Goal: Communication & Community: Participate in discussion

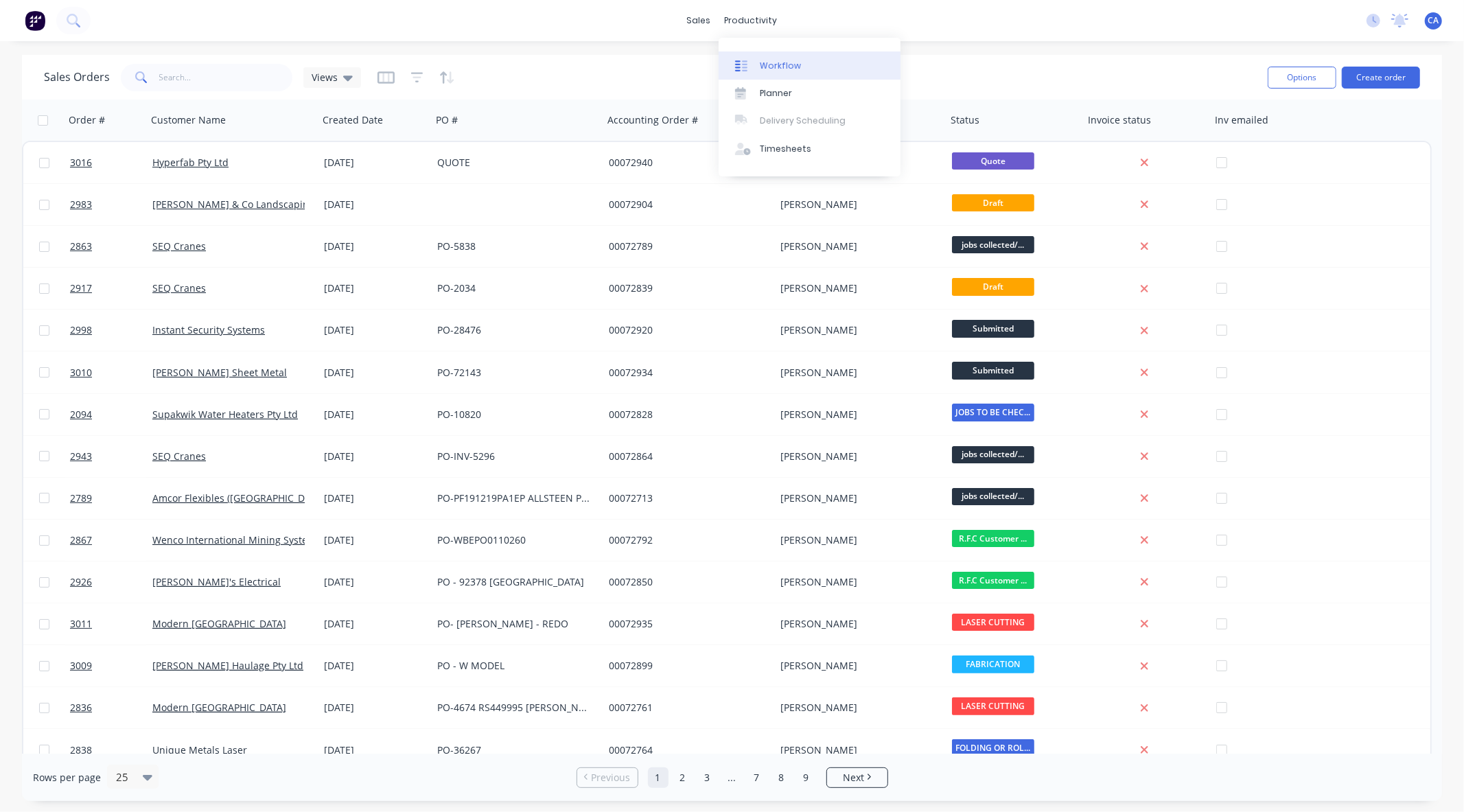
click at [783, 57] on link "Workflow" at bounding box center [809, 65] width 182 height 27
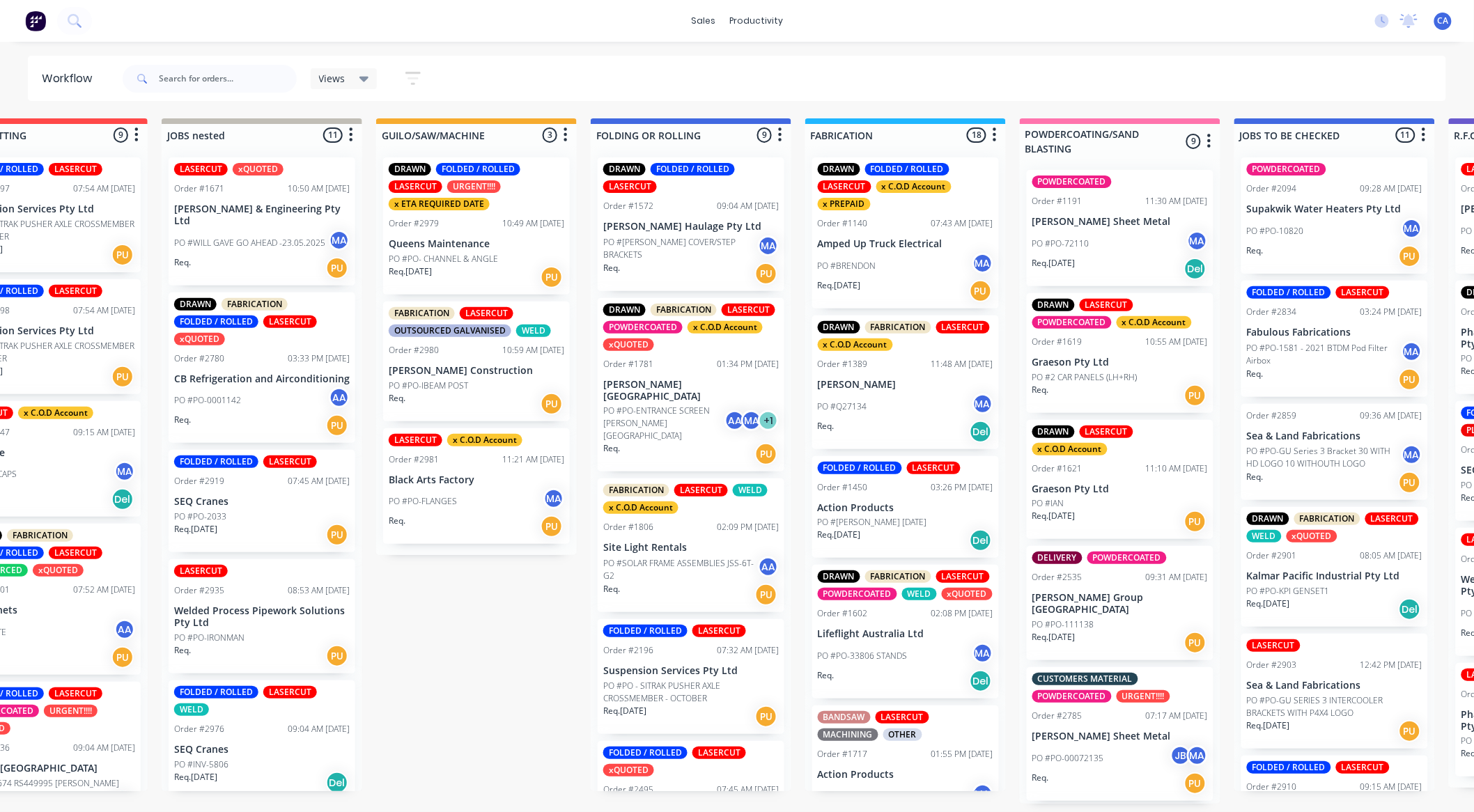
drag, startPoint x: 1134, startPoint y: 291, endPoint x: 1247, endPoint y: 288, distance: 113.0
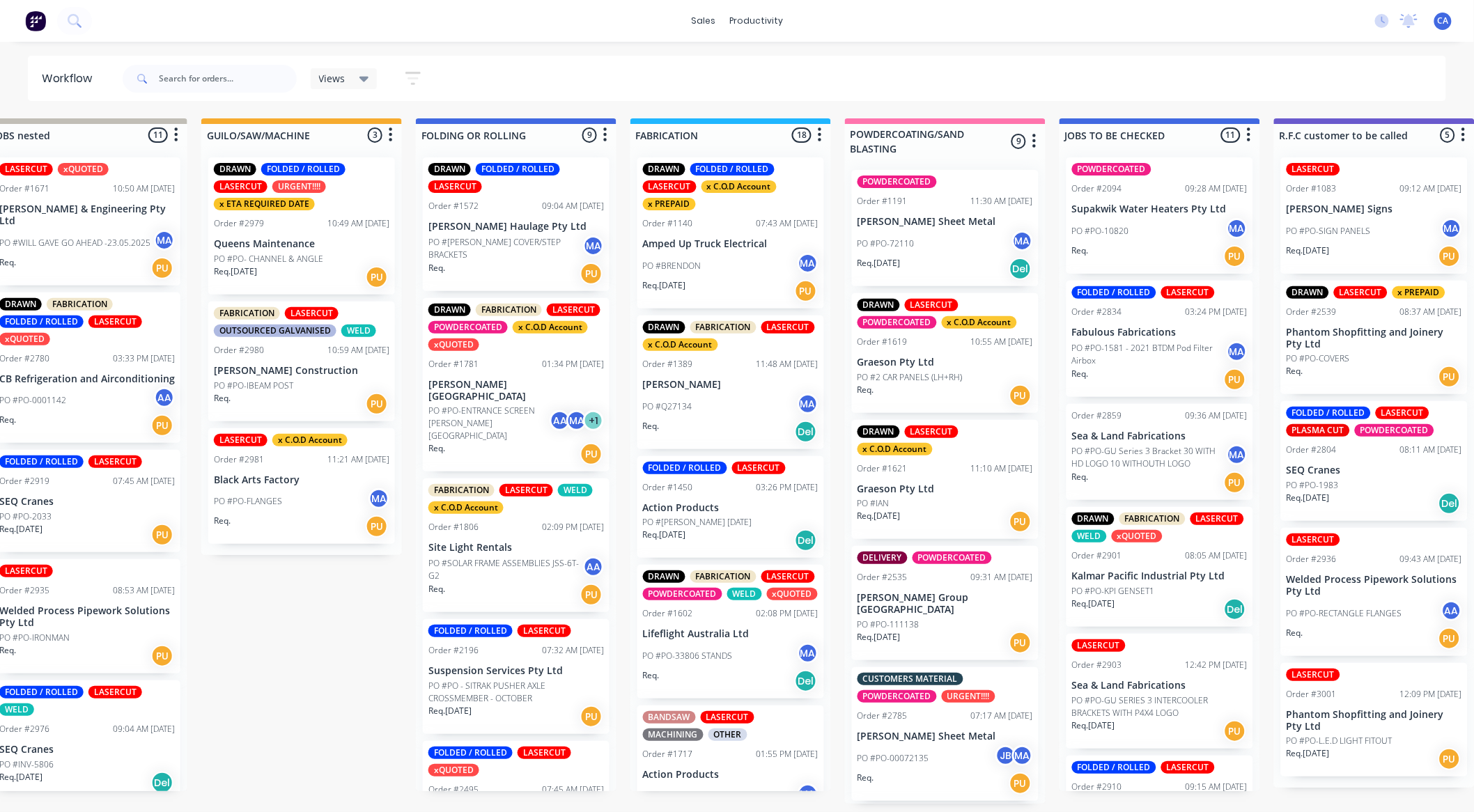
drag, startPoint x: 1288, startPoint y: 301, endPoint x: 1345, endPoint y: 304, distance: 57.1
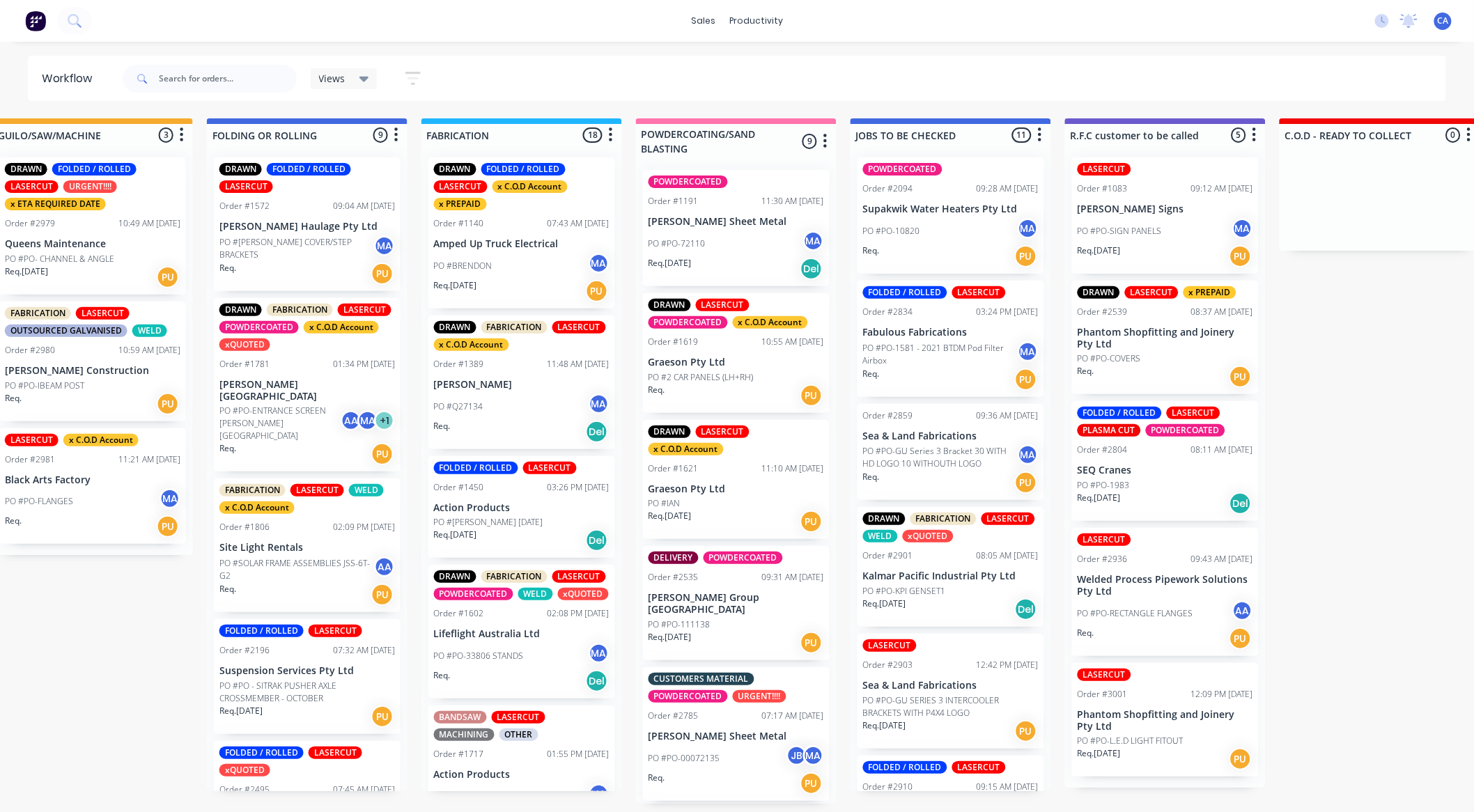
drag, startPoint x: 996, startPoint y: 314, endPoint x: 1075, endPoint y: 312, distance: 79.0
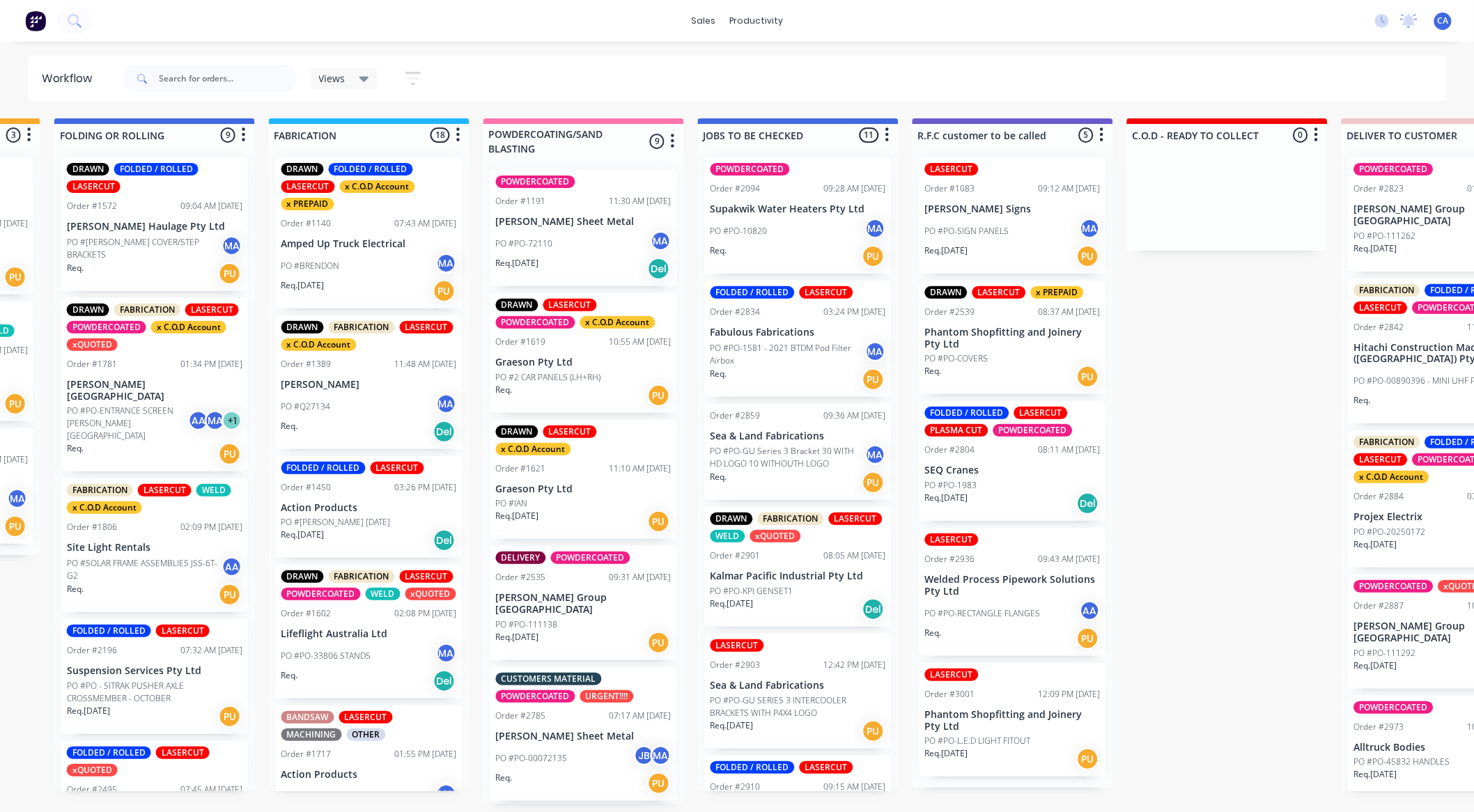
drag, startPoint x: 951, startPoint y: 309, endPoint x: 1077, endPoint y: 329, distance: 127.6
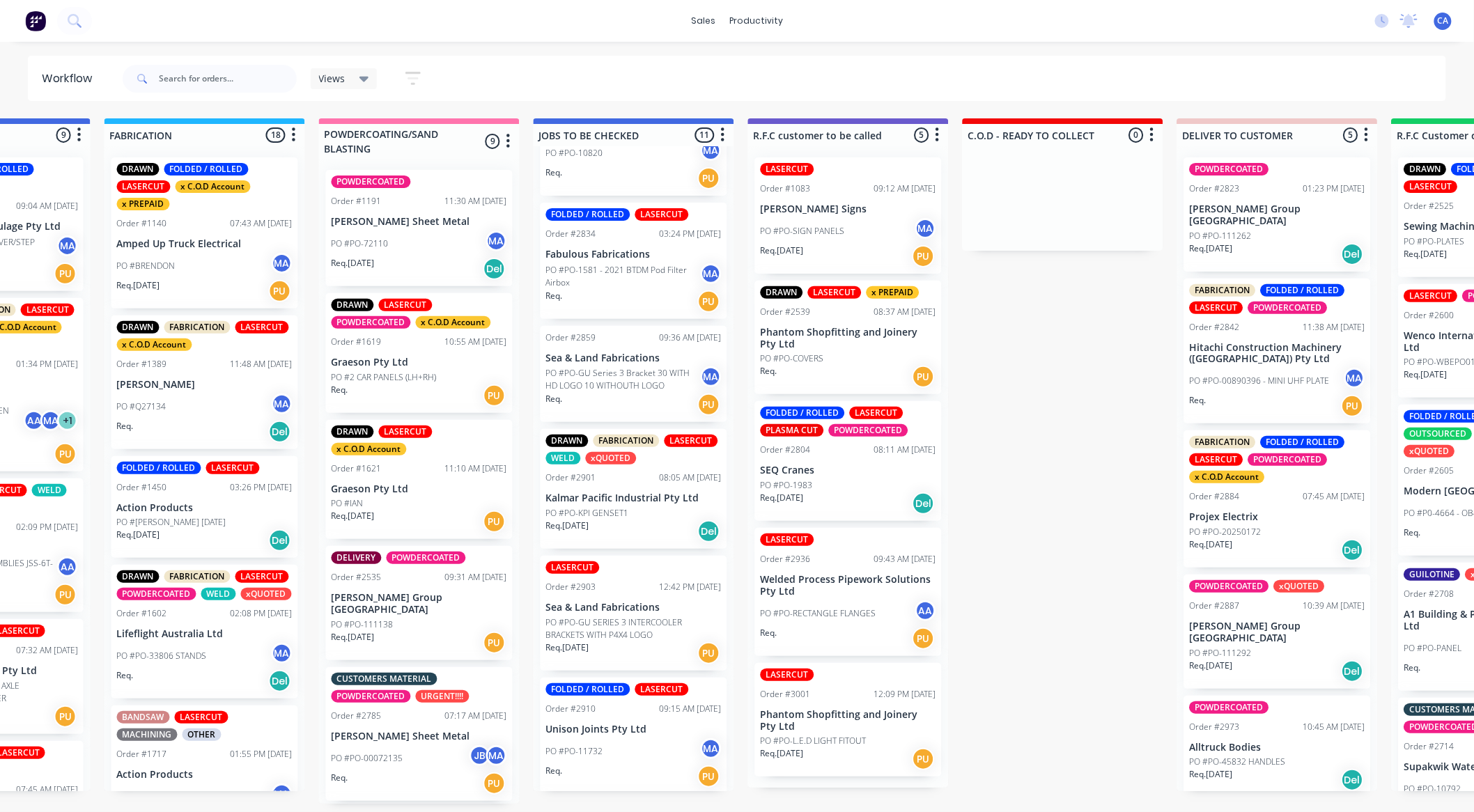
scroll to position [77, 0]
click at [637, 508] on div "PO #PO-KPI GENSET1" at bounding box center [634, 513] width 175 height 13
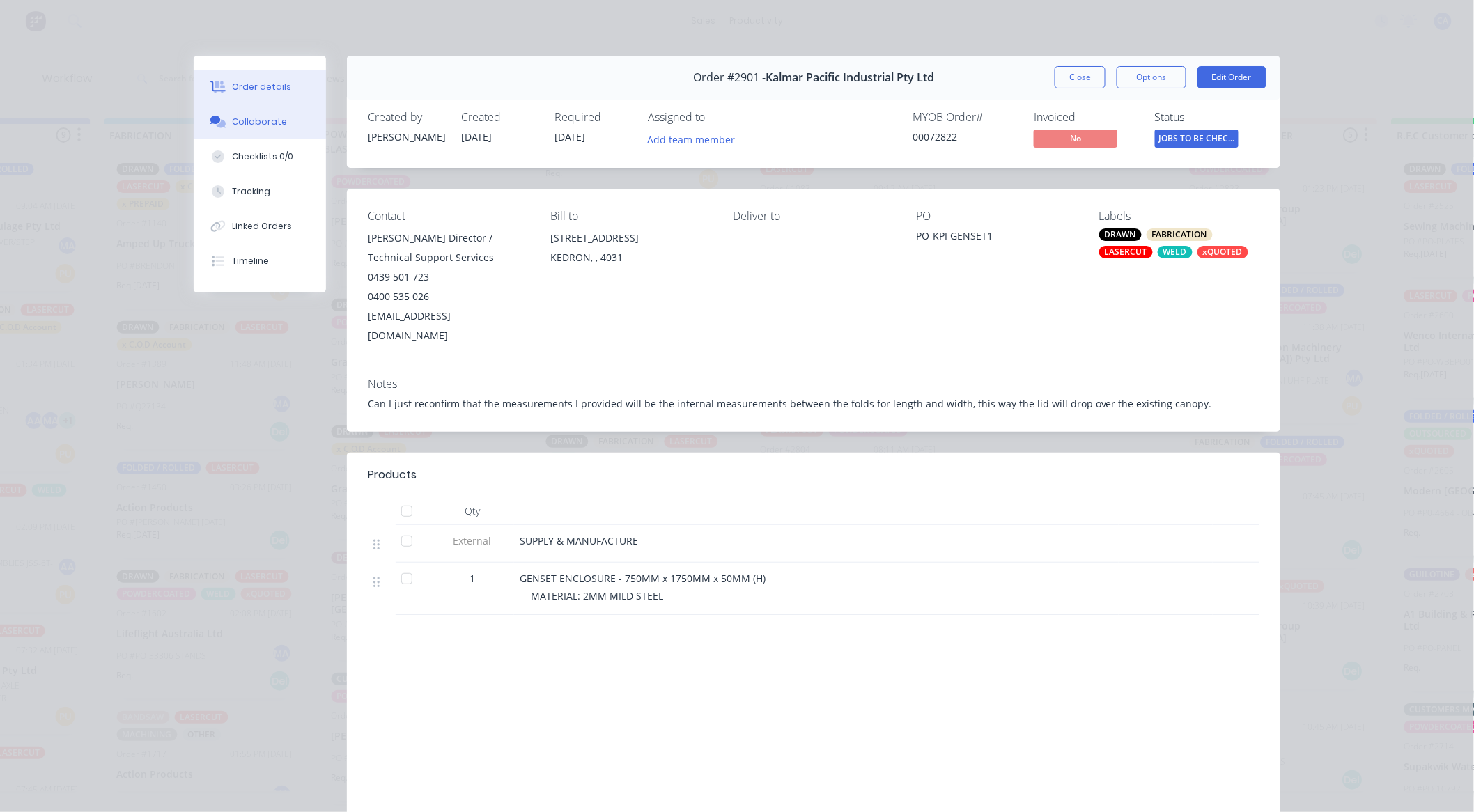
drag, startPoint x: 283, startPoint y: 118, endPoint x: 303, endPoint y: 140, distance: 29.7
click at [283, 120] on button "Collaborate" at bounding box center [259, 121] width 132 height 34
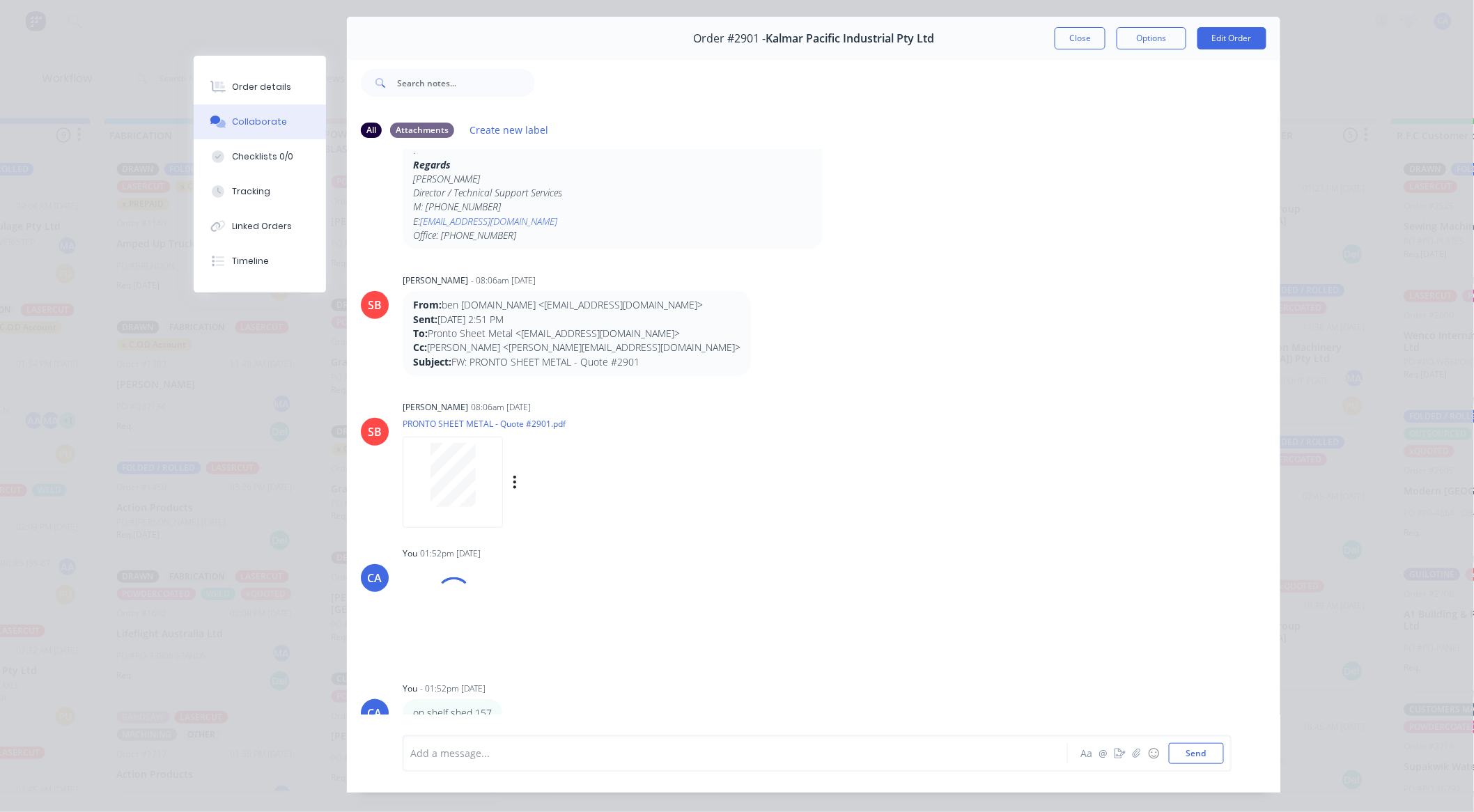
scroll to position [75, 0]
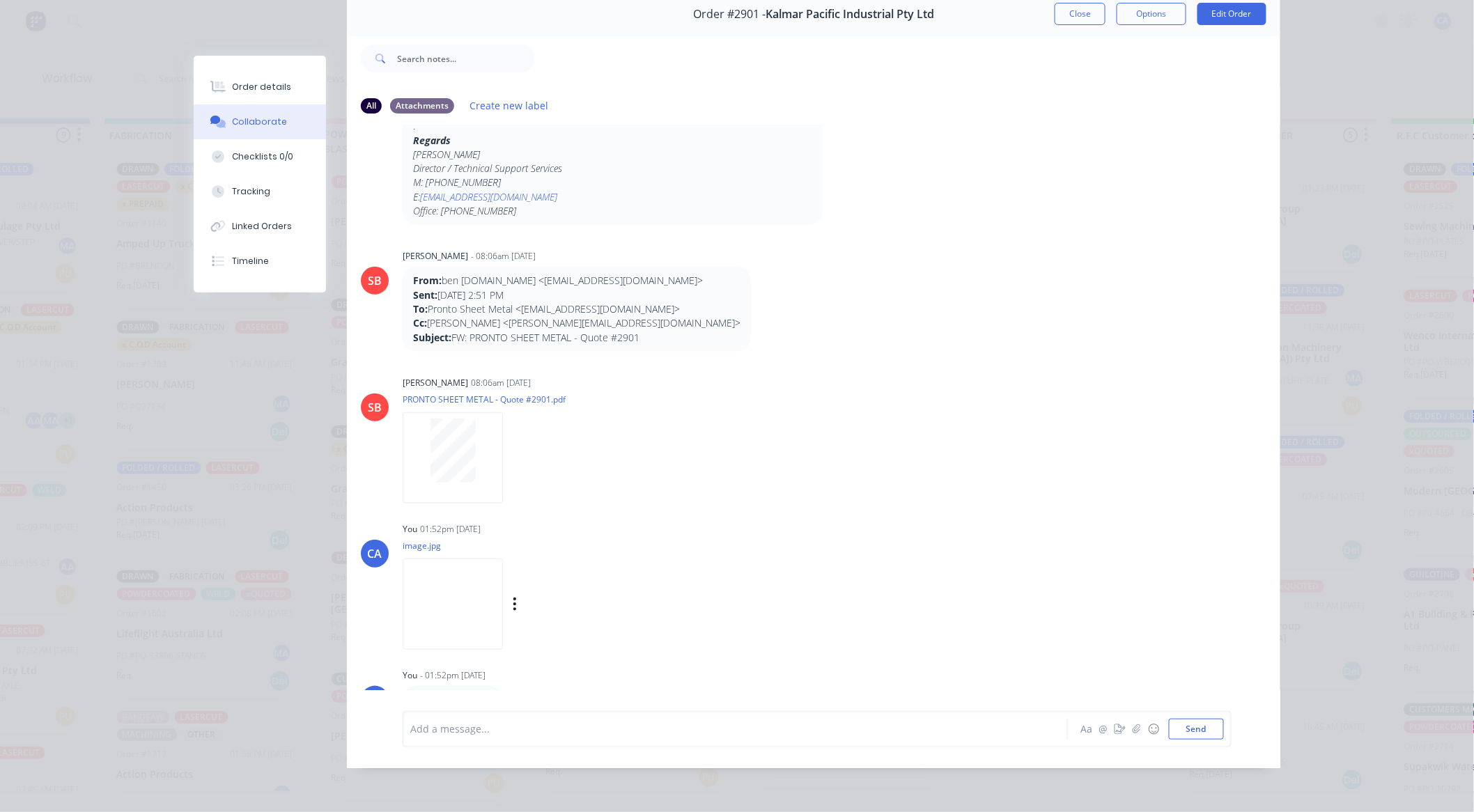
click at [469, 601] on img at bounding box center [453, 604] width 101 height 92
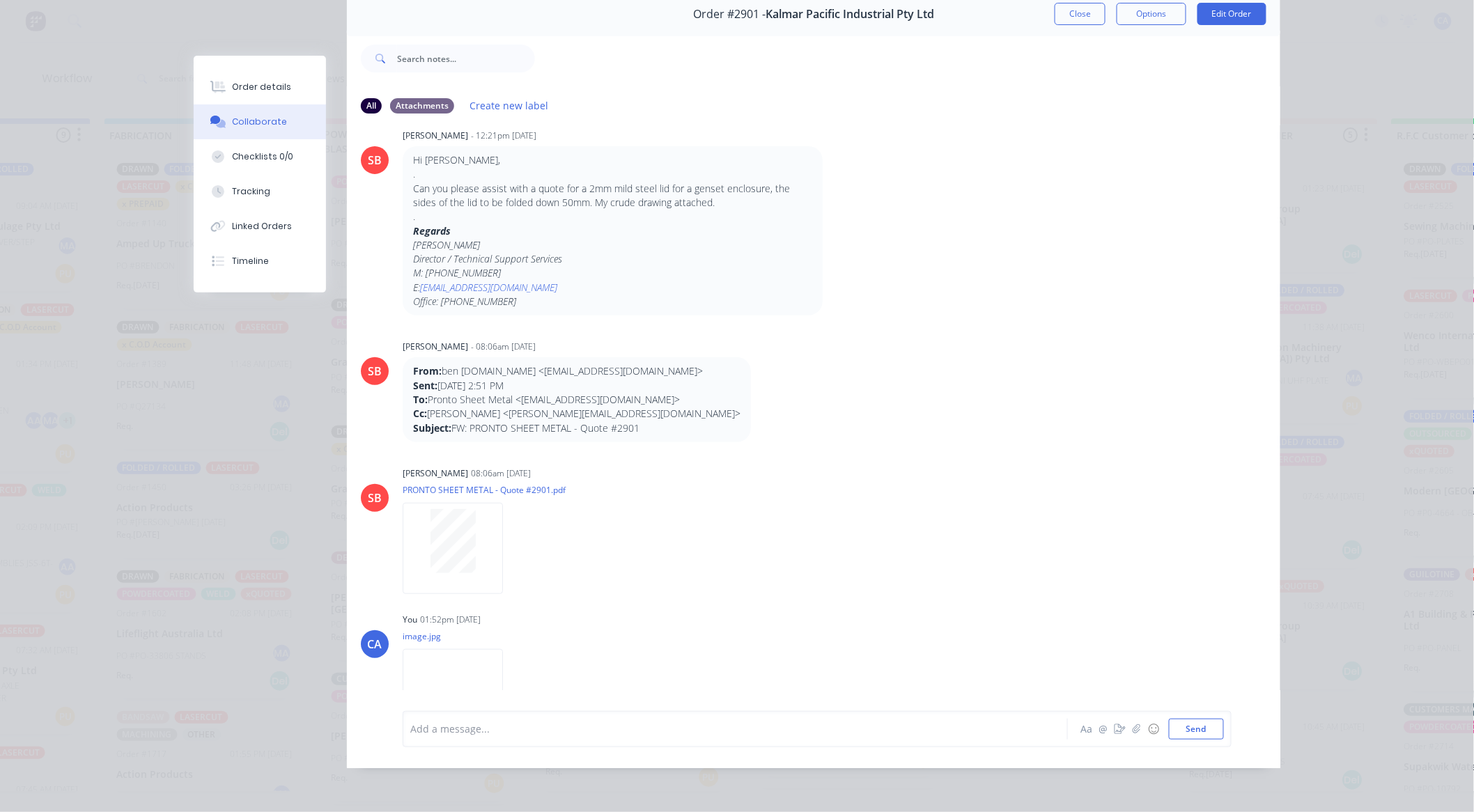
scroll to position [304, 0]
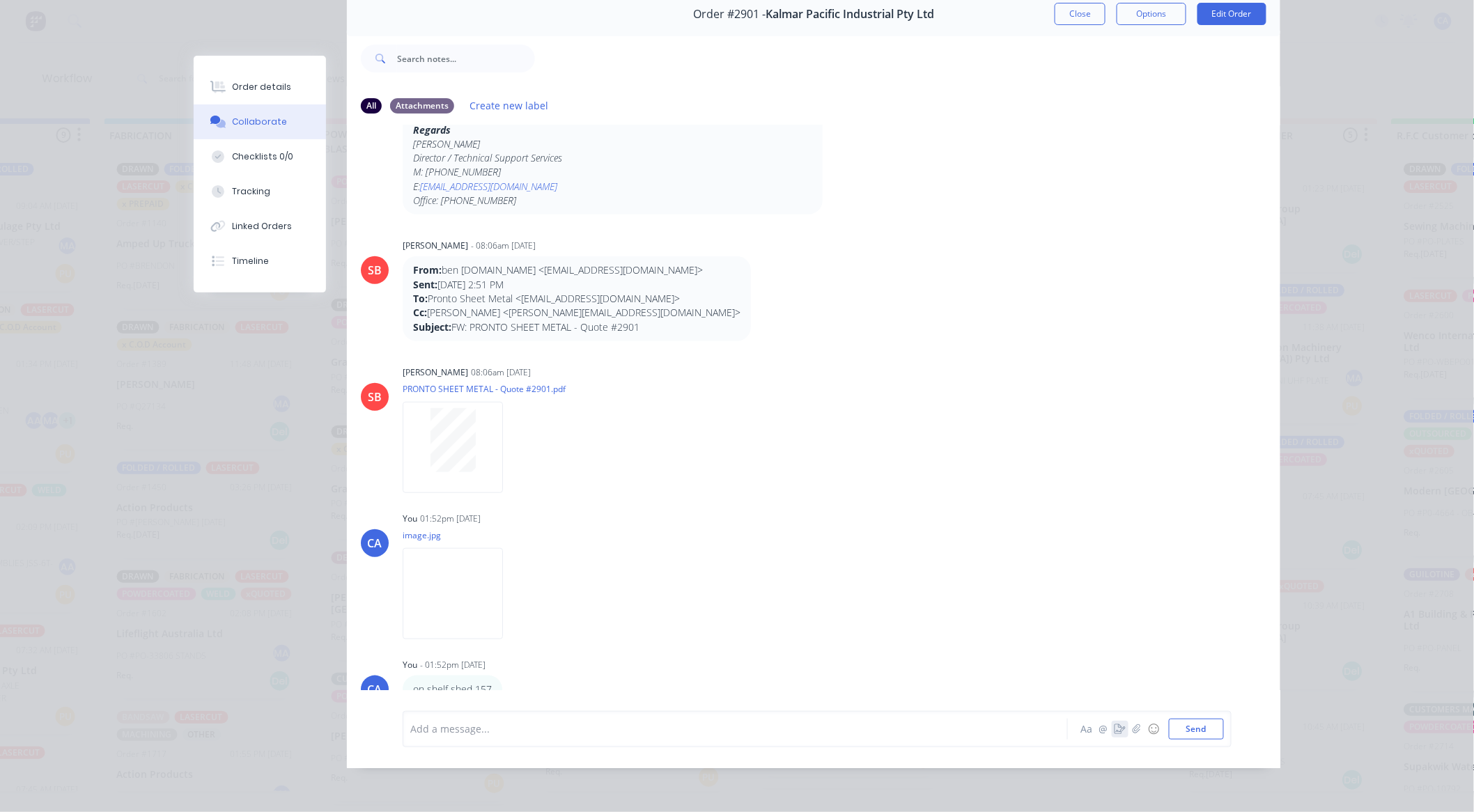
click at [1114, 731] on icon "button" at bounding box center [1119, 729] width 11 height 10
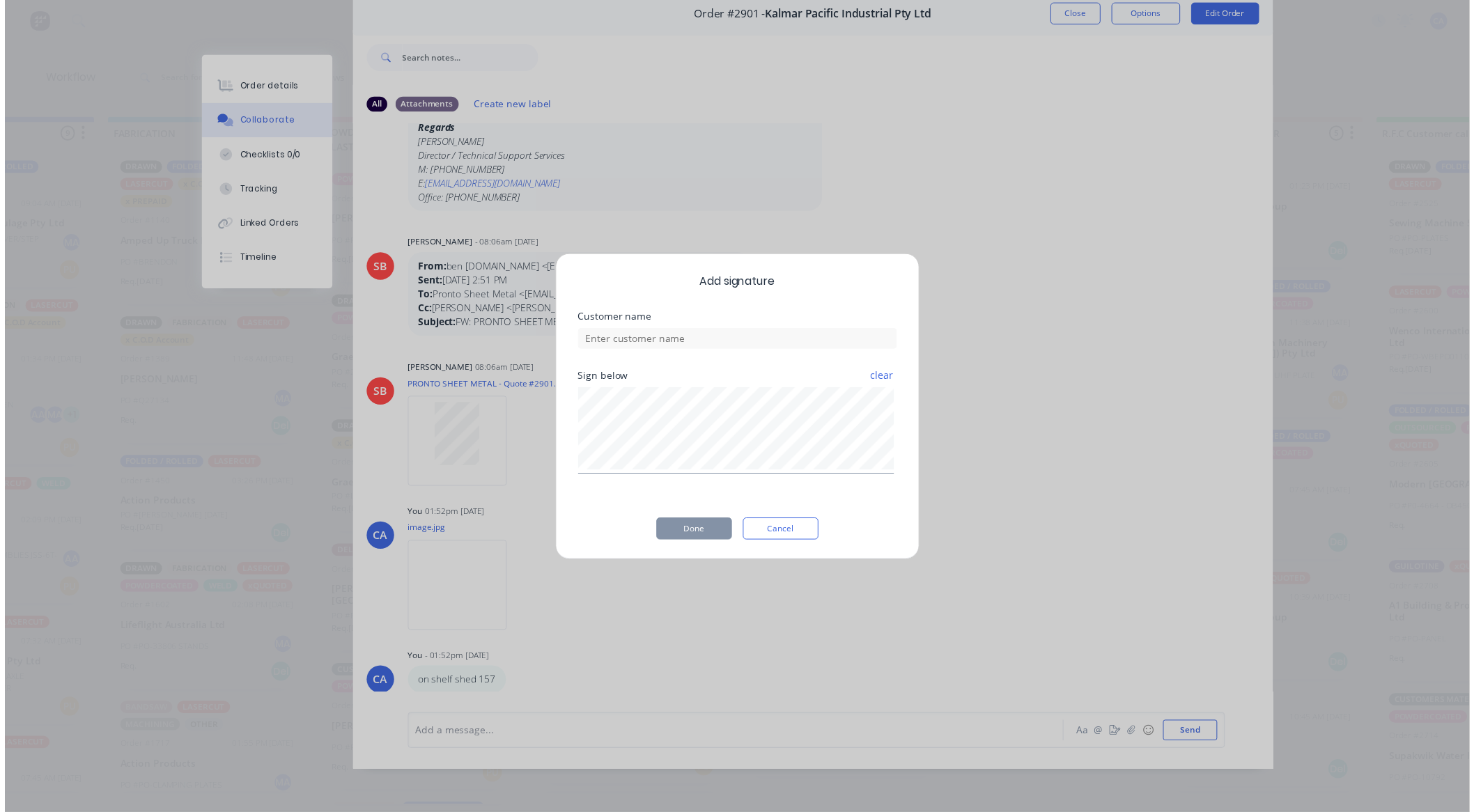
scroll to position [63, 0]
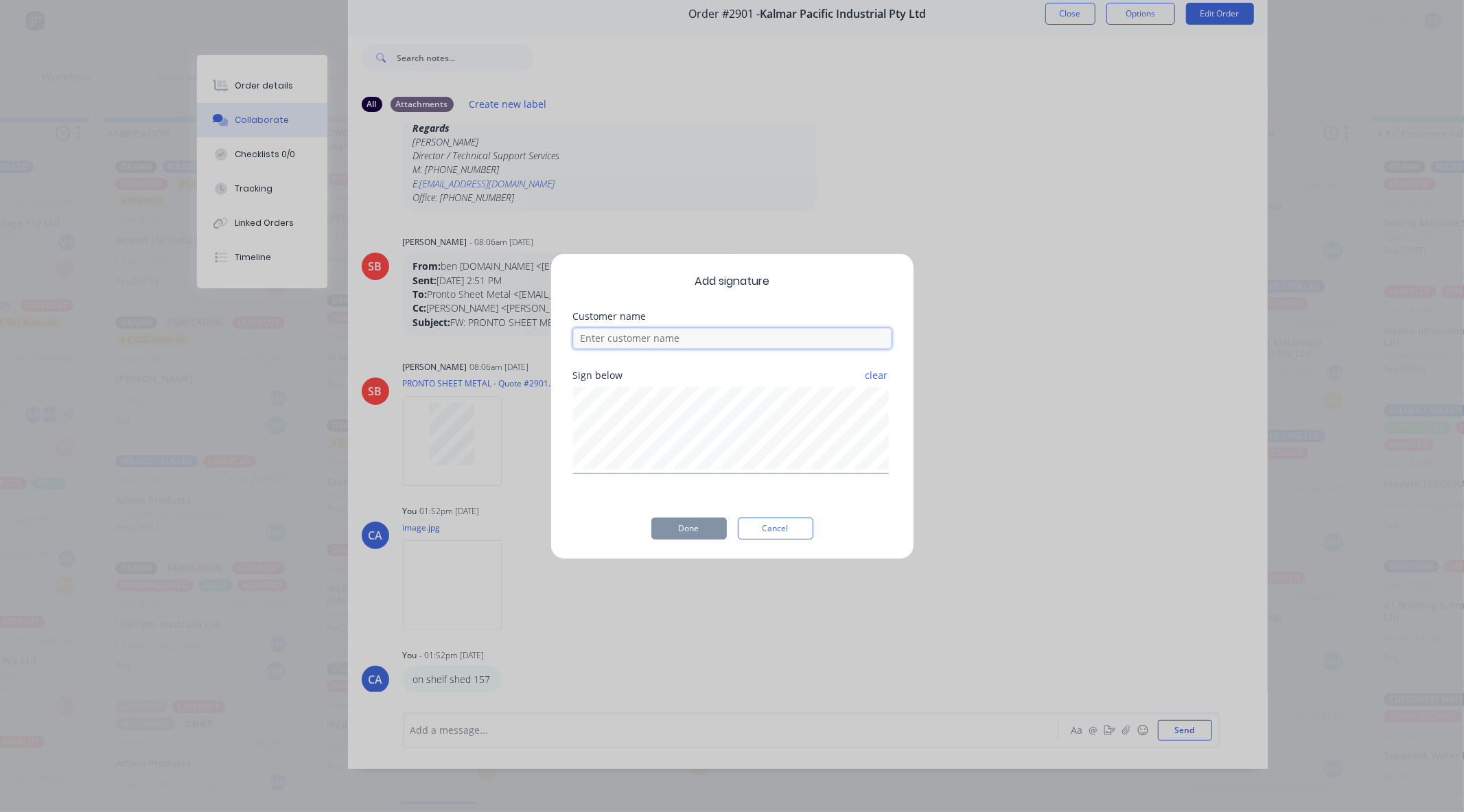
click at [726, 343] on input at bounding box center [732, 338] width 319 height 20
type input "[PERSON_NAME] checked"
click at [677, 532] on button "Done" at bounding box center [690, 528] width 76 height 22
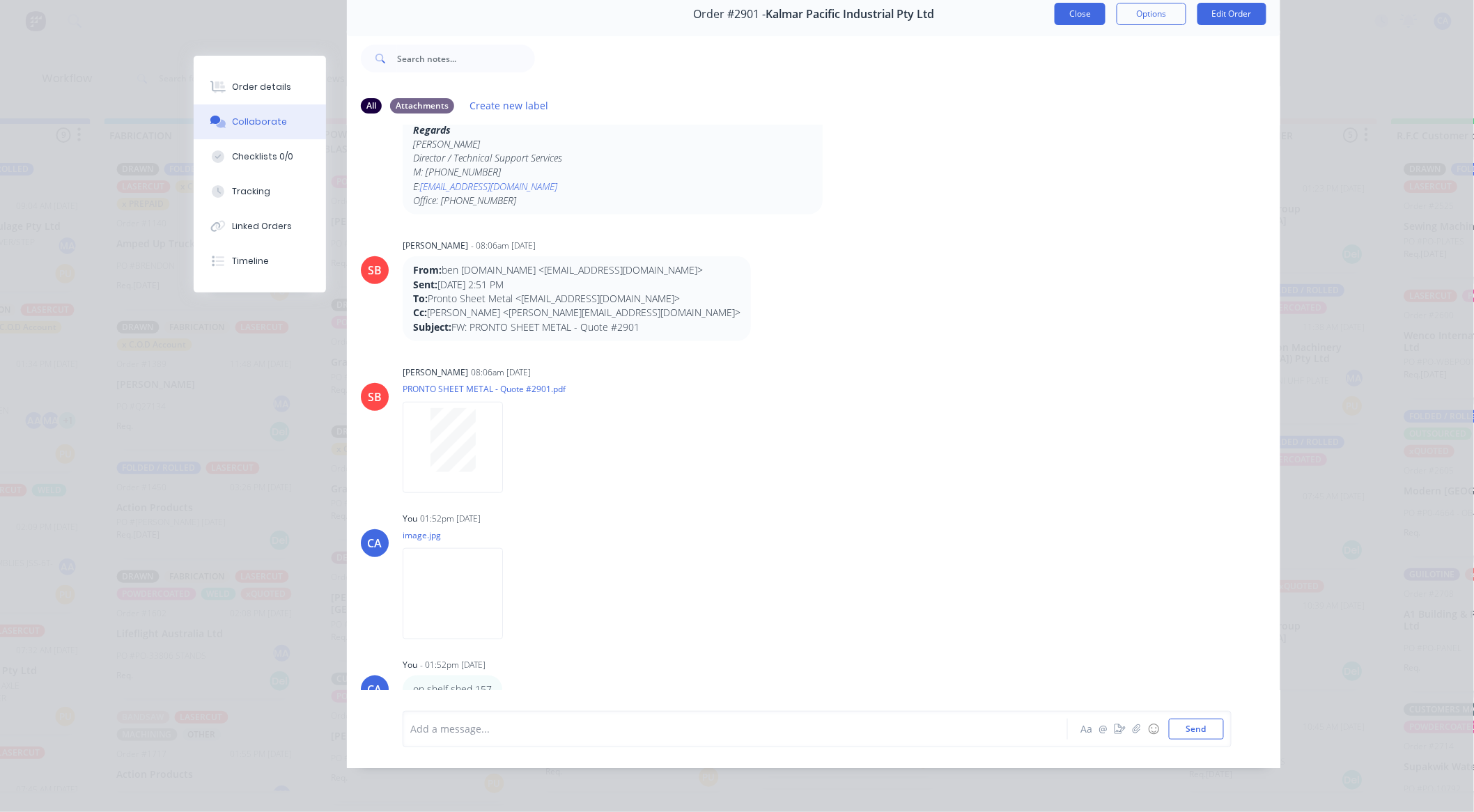
click at [1062, 19] on button "Close" at bounding box center [1081, 14] width 51 height 23
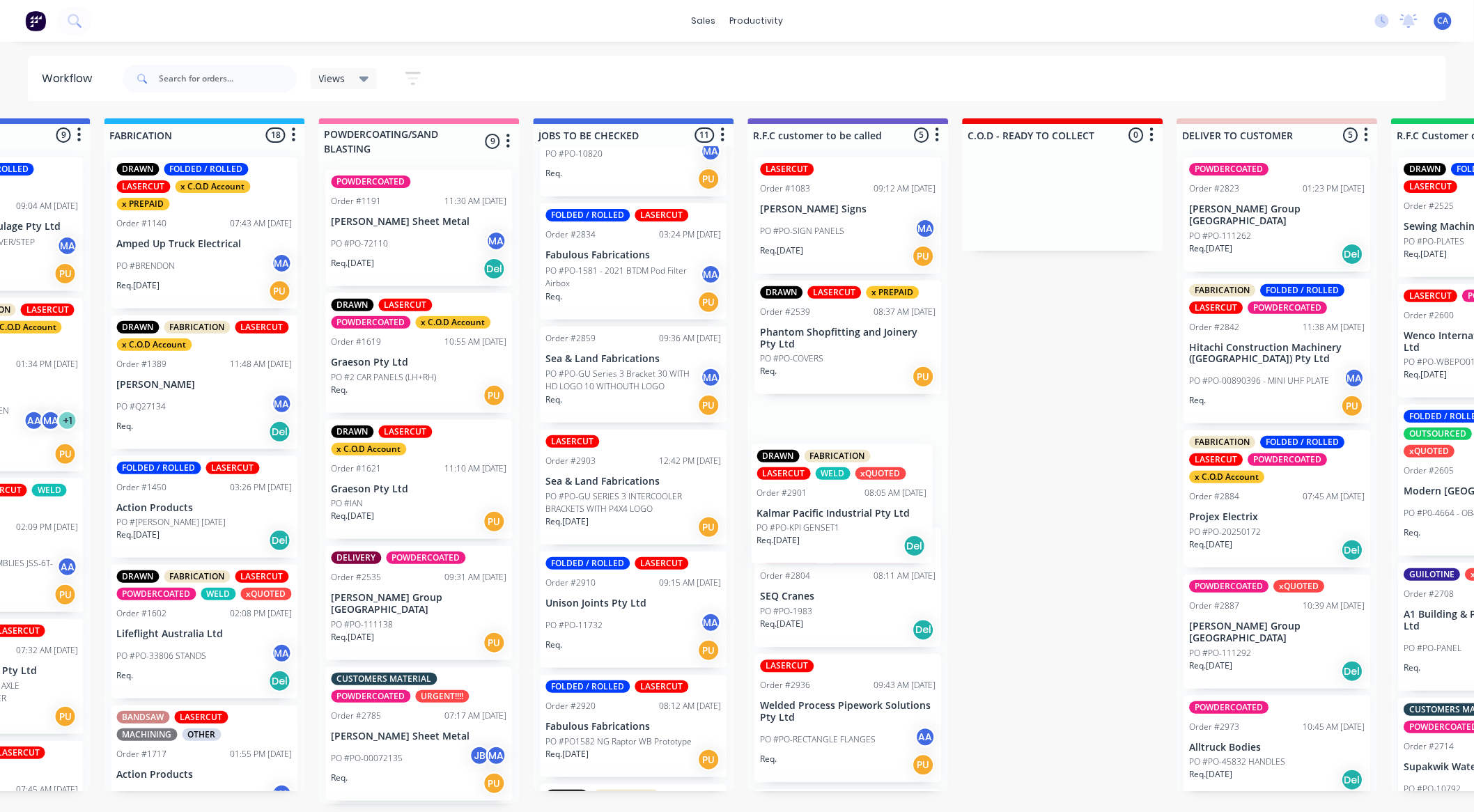
drag, startPoint x: 617, startPoint y: 491, endPoint x: 832, endPoint y: 506, distance: 215.5
click at [832, 506] on div "Submitted 14 Sort By Created date Required date Order number Customer name Most…" at bounding box center [860, 460] width 3738 height 685
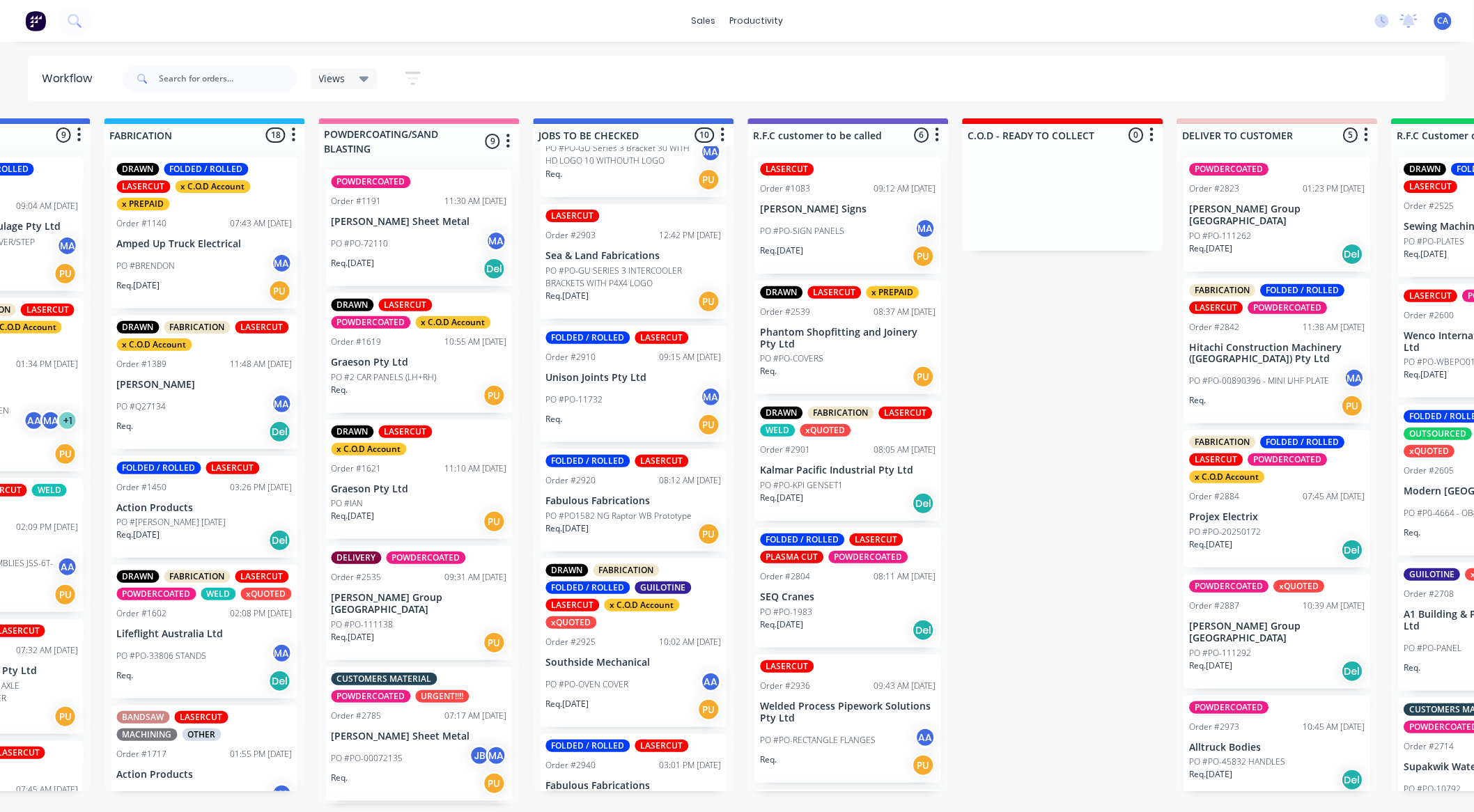
scroll to position [386, 0]
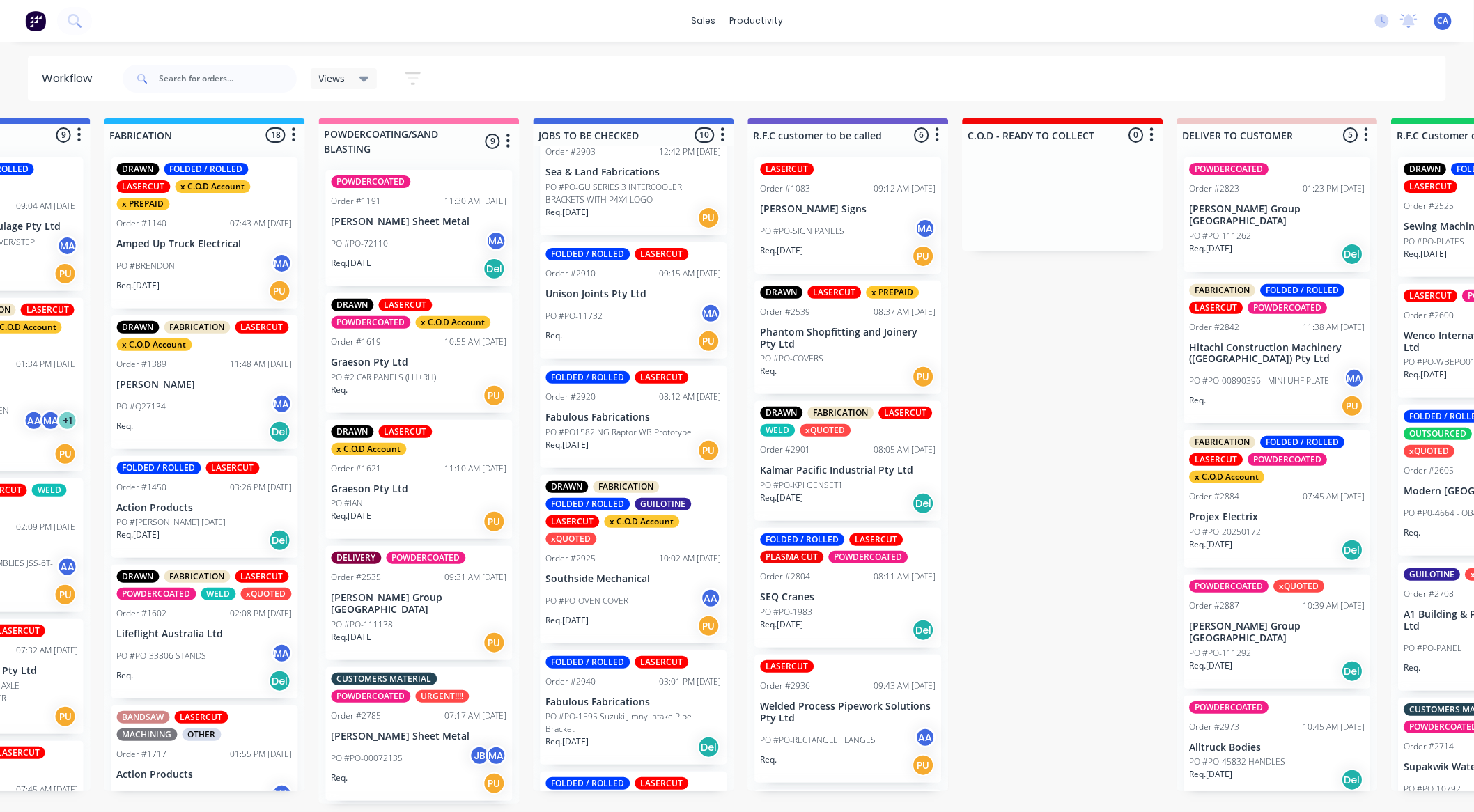
click at [628, 324] on div "PO #PO-11732 MA" at bounding box center [634, 315] width 175 height 27
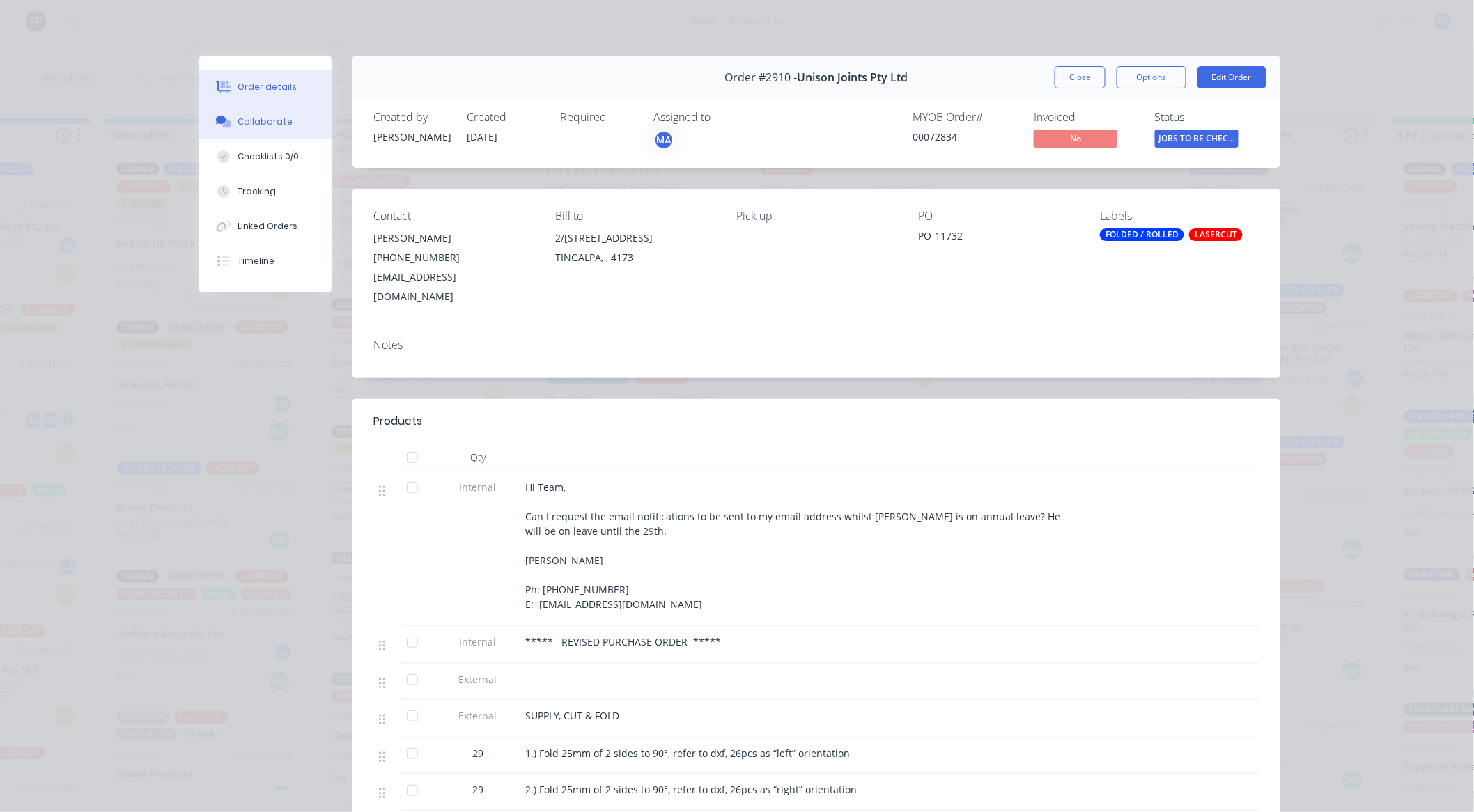
click at [277, 118] on div "Collaborate" at bounding box center [266, 121] width 55 height 13
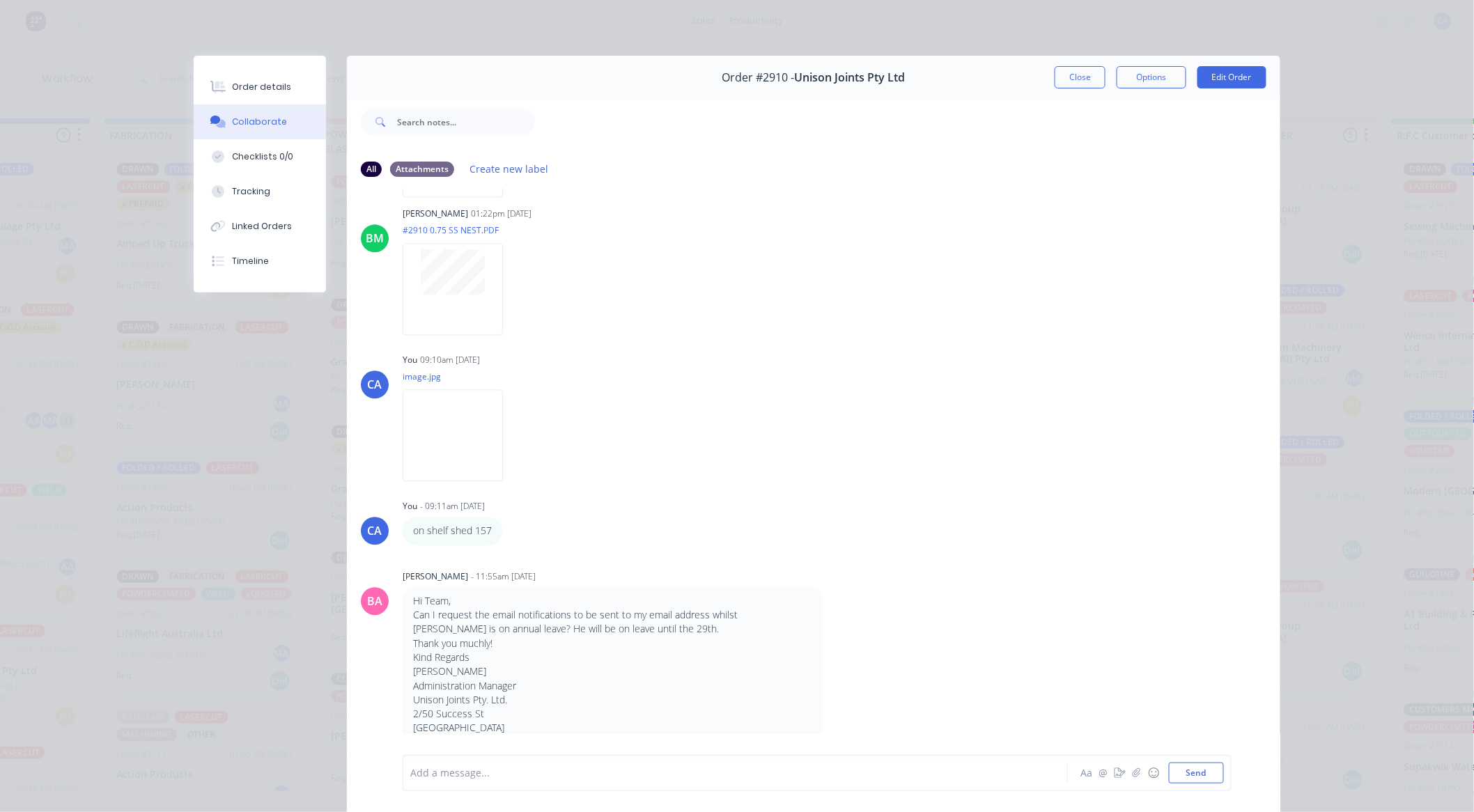
scroll to position [1386, 0]
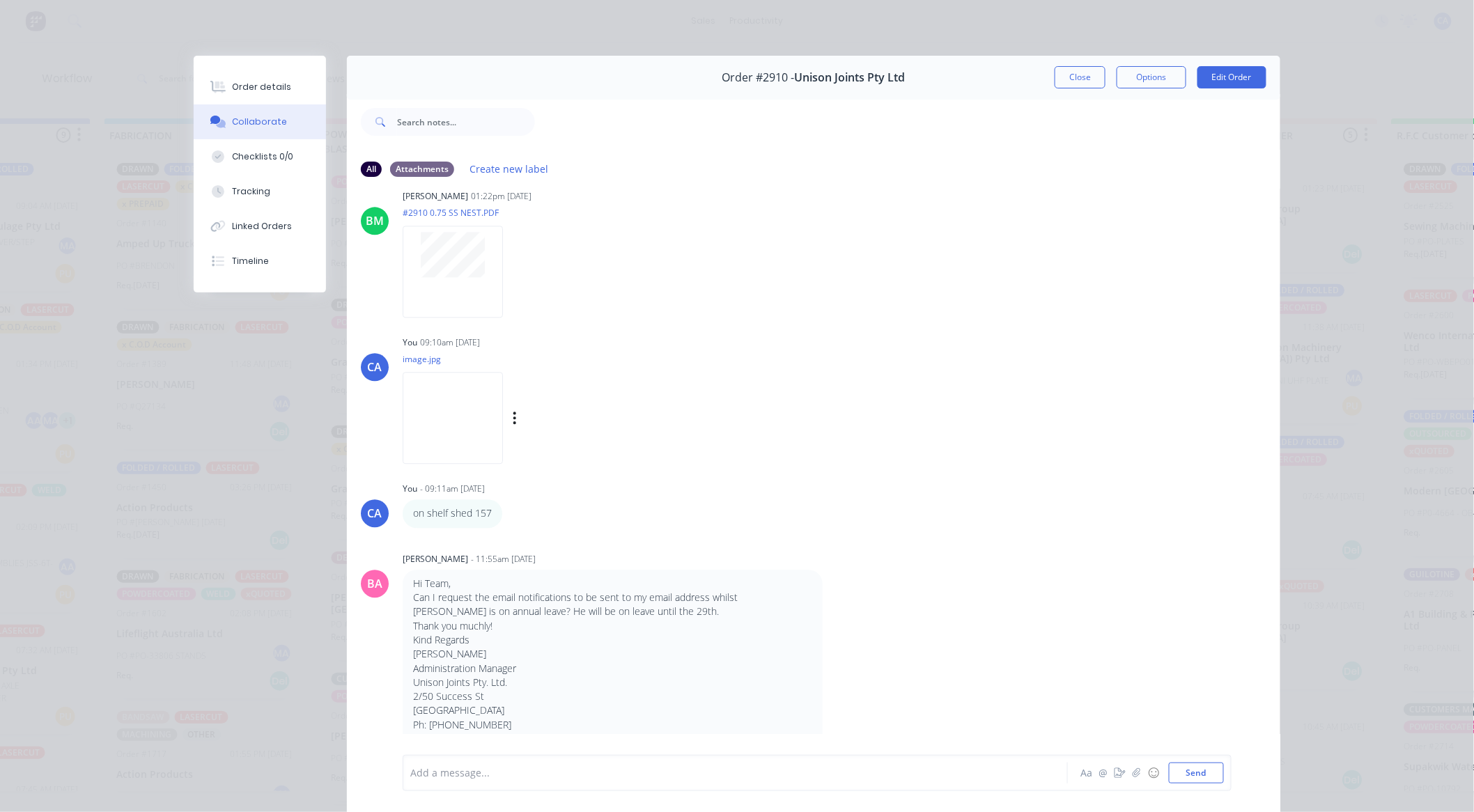
click at [478, 422] on img at bounding box center [453, 417] width 101 height 92
click at [650, 775] on div at bounding box center [716, 773] width 609 height 15
click at [1100, 80] on div "Close Options Edit Order" at bounding box center [1160, 77] width 212 height 23
drag, startPoint x: 1097, startPoint y: 80, endPoint x: 1086, endPoint y: 91, distance: 15.6
click at [1096, 80] on button "Close" at bounding box center [1081, 77] width 51 height 23
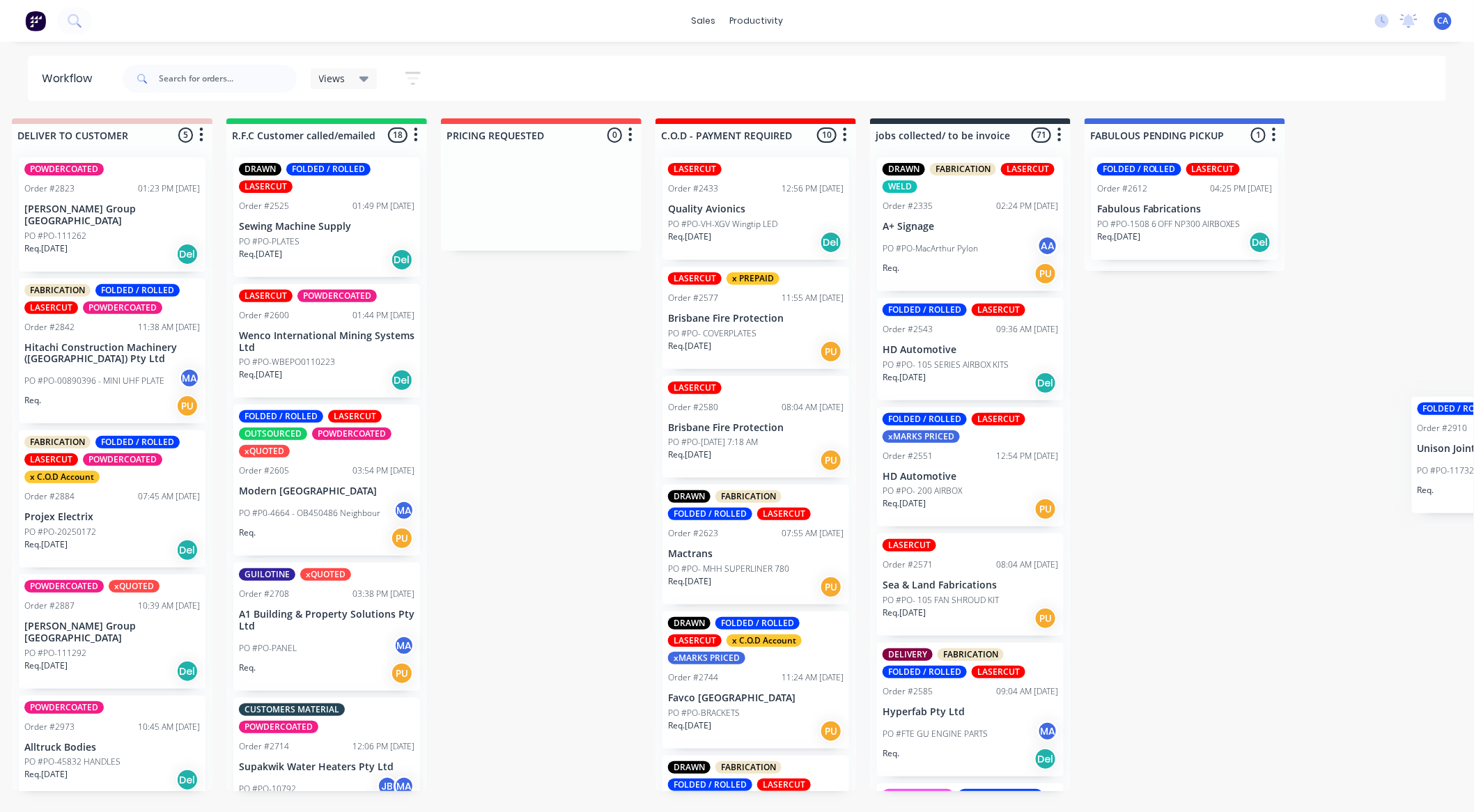
scroll to position [3, 2195]
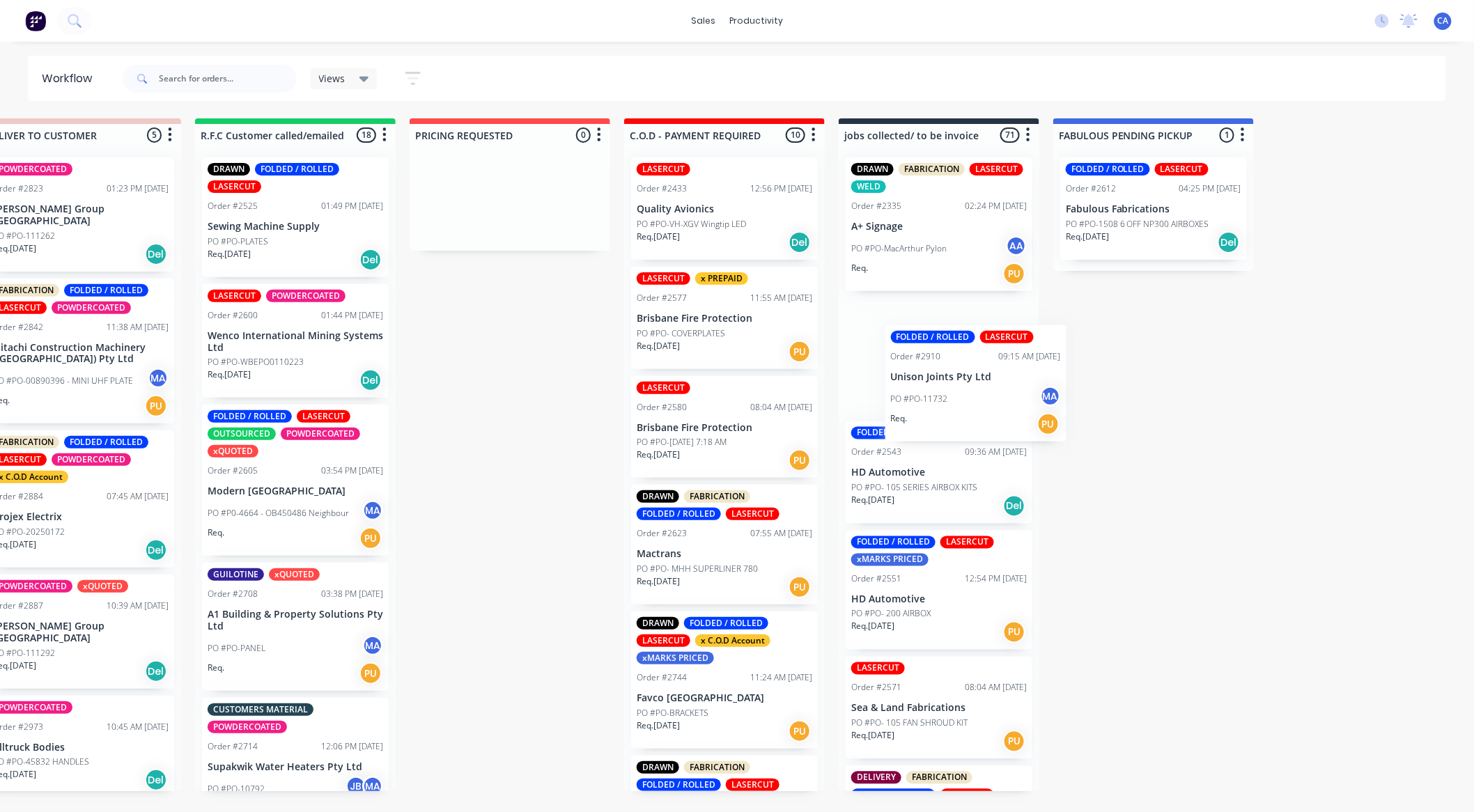
drag, startPoint x: 610, startPoint y: 555, endPoint x: 958, endPoint y: 405, distance: 379.0
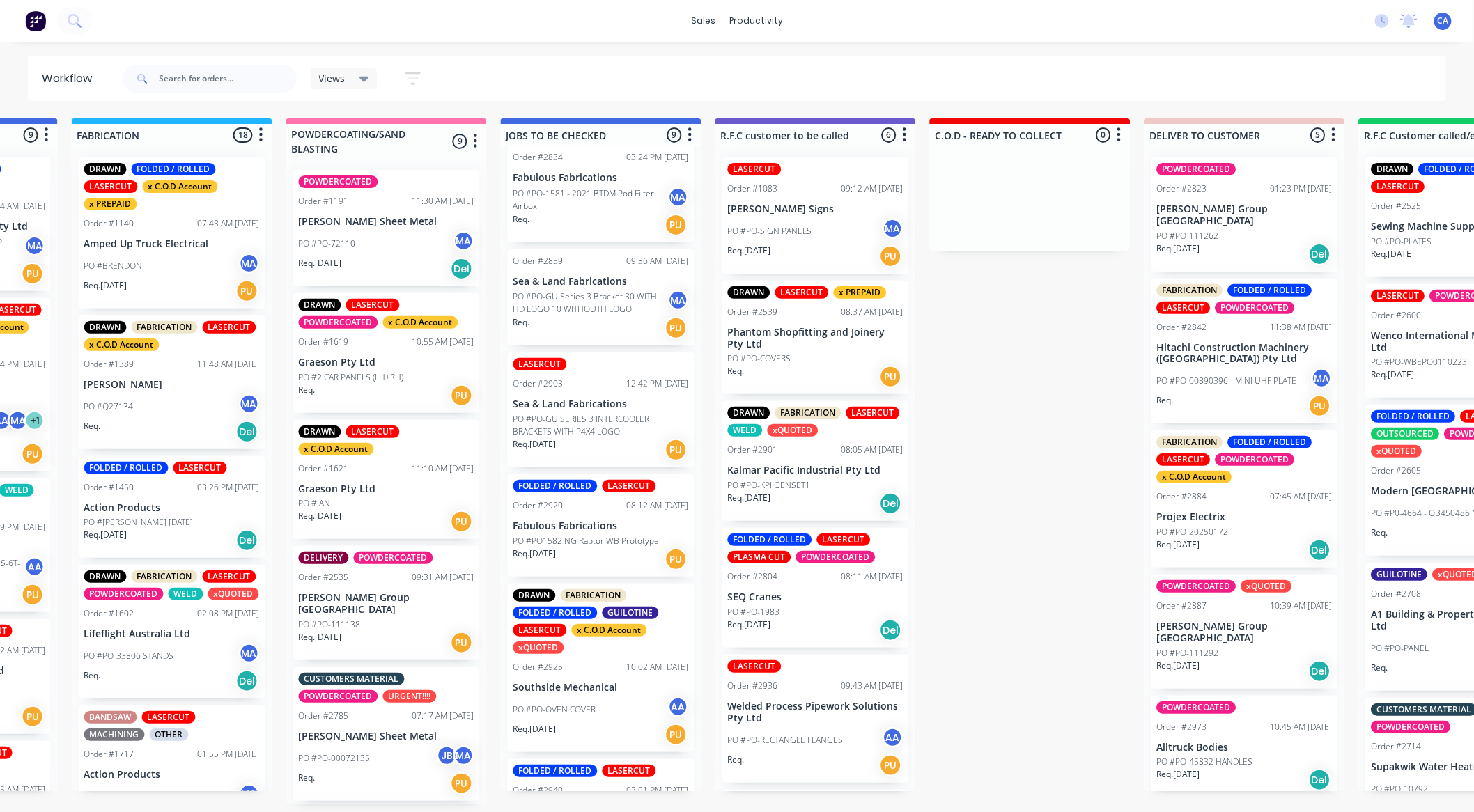
drag, startPoint x: 576, startPoint y: 587, endPoint x: 495, endPoint y: 579, distance: 81.4
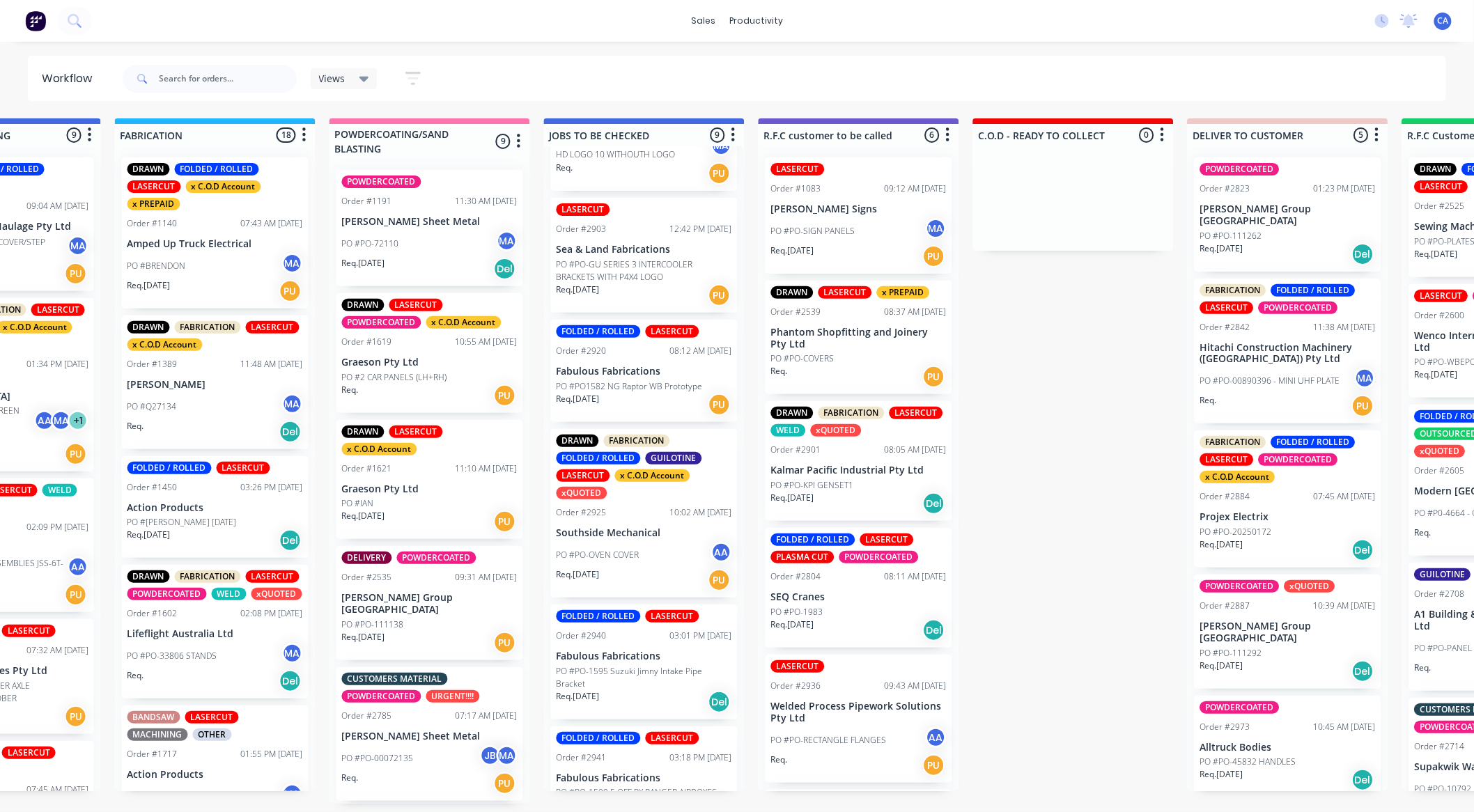
scroll to position [386, 0]
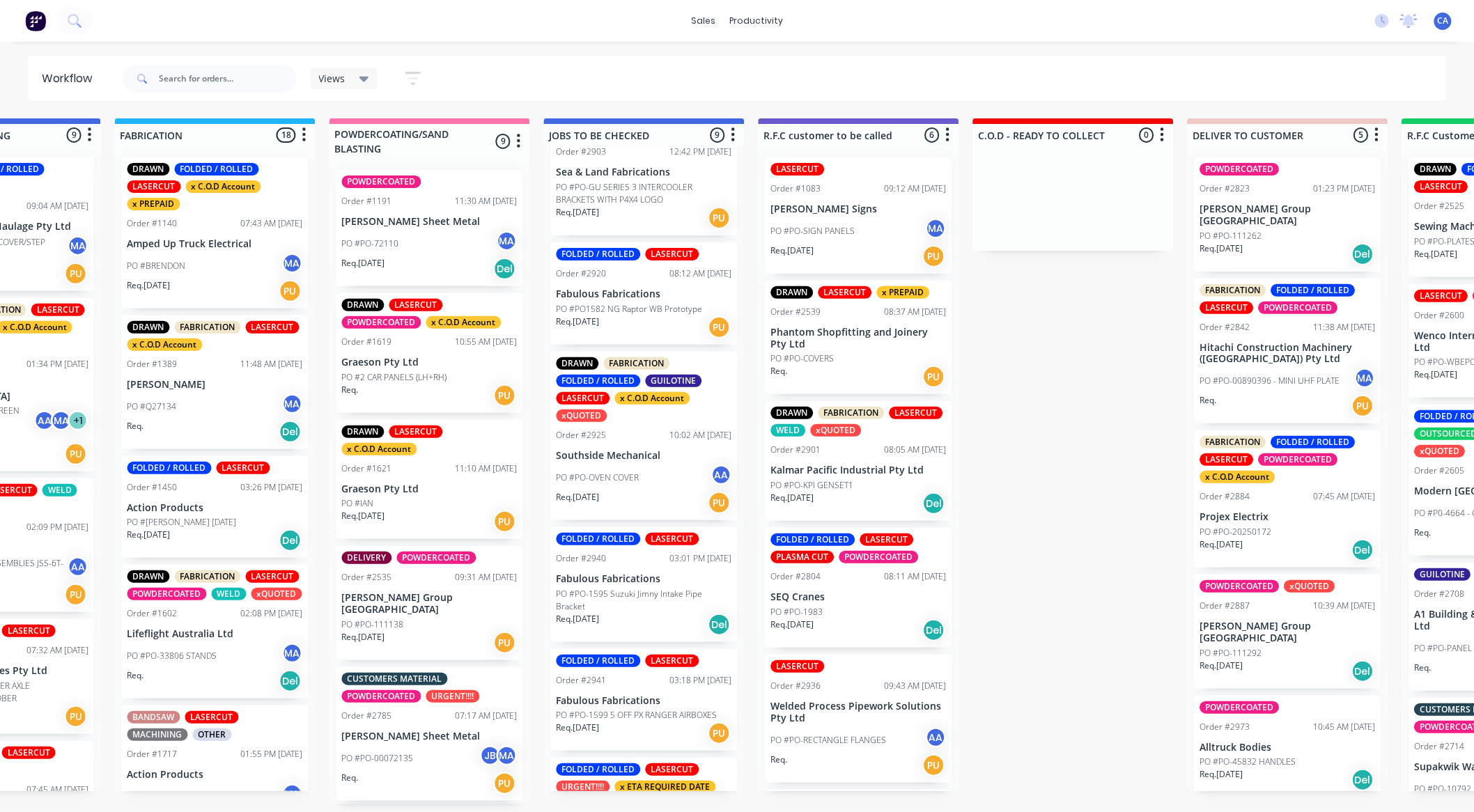
click at [639, 469] on div "PO #PO-OVEN COVER AA" at bounding box center [645, 477] width 175 height 27
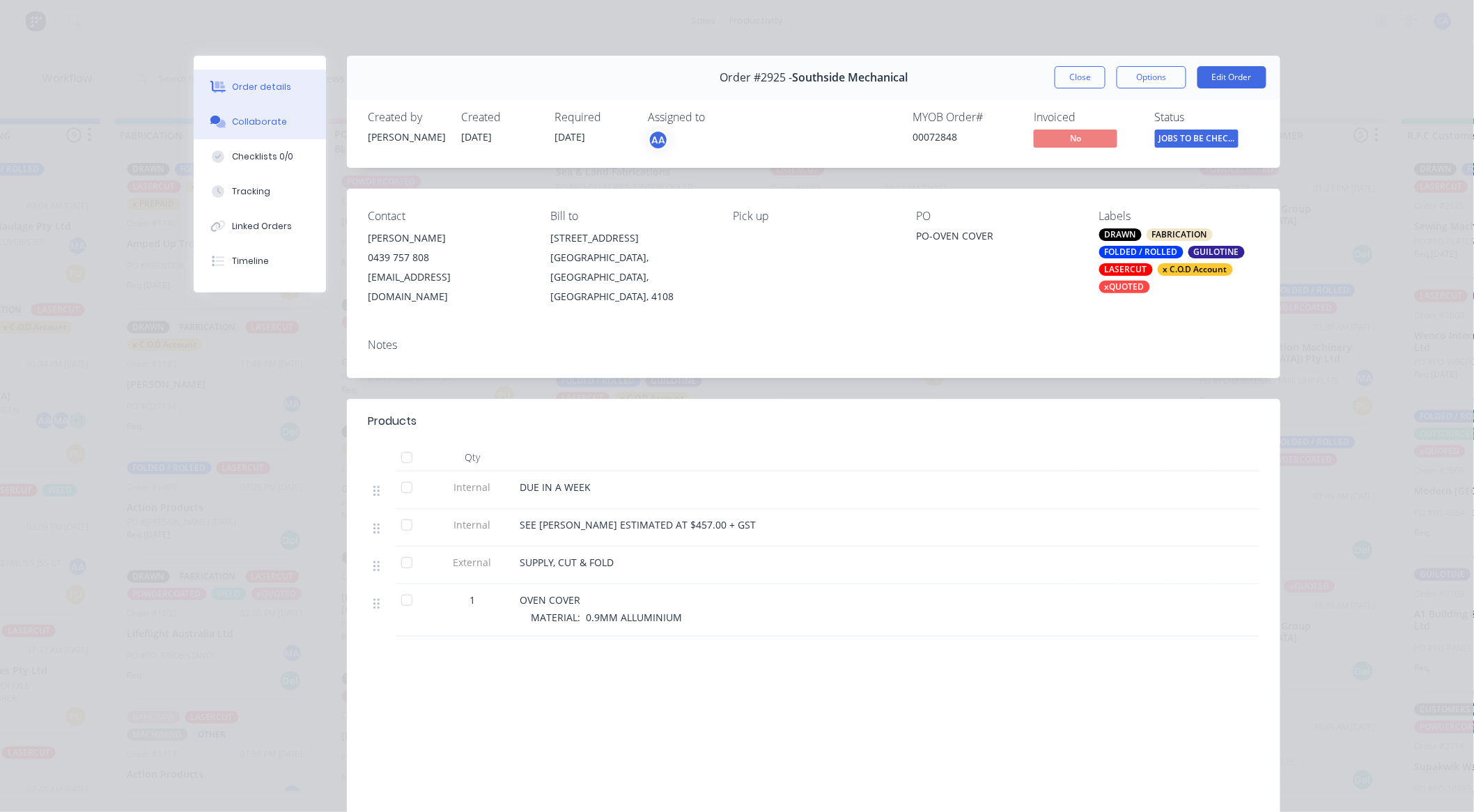
drag, startPoint x: 266, startPoint y: 124, endPoint x: 262, endPoint y: 130, distance: 7.2
click at [265, 125] on div "Collaborate" at bounding box center [260, 121] width 55 height 13
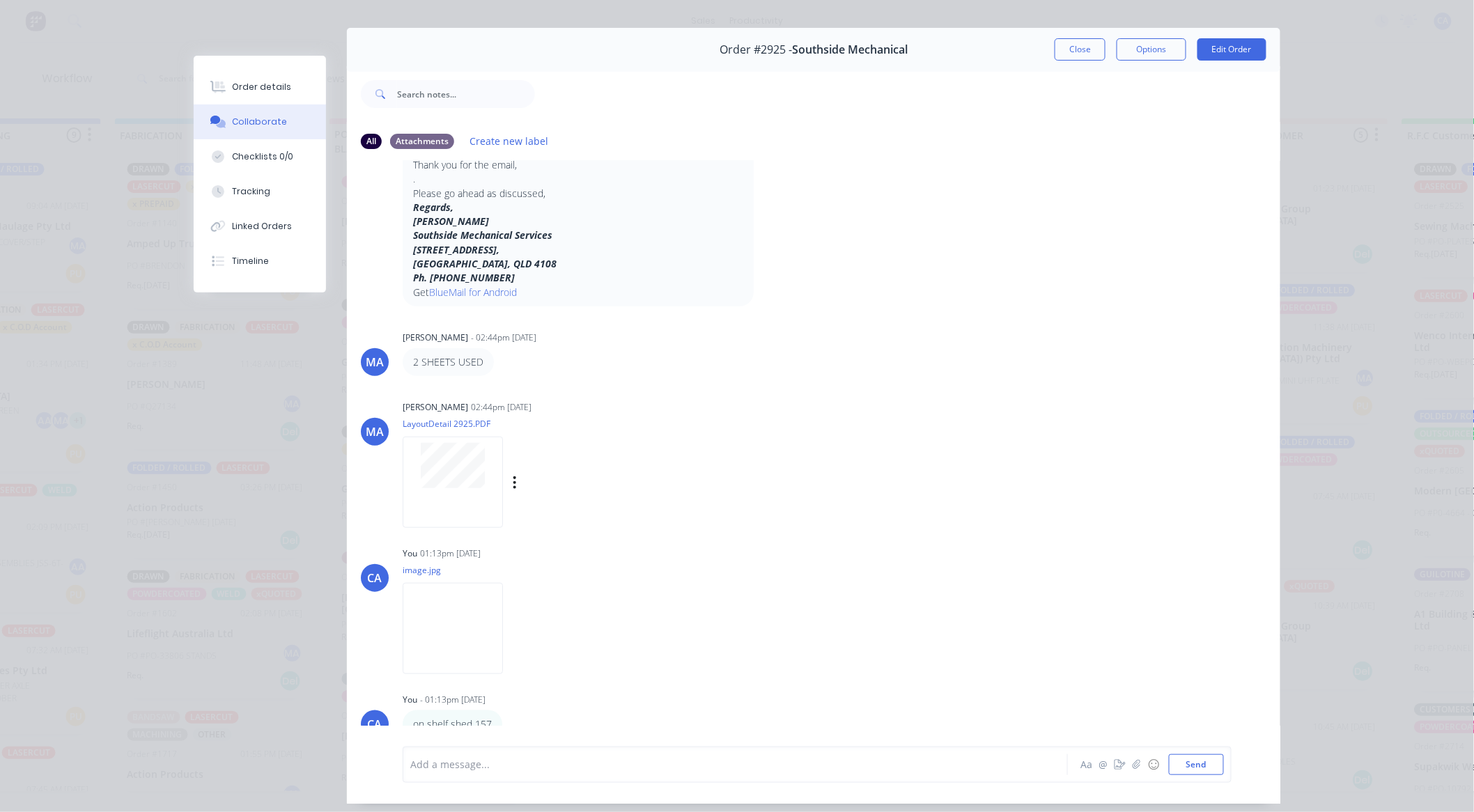
scroll to position [75, 0]
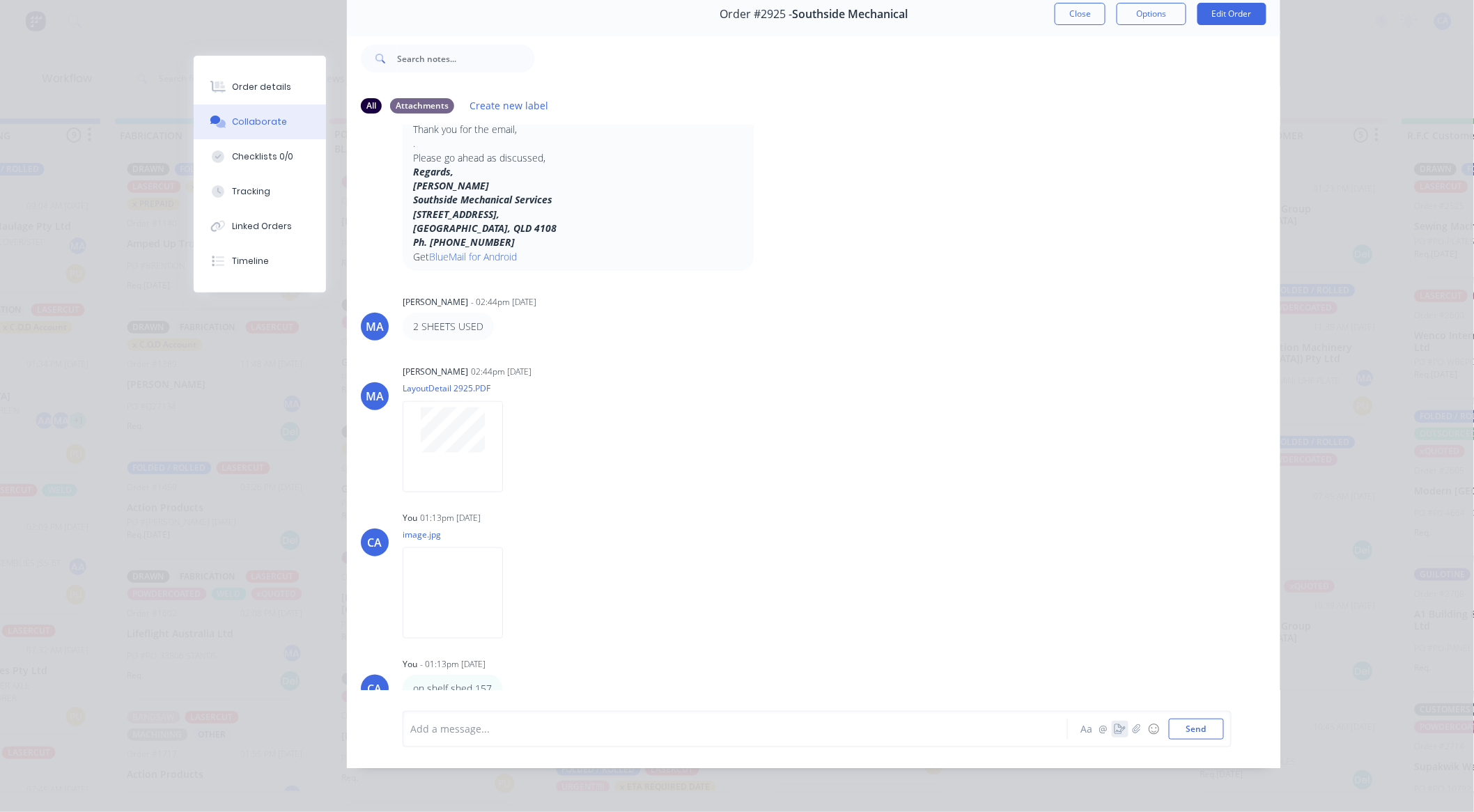
click at [1114, 733] on icon "button" at bounding box center [1119, 729] width 11 height 10
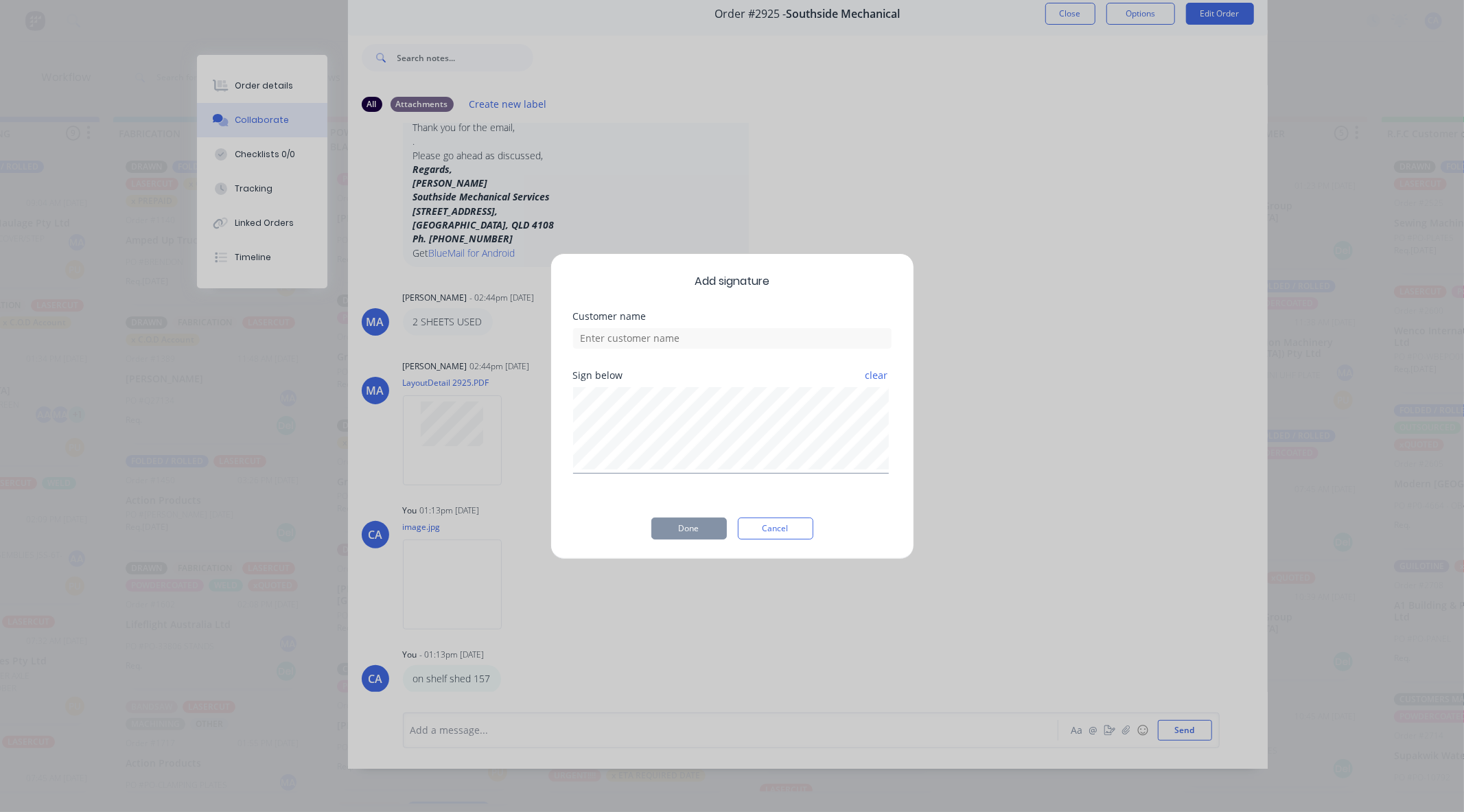
click at [735, 354] on div "Customer name" at bounding box center [732, 341] width 319 height 59
click at [730, 342] on input at bounding box center [732, 338] width 319 height 20
type input "[PERSON_NAME] CHECKED"
drag, startPoint x: 715, startPoint y: 523, endPoint x: 705, endPoint y: 528, distance: 11.2
click at [712, 524] on button "Done" at bounding box center [690, 528] width 76 height 22
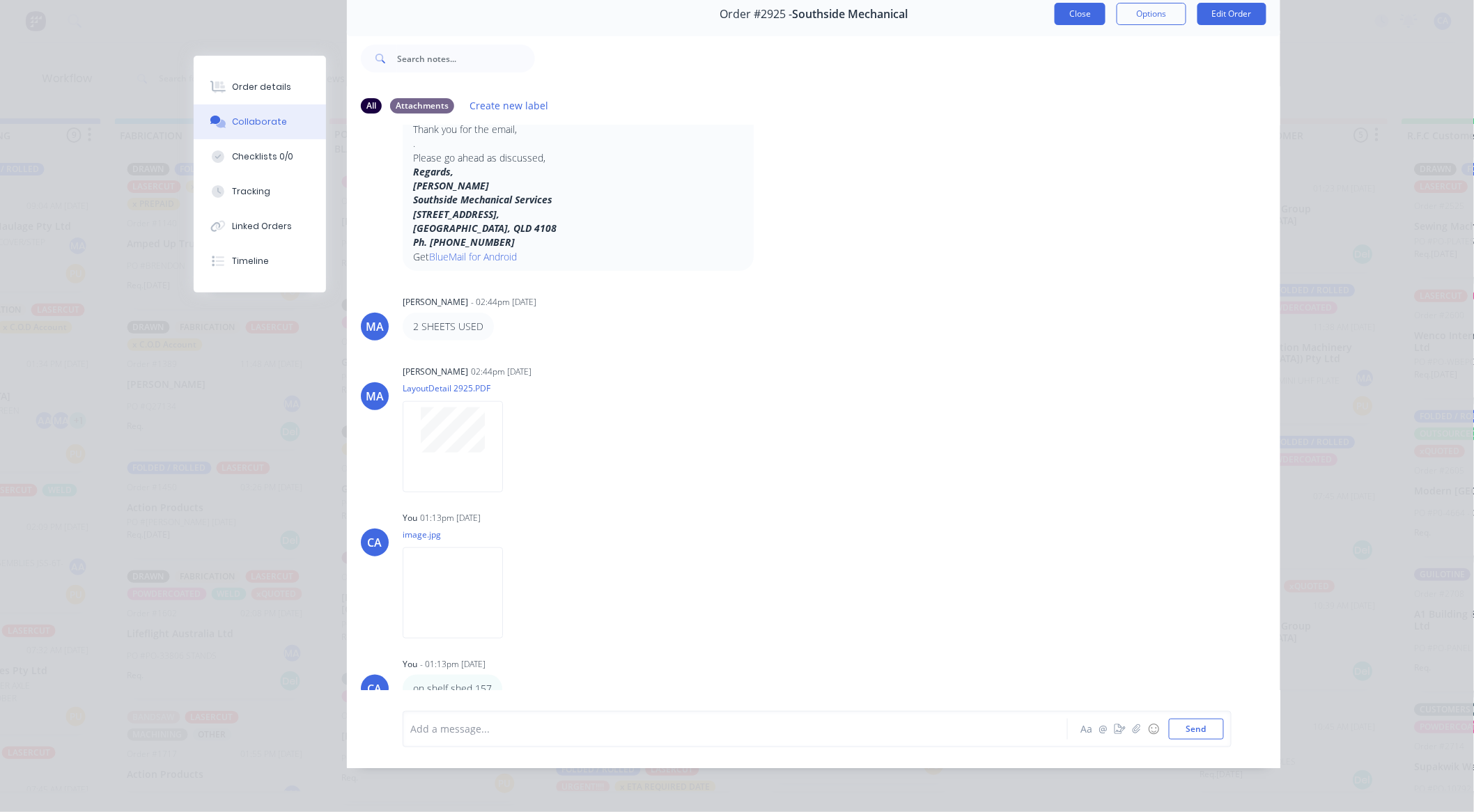
click at [1078, 11] on button "Close" at bounding box center [1081, 14] width 51 height 23
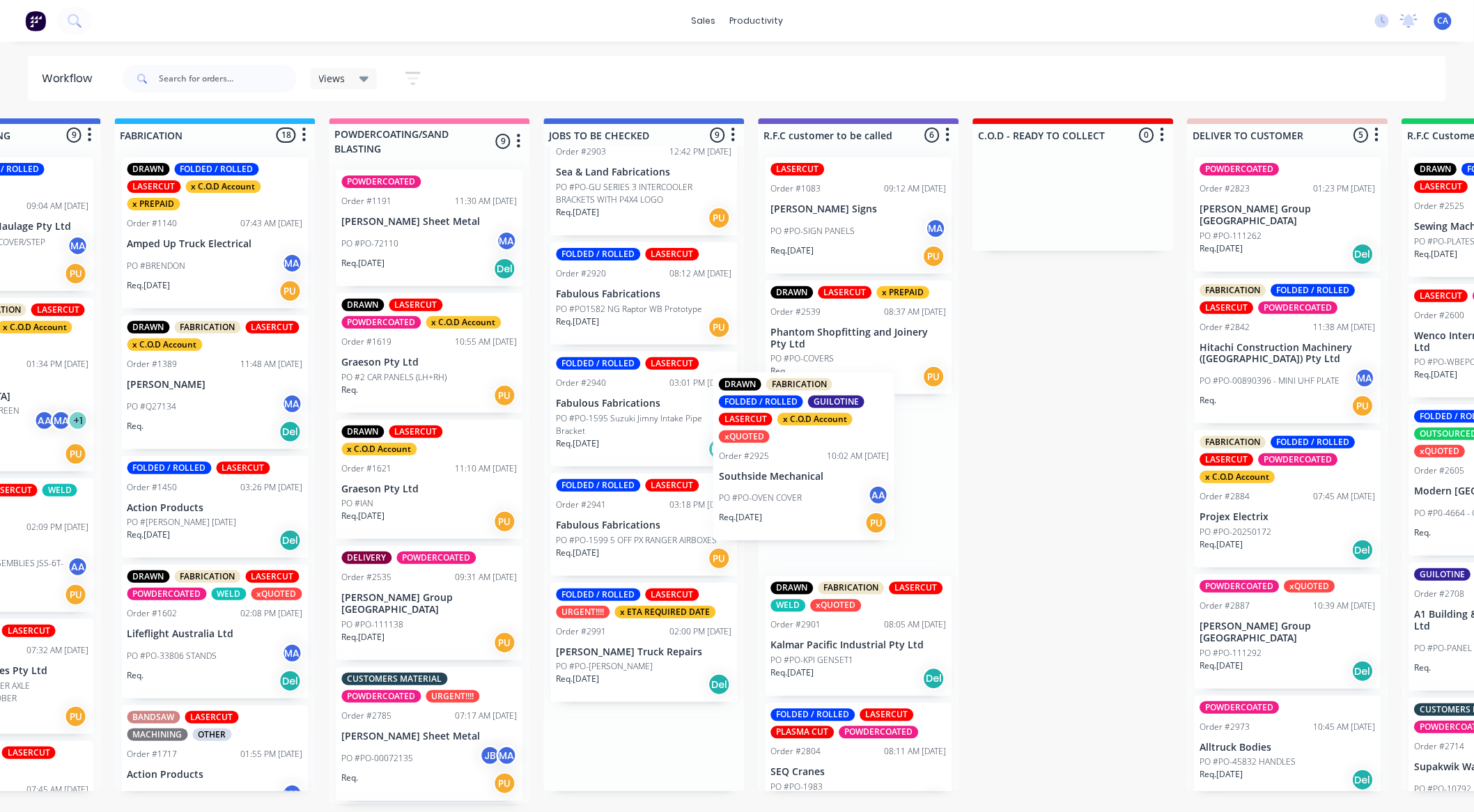
drag, startPoint x: 630, startPoint y: 490, endPoint x: 808, endPoint y: 483, distance: 178.1
click at [803, 490] on div "Submitted 14 Sort By Created date Required date Order number Customer name Most…" at bounding box center [870, 460] width 3738 height 685
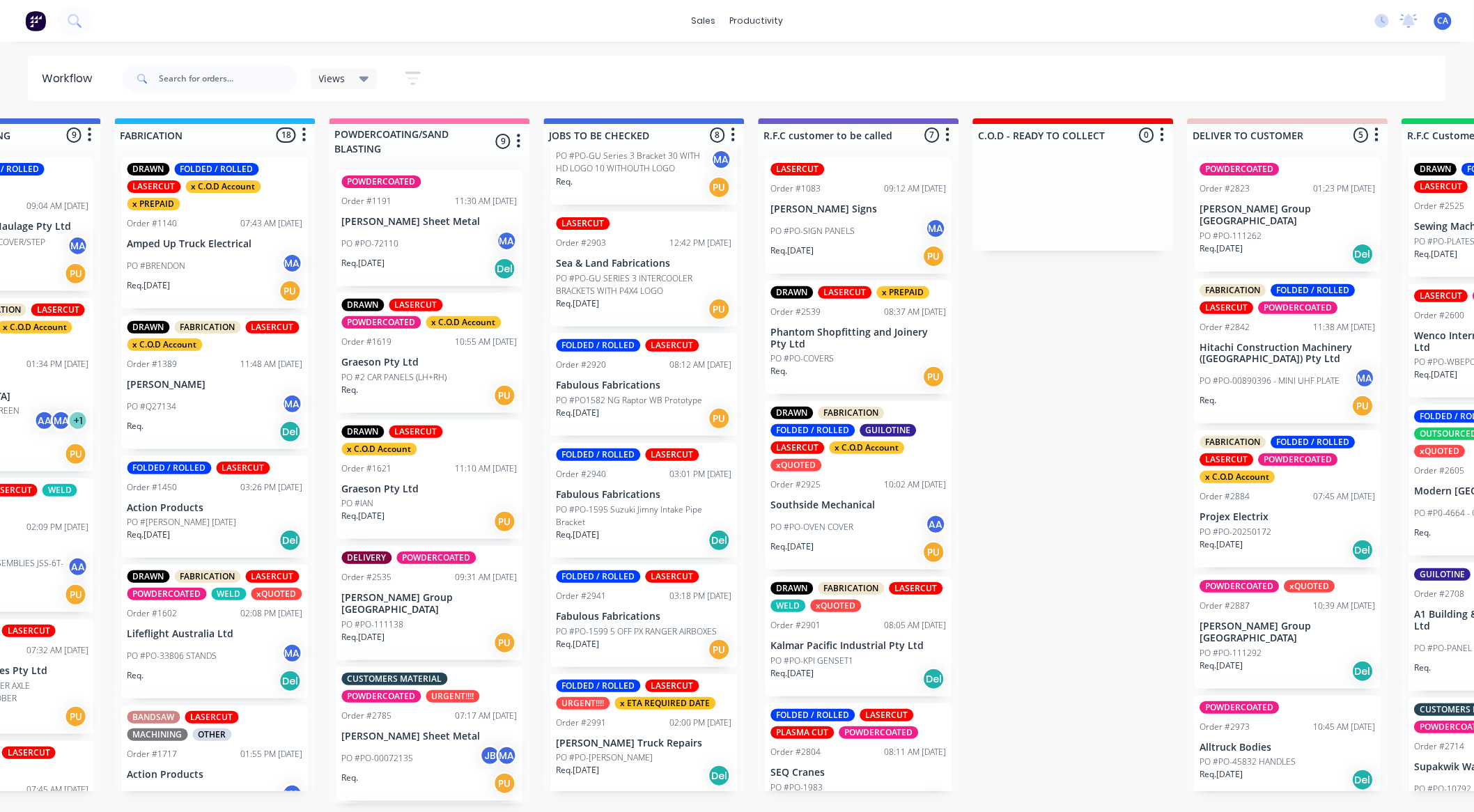
scroll to position [3, 988]
click at [617, 726] on div "FOLDED / ROLLED LASERCUT URGENT!!!! x ETA REQUIRED DATE Order #2991 02:00 PM [D…" at bounding box center [644, 734] width 186 height 120
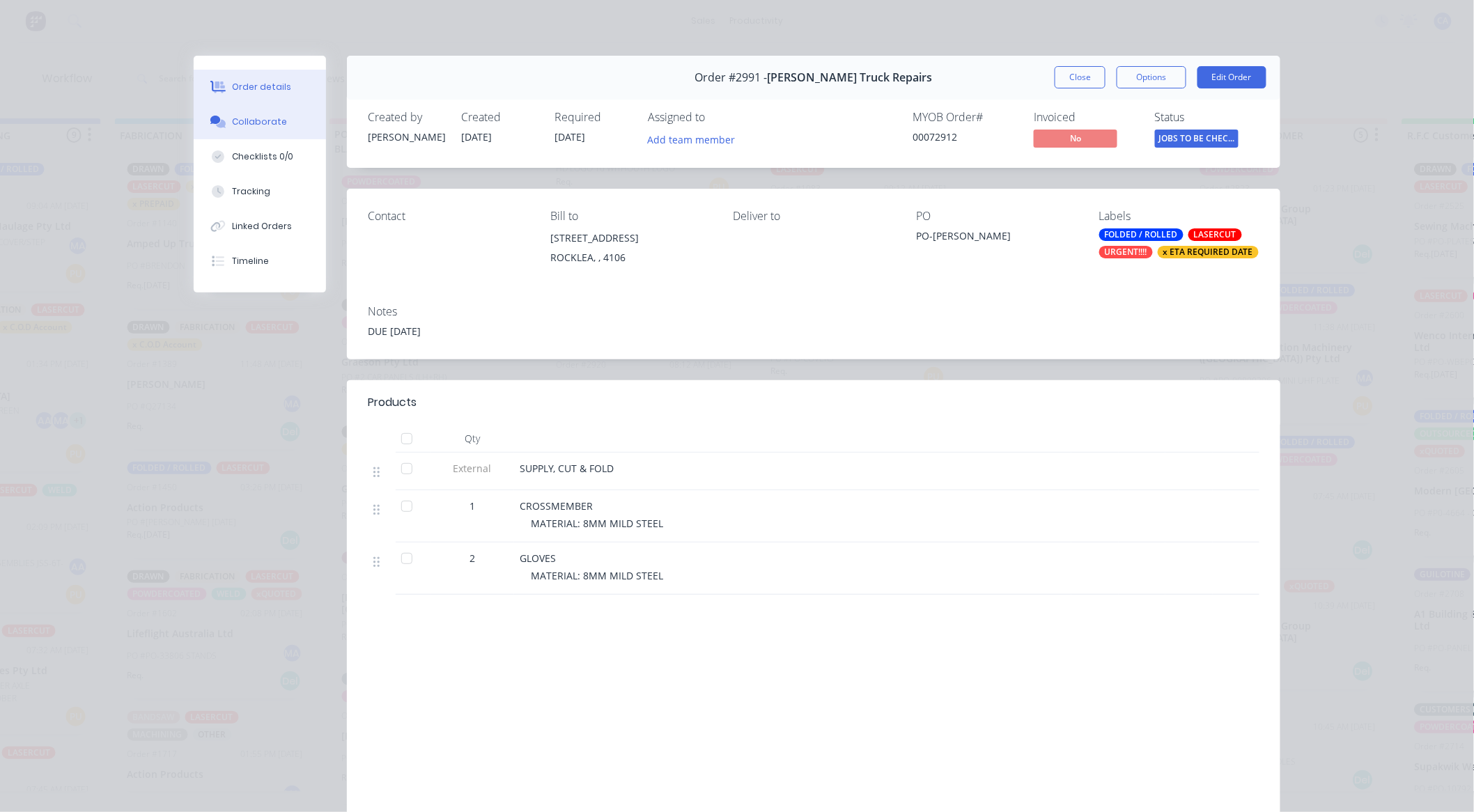
click at [252, 114] on button "Collaborate" at bounding box center [259, 121] width 132 height 34
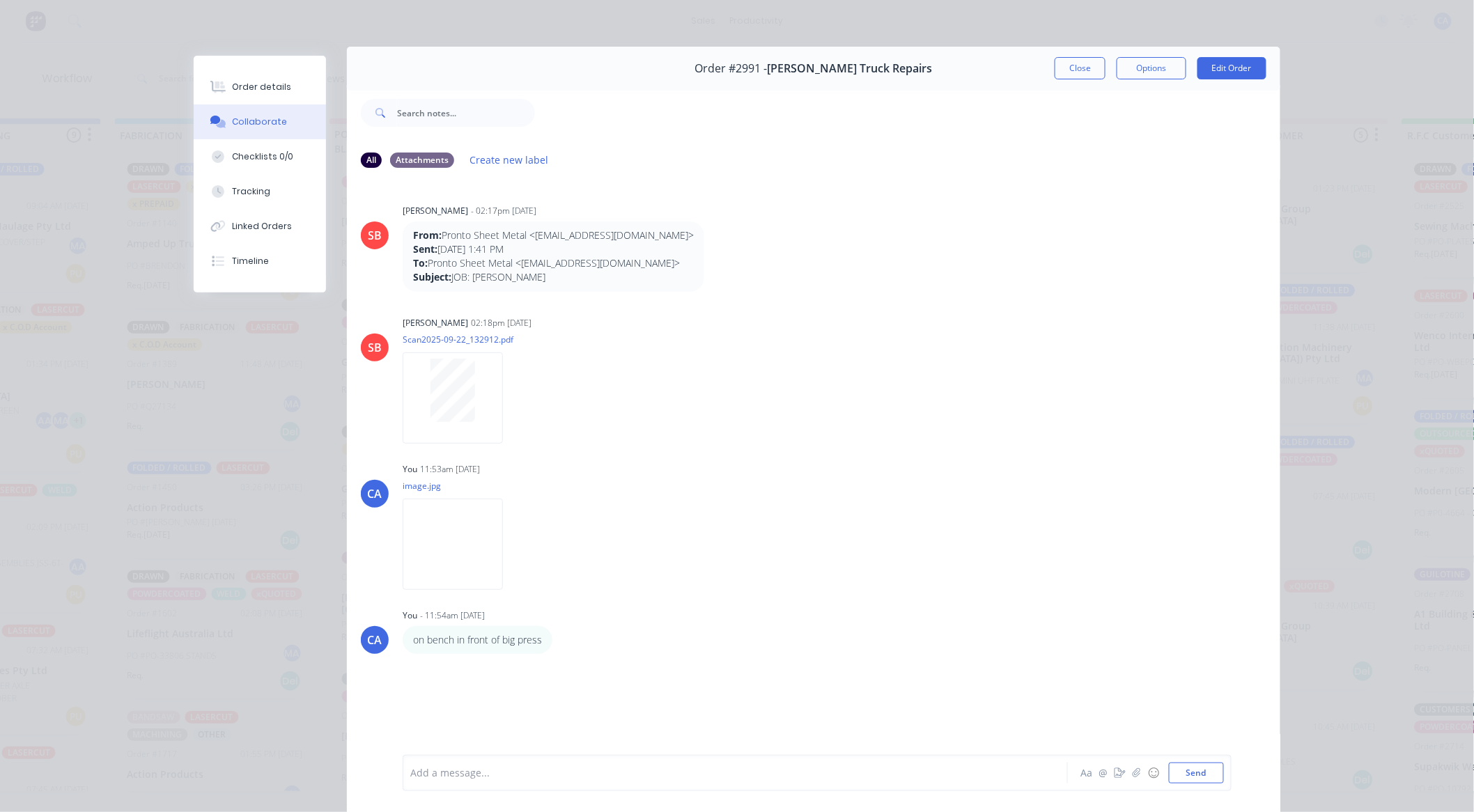
scroll to position [0, 0]
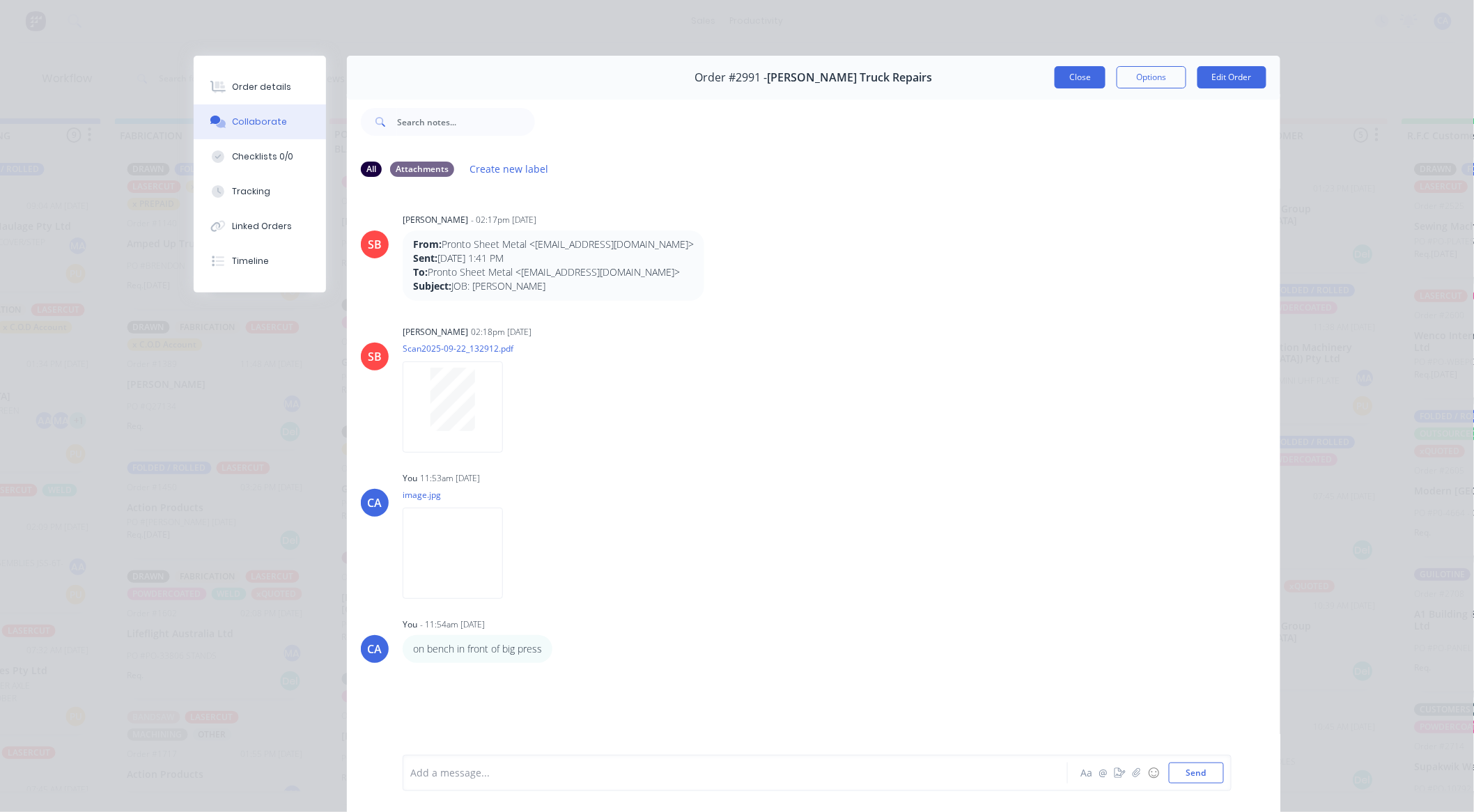
click at [1065, 77] on button "Close" at bounding box center [1081, 77] width 51 height 23
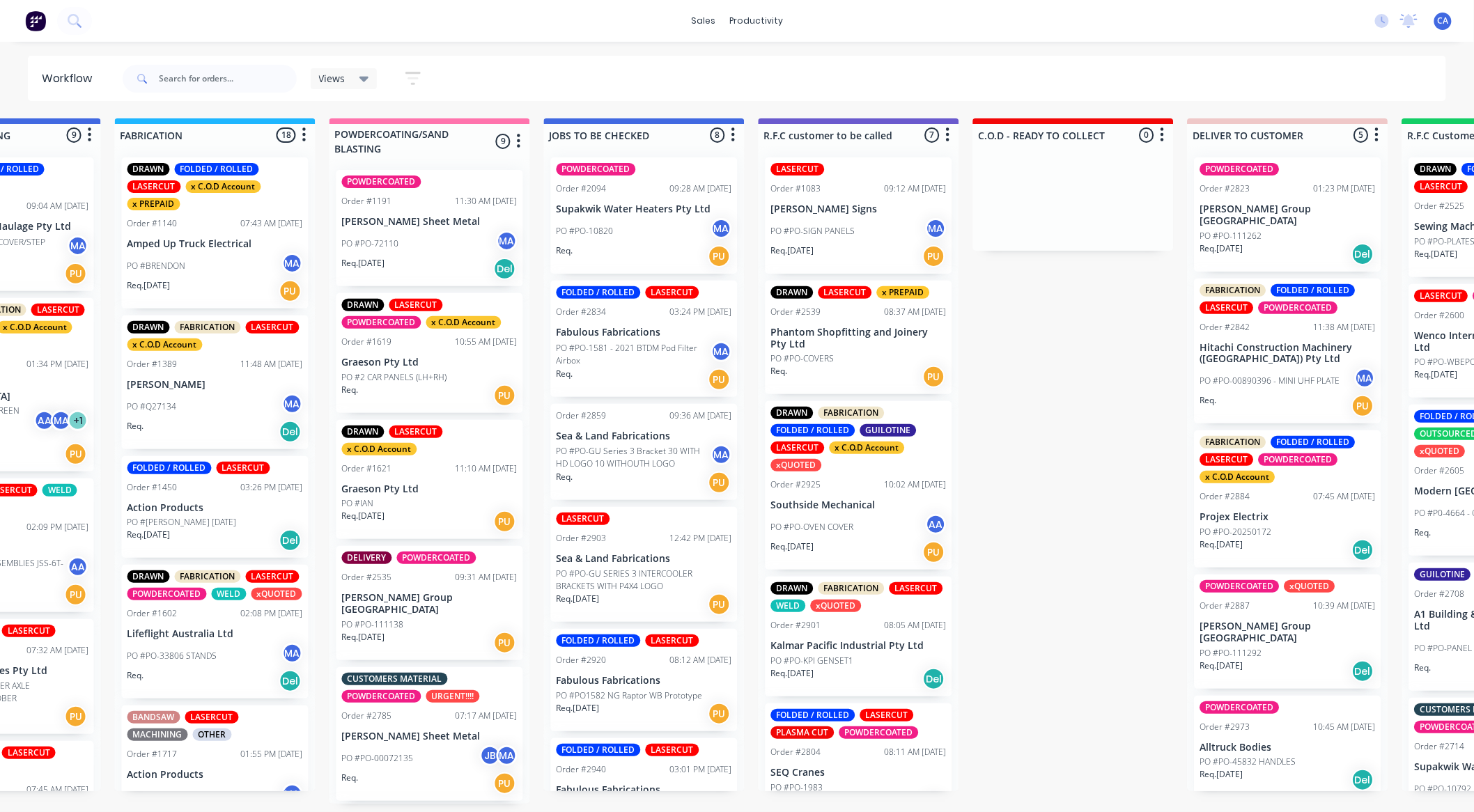
scroll to position [0, 988]
click at [650, 345] on p "PO #PO-1581 - 2021 BTDM Pod Filter Airbox" at bounding box center [634, 354] width 155 height 25
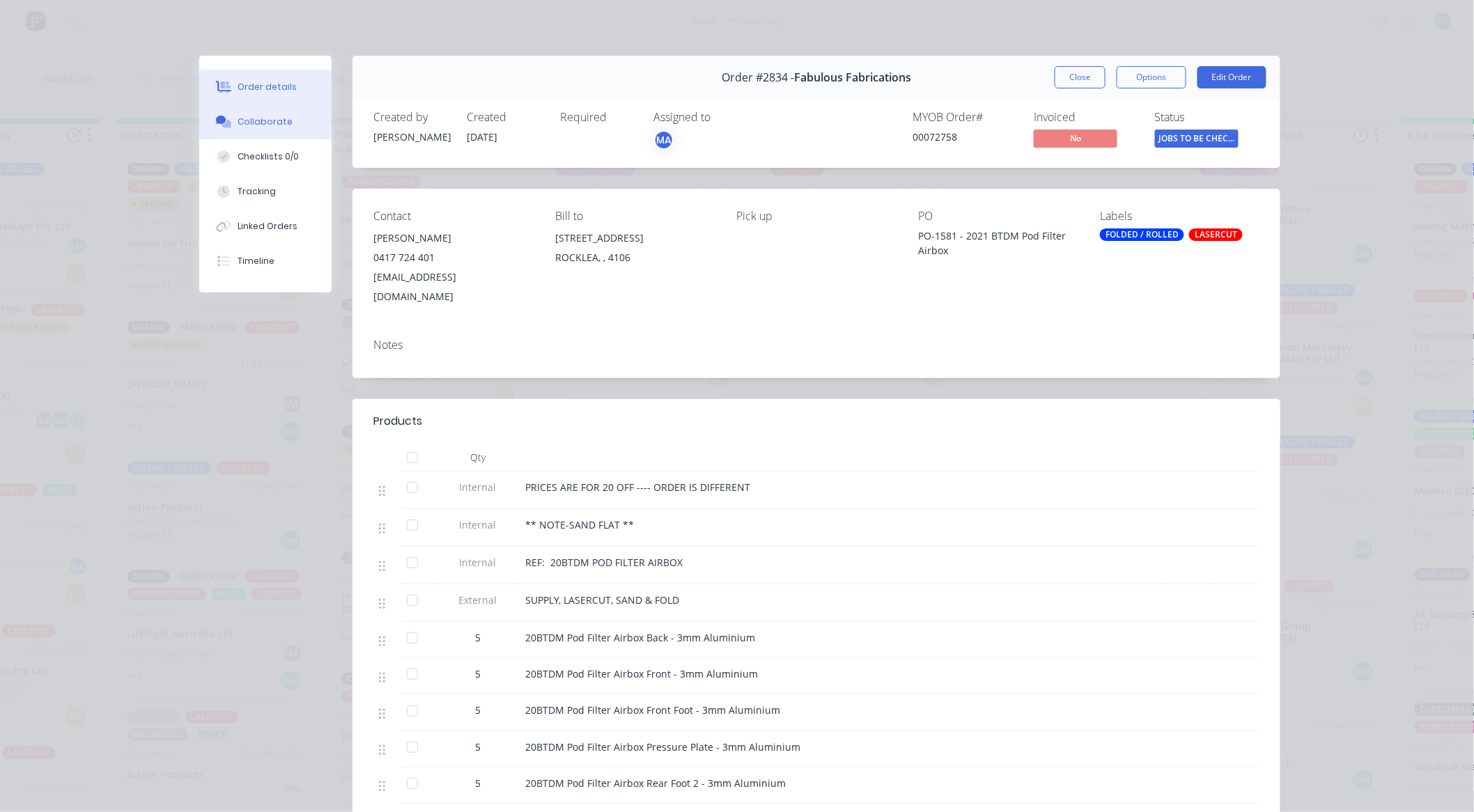
click at [282, 116] on button "Collaborate" at bounding box center [265, 121] width 132 height 34
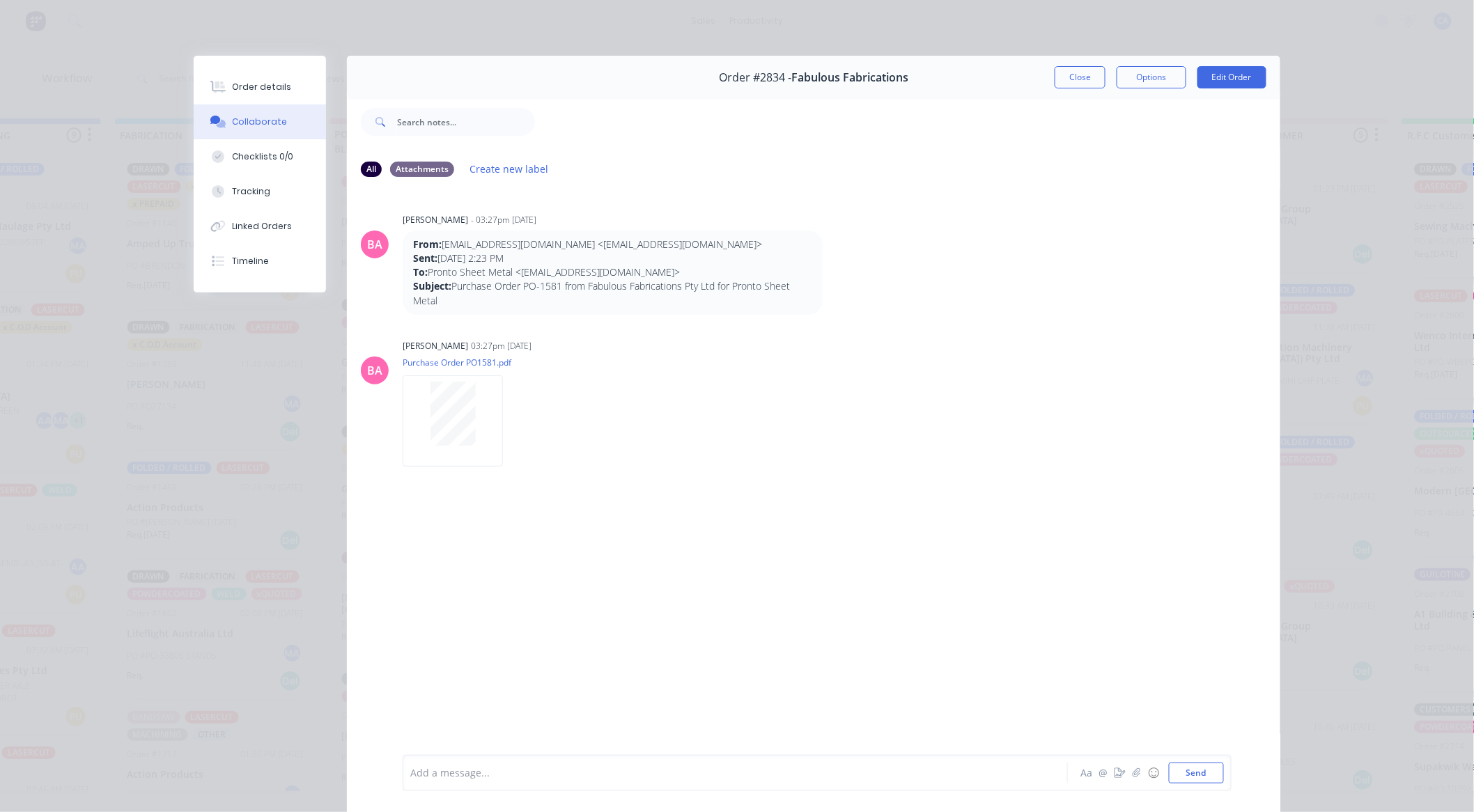
scroll to position [75, 0]
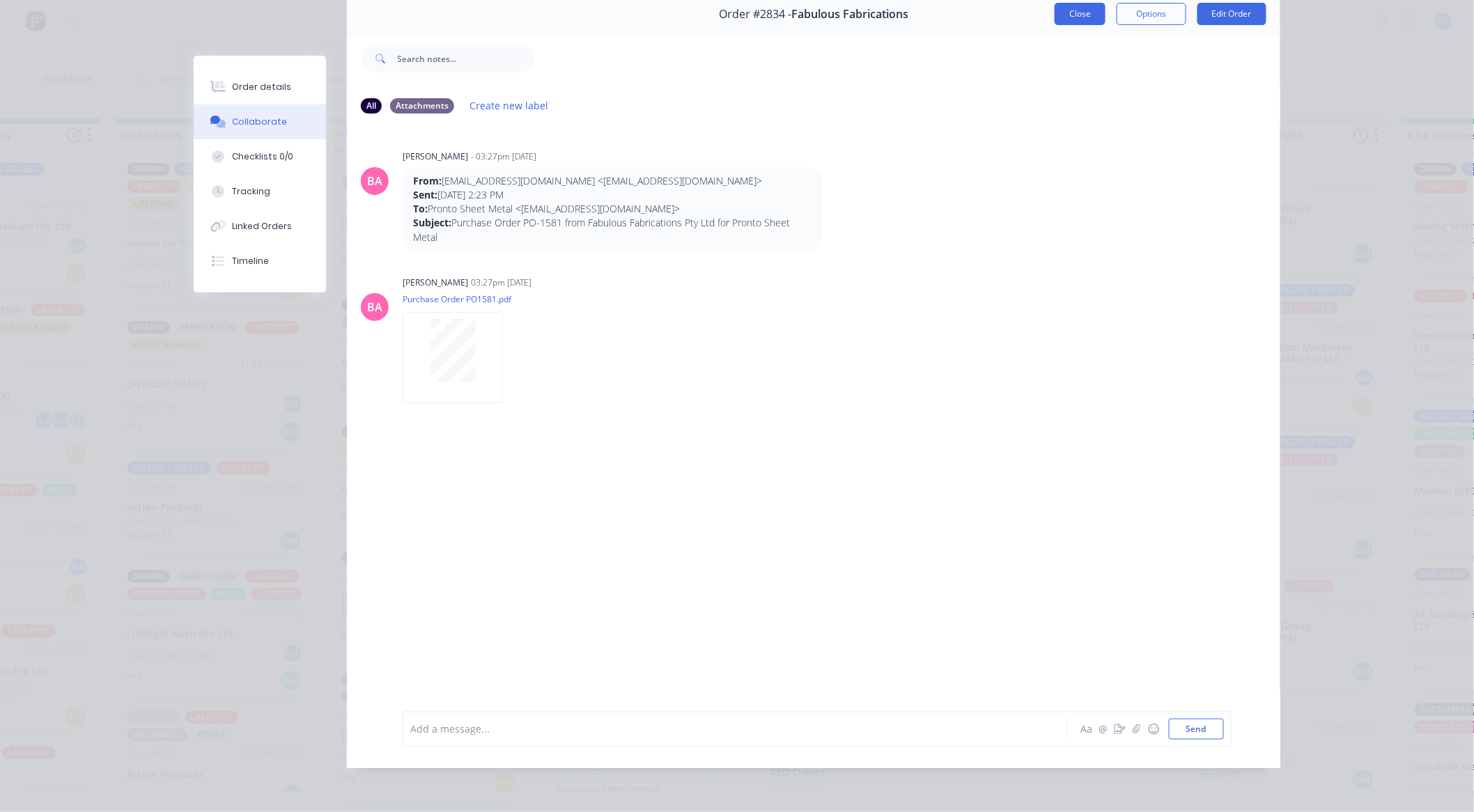
click at [1055, 10] on button "Close" at bounding box center [1081, 14] width 51 height 23
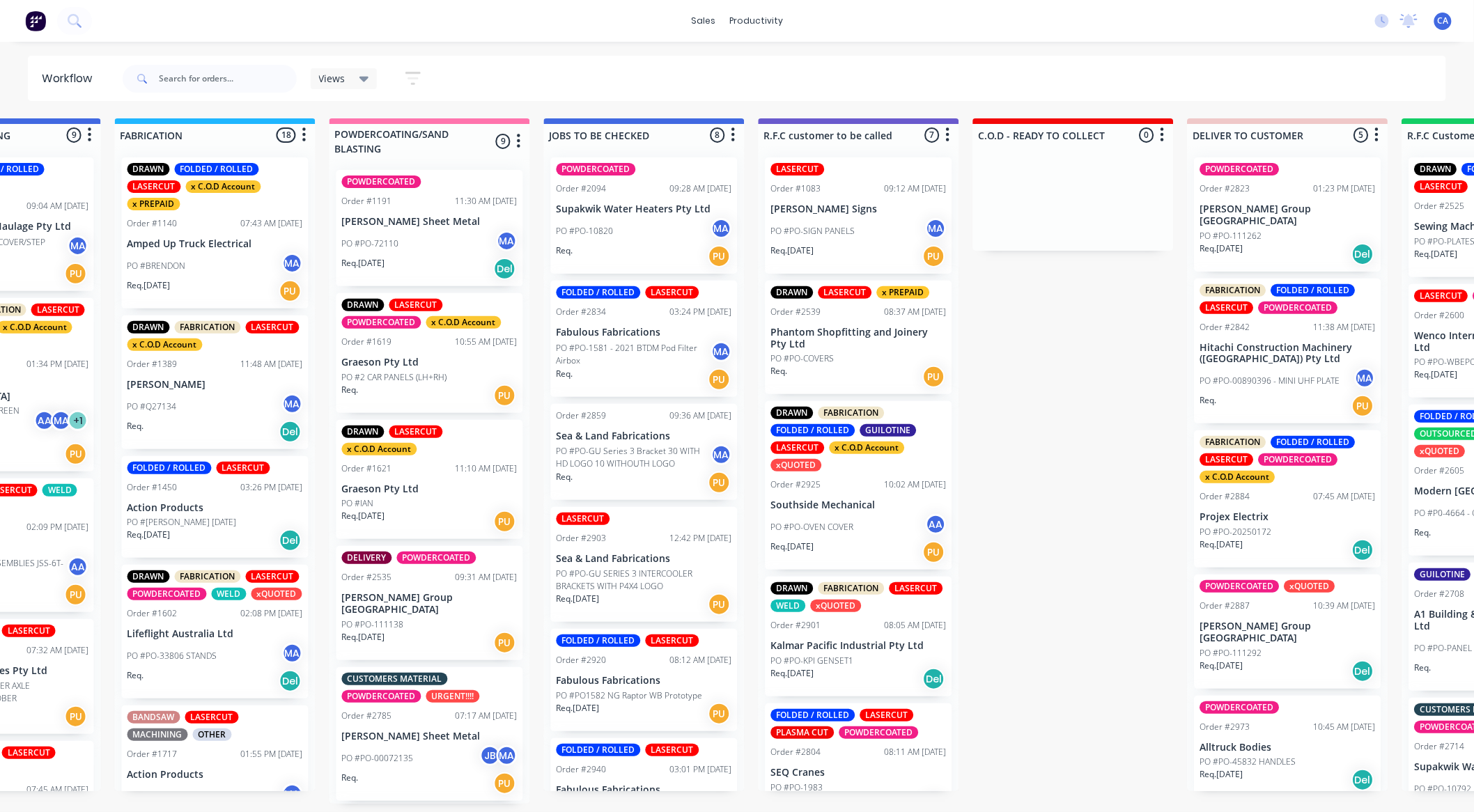
click at [635, 454] on p "PO #PO-GU Series 3 Bracket 30 WITH HD LOGO 10 WITHOUTH LOGO" at bounding box center [634, 456] width 155 height 25
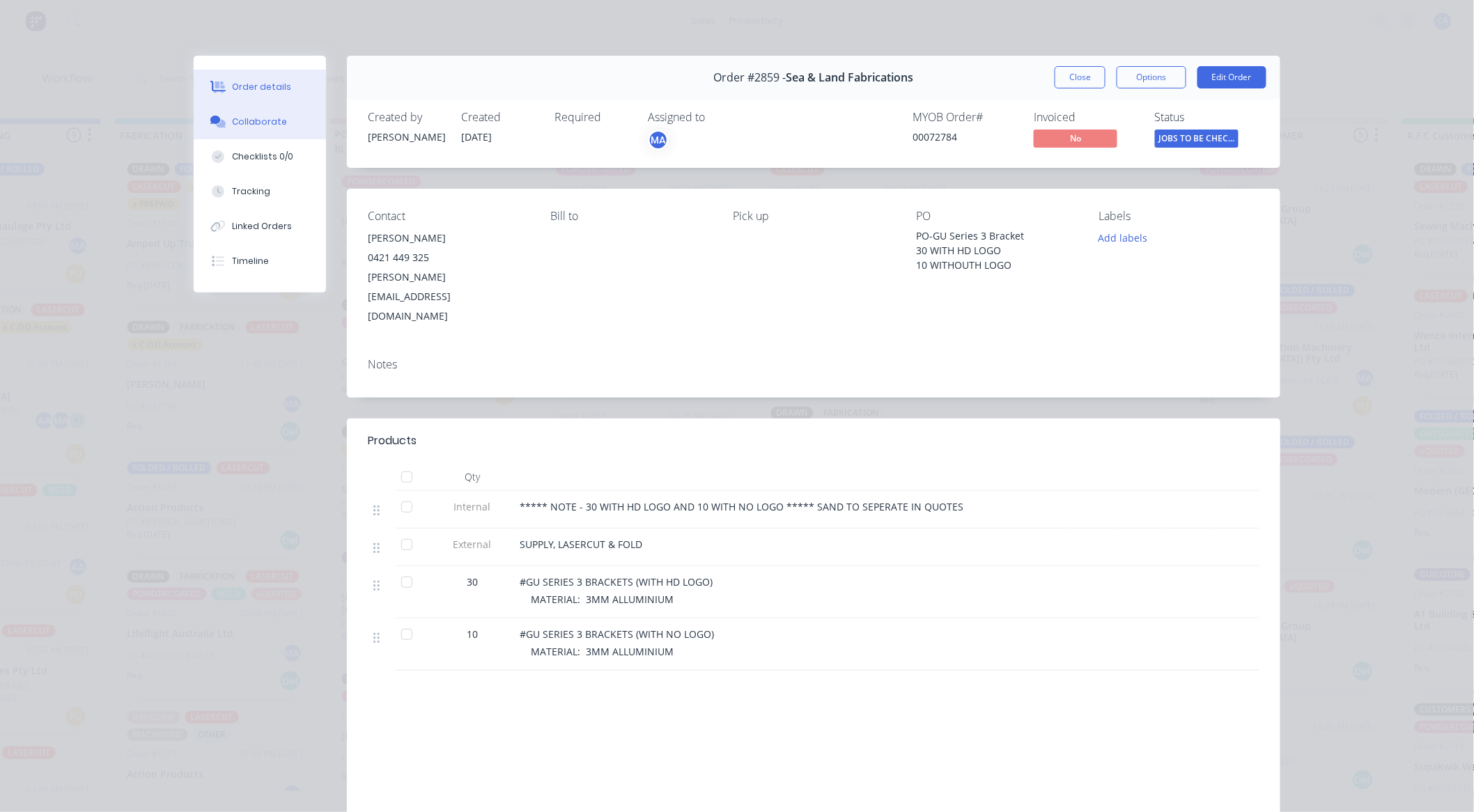
click at [291, 118] on button "Collaborate" at bounding box center [259, 121] width 132 height 34
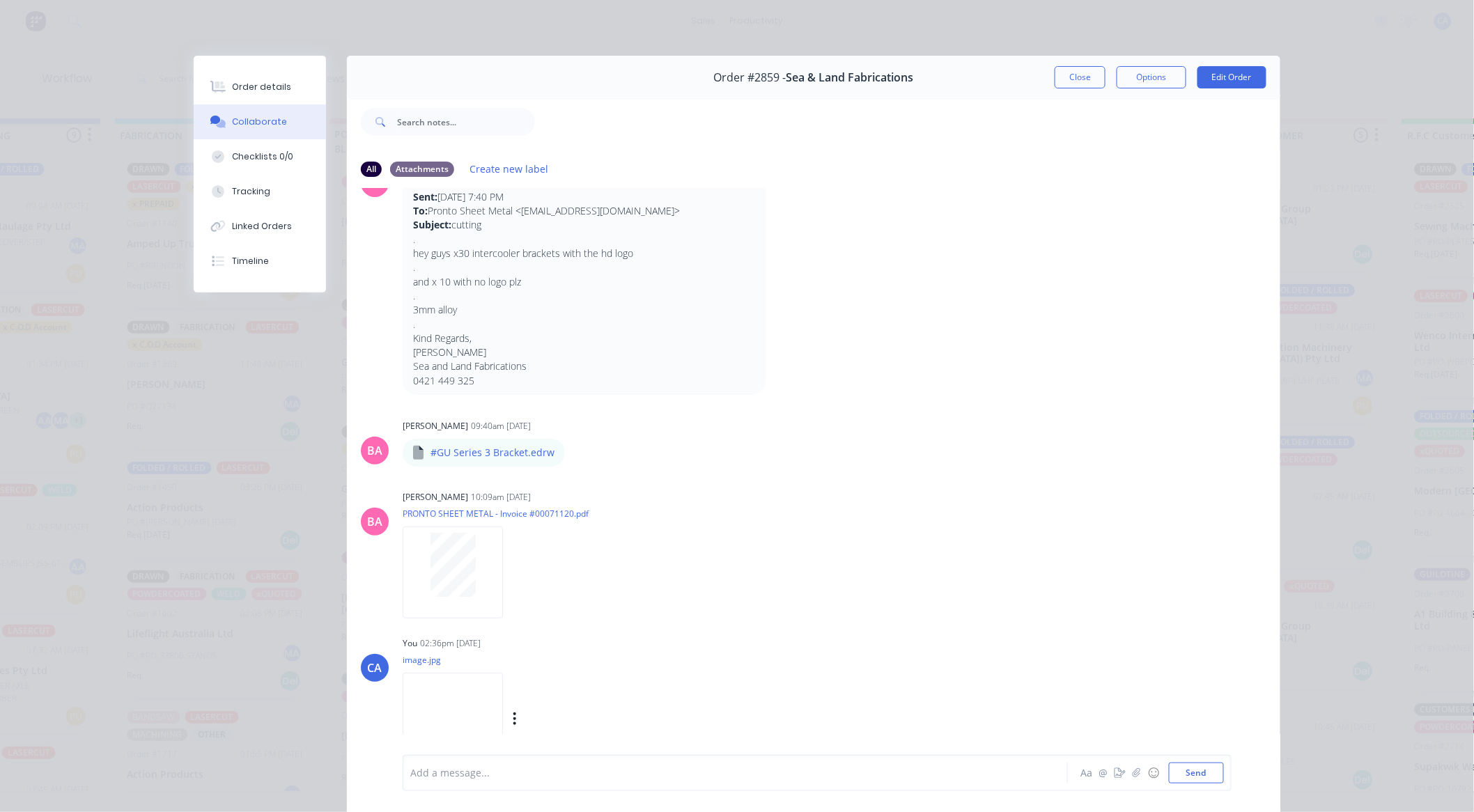
scroll to position [66, 0]
click at [475, 699] on img at bounding box center [453, 713] width 101 height 92
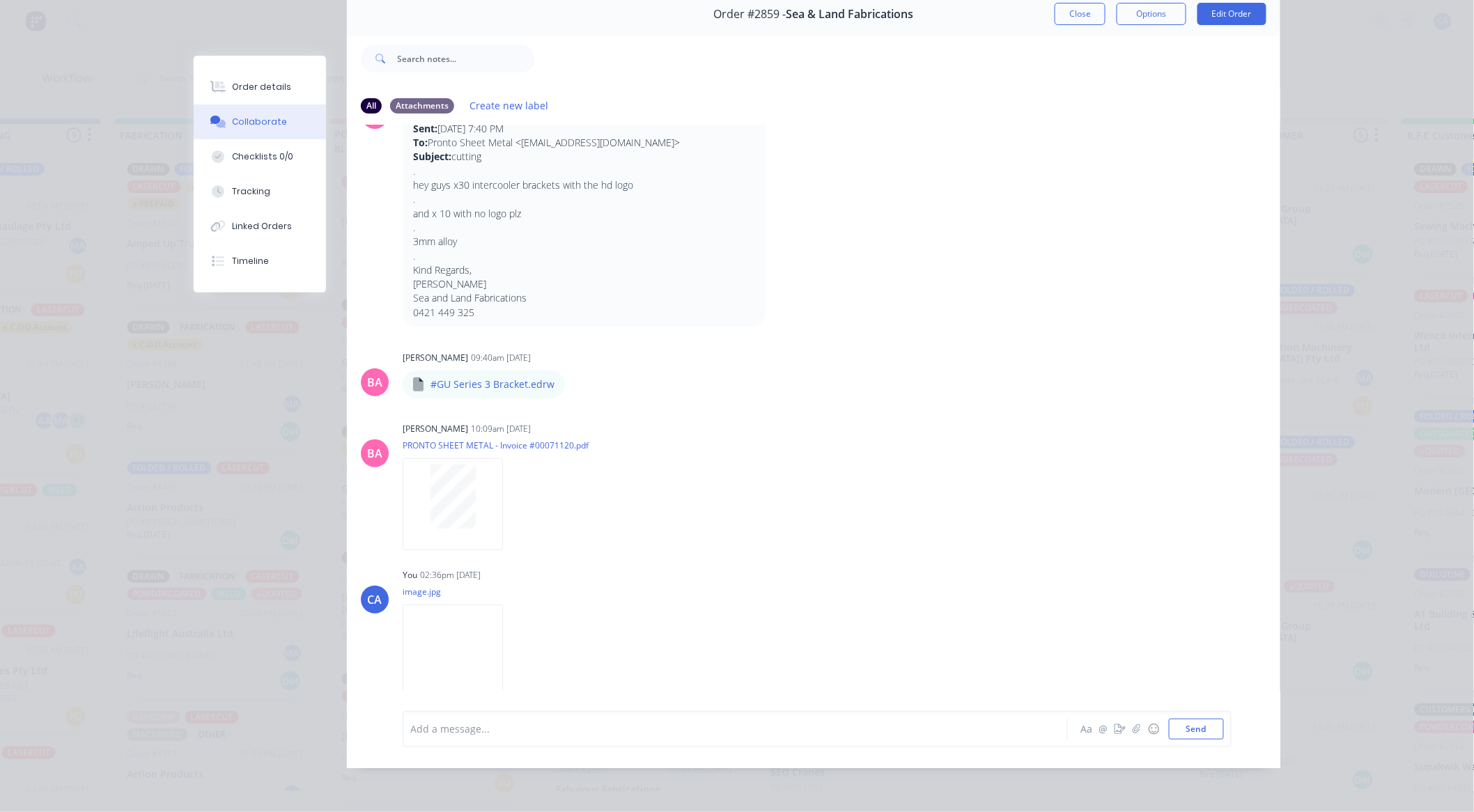
scroll to position [3, 988]
click at [530, 731] on div at bounding box center [716, 728] width 609 height 15
click at [439, 631] on img at bounding box center [453, 649] width 101 height 92
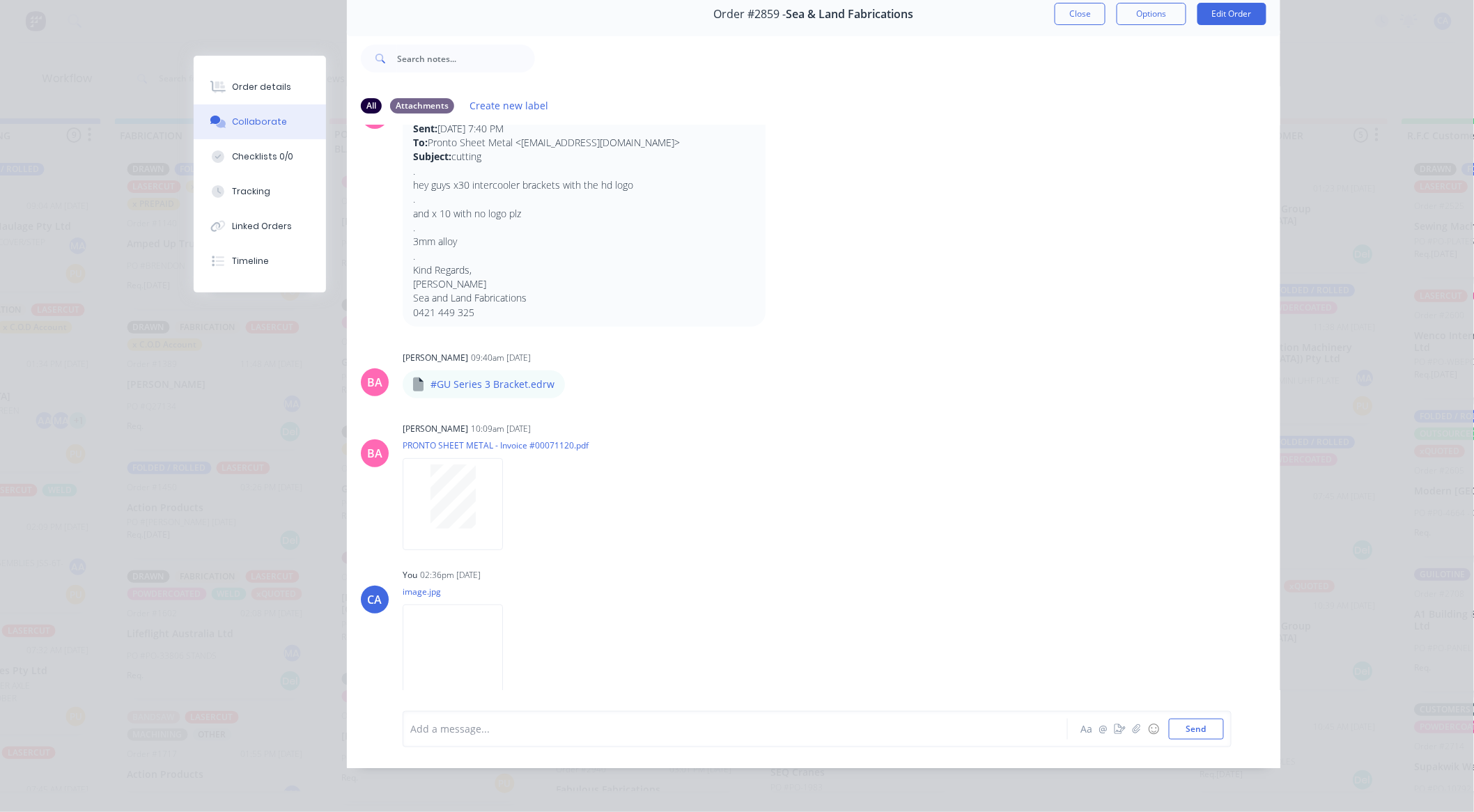
click at [901, 727] on div at bounding box center [716, 728] width 609 height 15
click at [1188, 727] on button "Send" at bounding box center [1197, 728] width 55 height 21
click at [1063, 7] on button "Close" at bounding box center [1081, 14] width 51 height 23
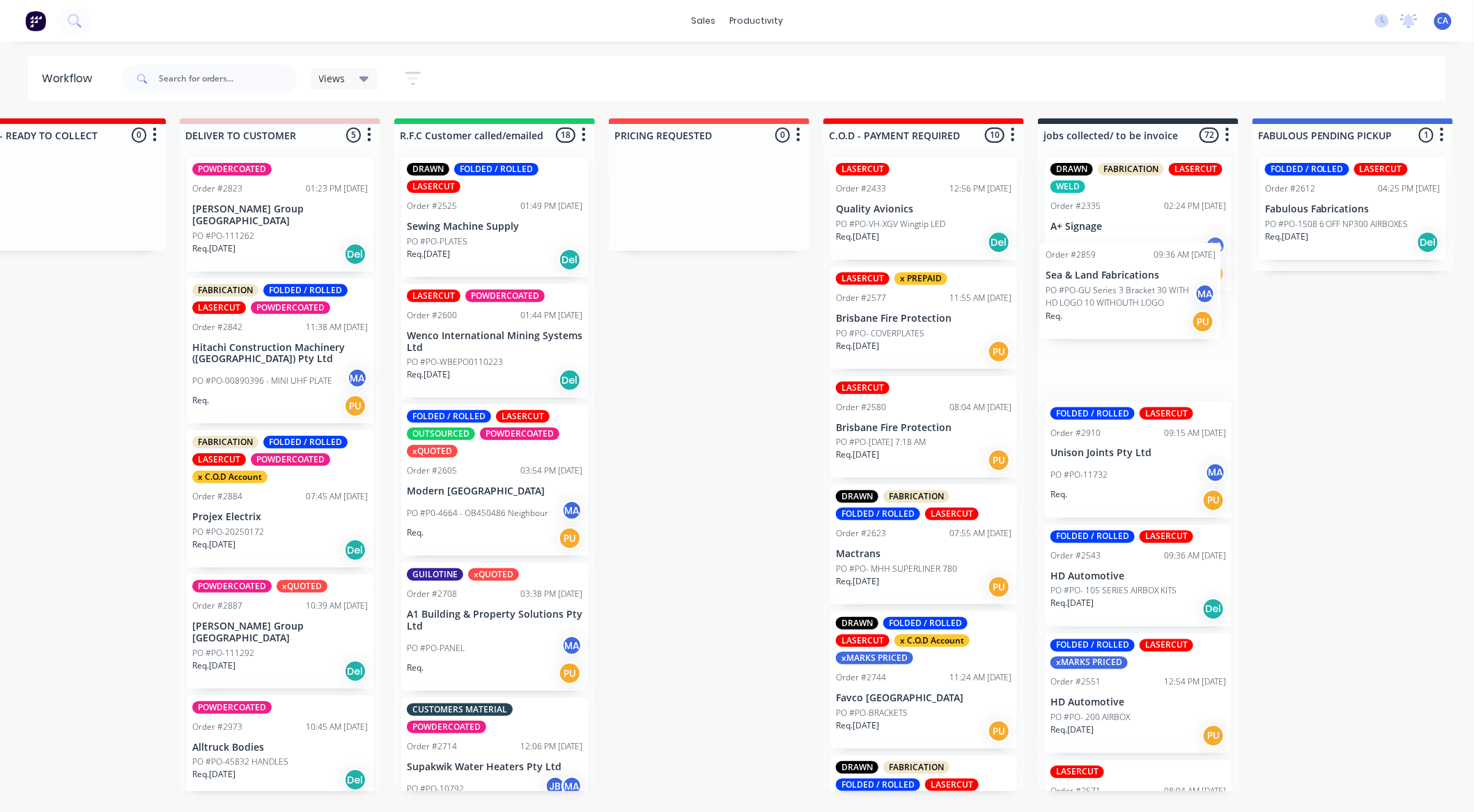
scroll to position [3, 1998]
drag, startPoint x: 639, startPoint y: 451, endPoint x: 1105, endPoint y: 297, distance: 490.8
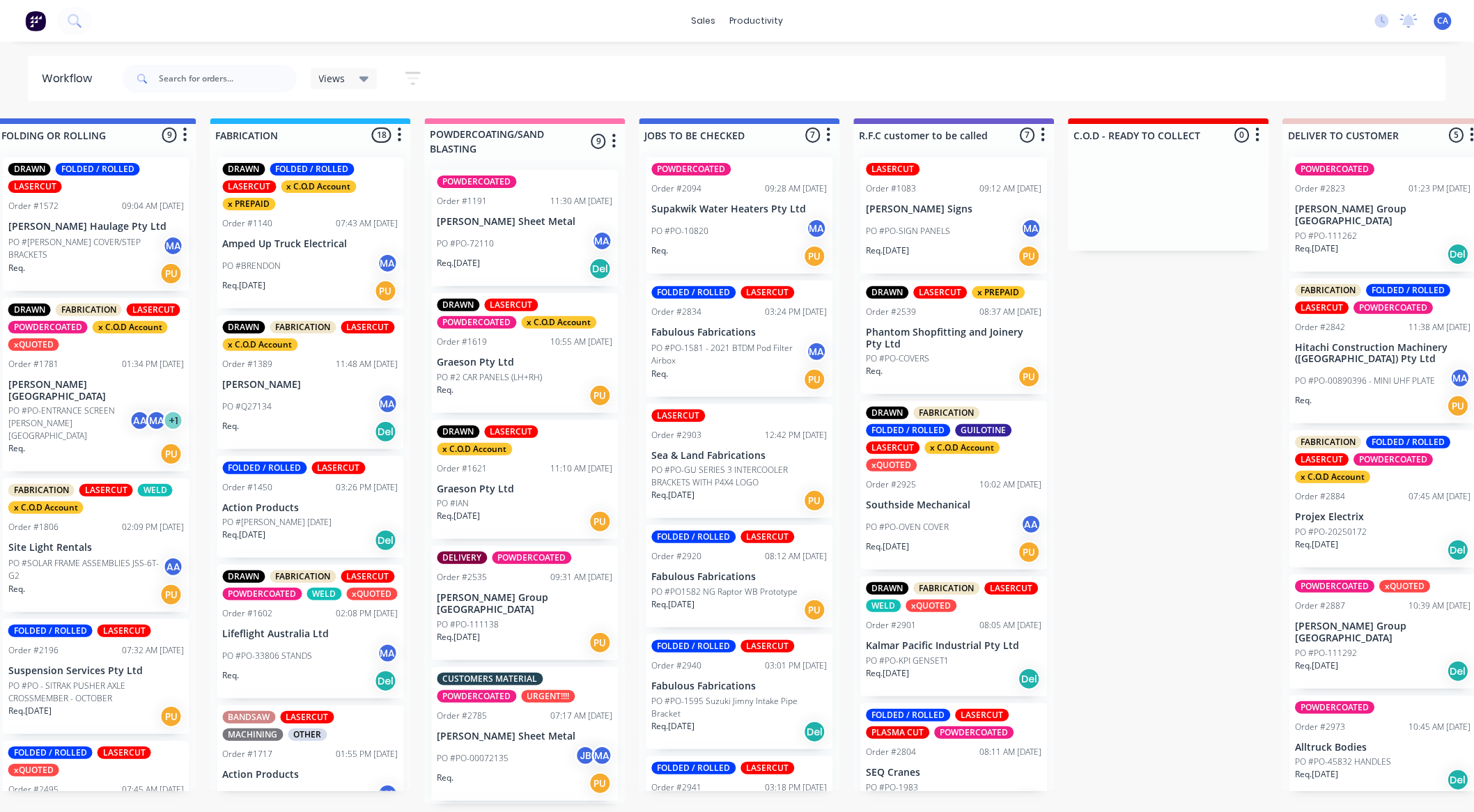
drag, startPoint x: 762, startPoint y: 427, endPoint x: 609, endPoint y: 419, distance: 153.2
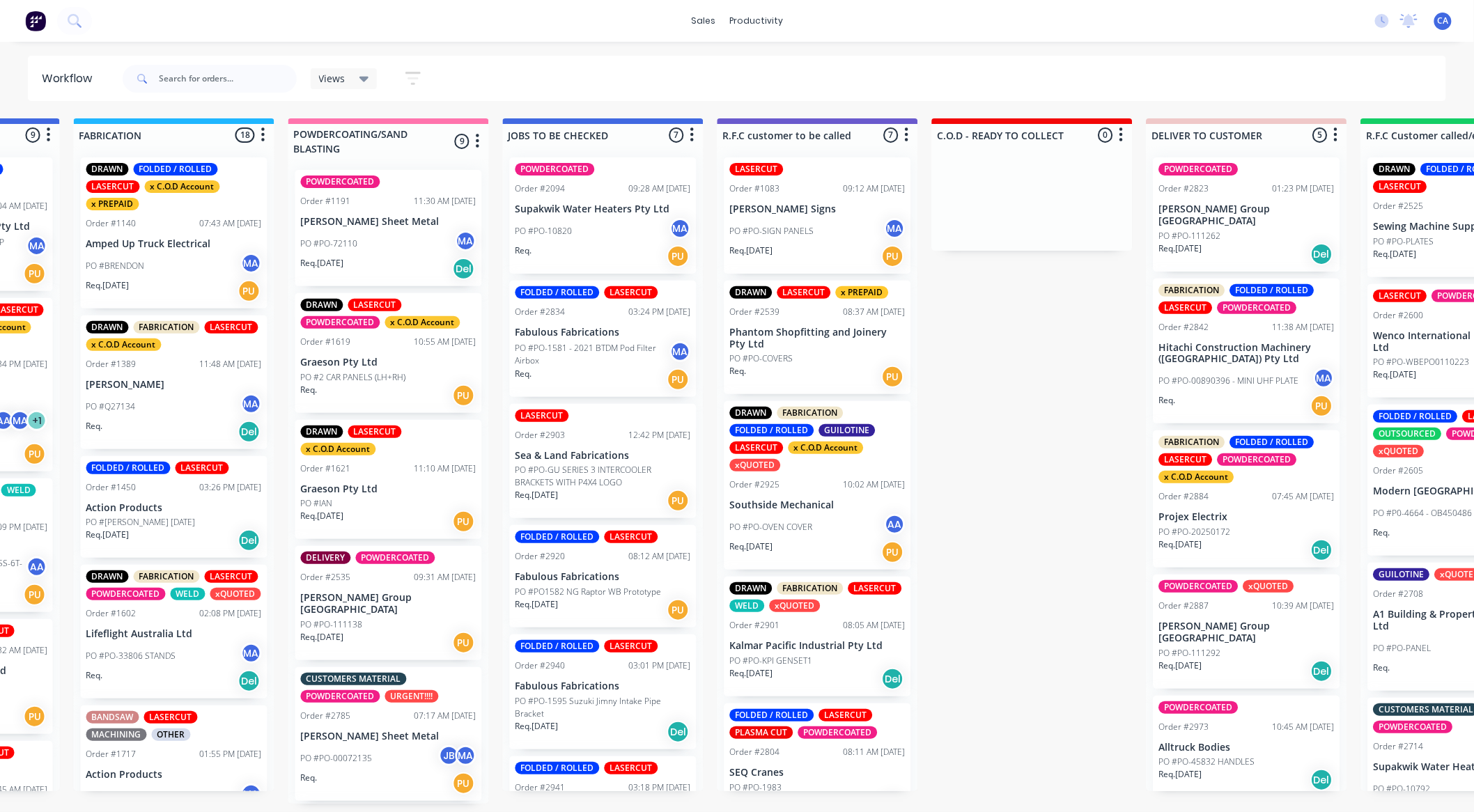
drag, startPoint x: 715, startPoint y: 449, endPoint x: 755, endPoint y: 453, distance: 40.2
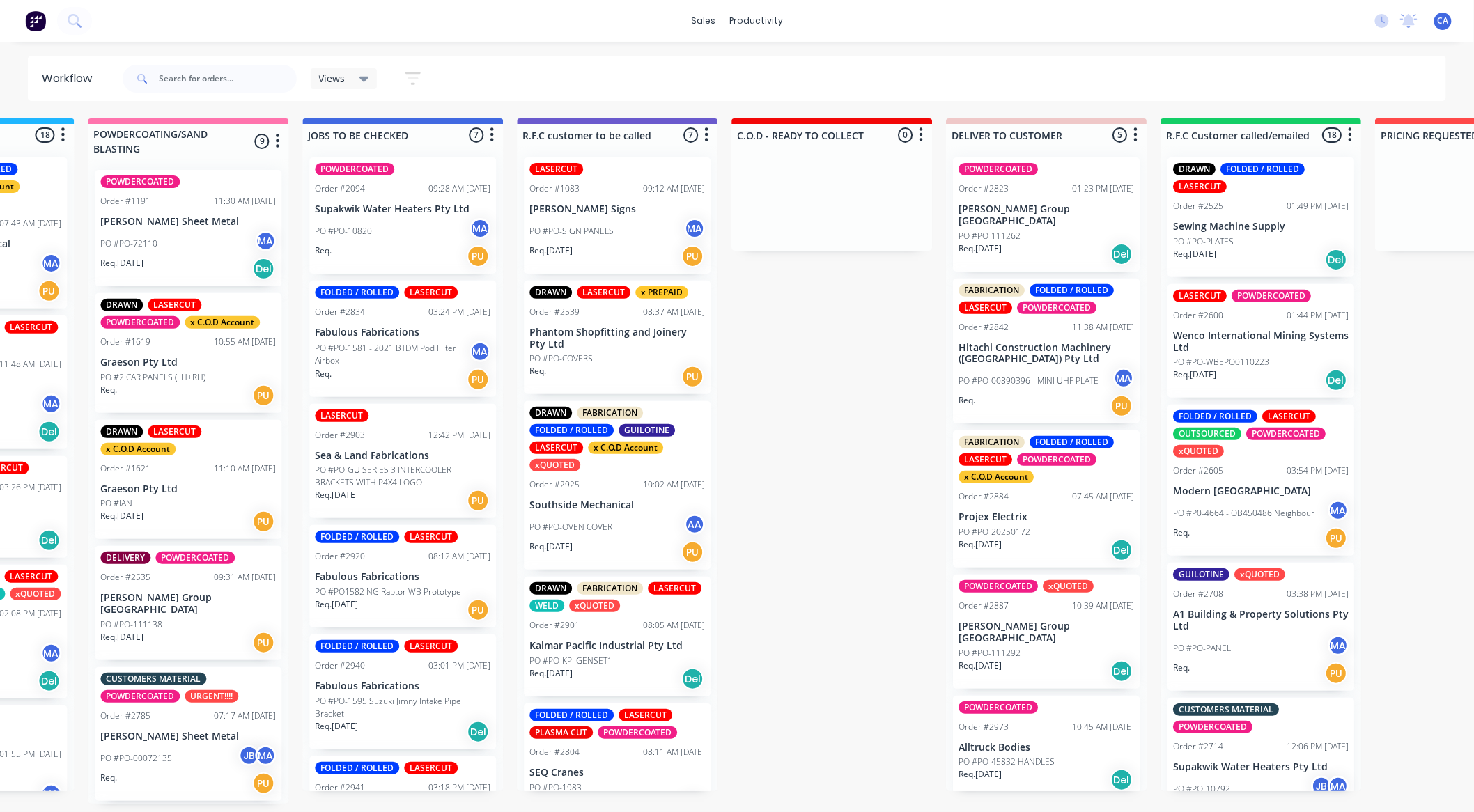
drag, startPoint x: 755, startPoint y: 453, endPoint x: 701, endPoint y: 458, distance: 54.2
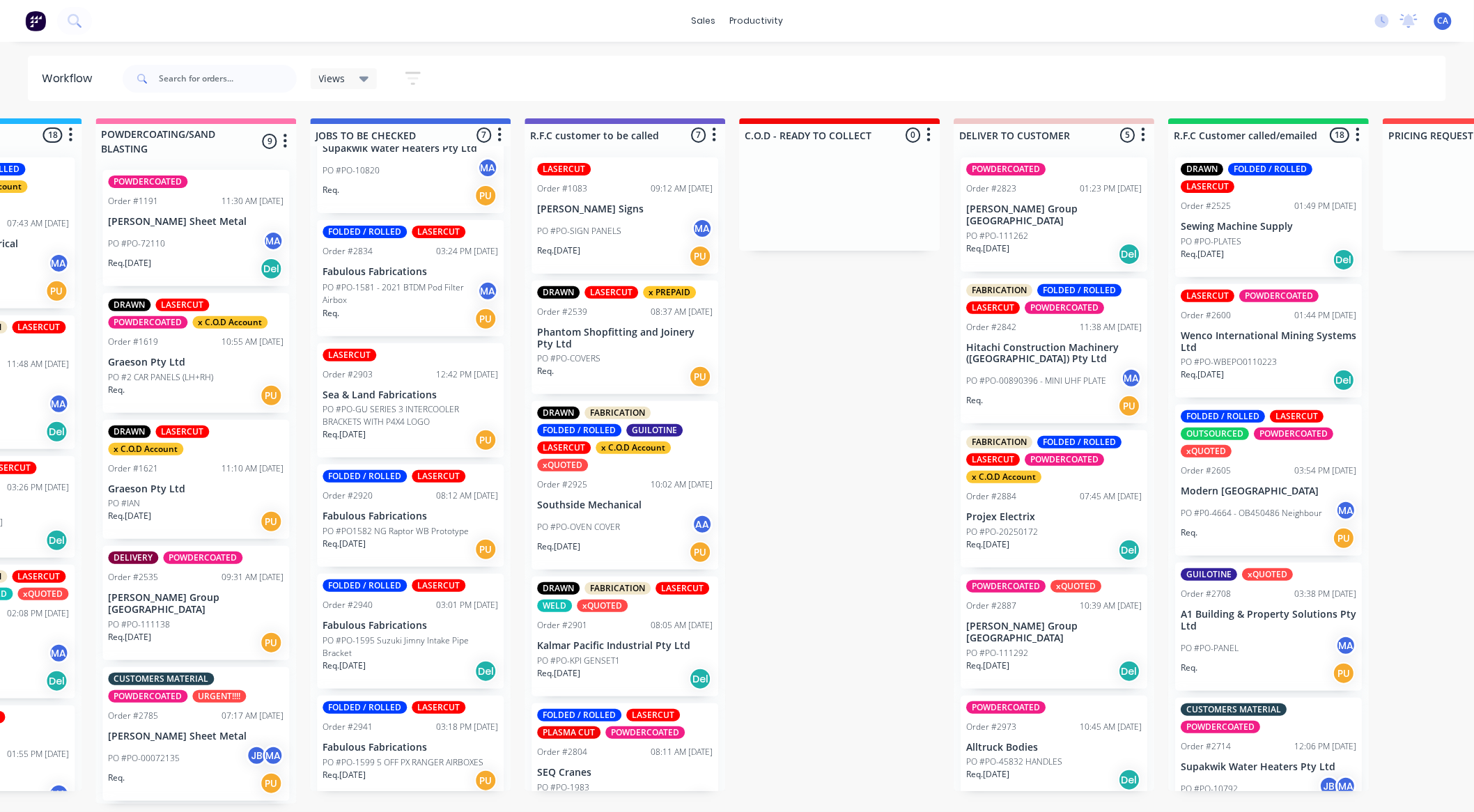
scroll to position [155, 0]
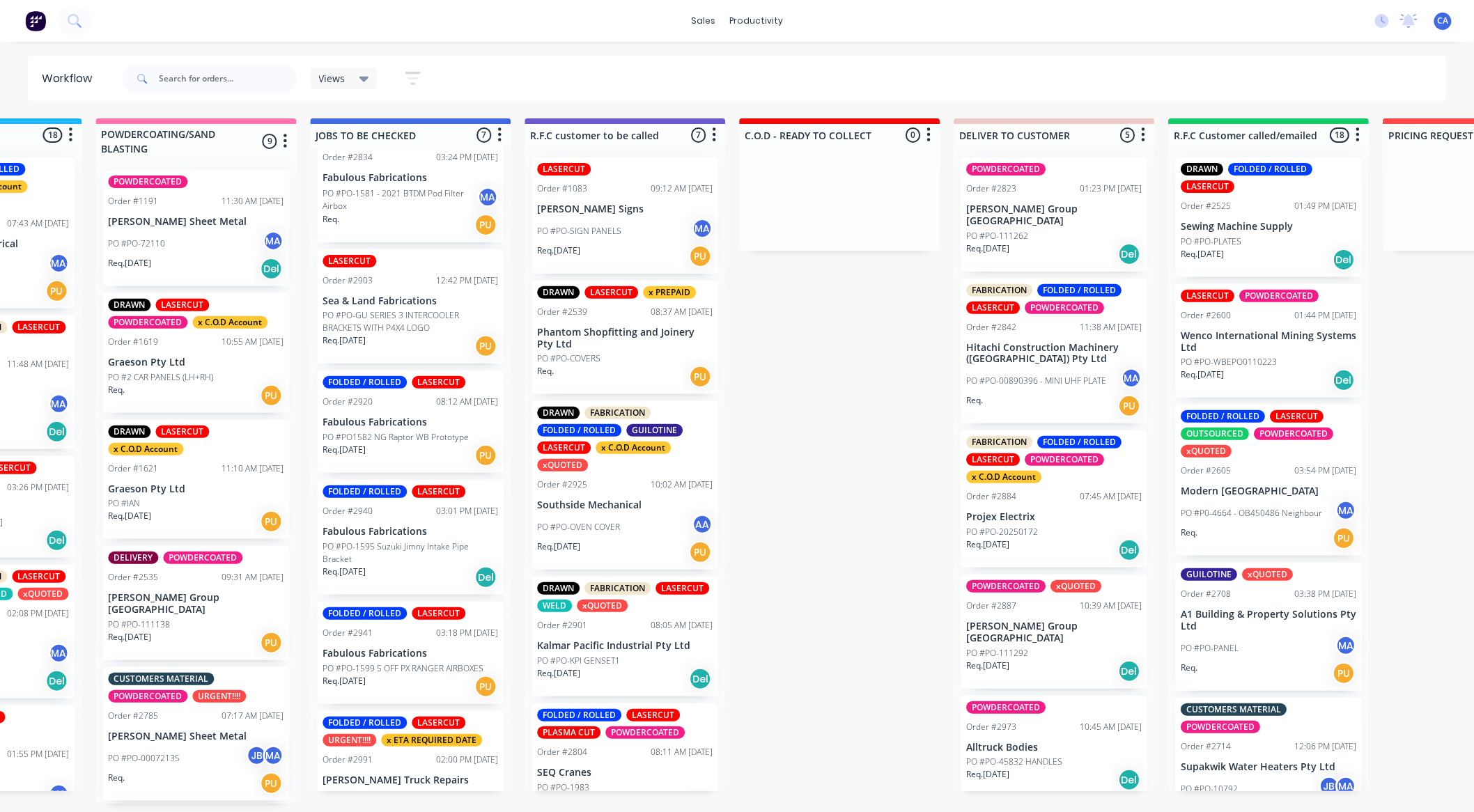
click at [418, 328] on p "PO #PO-GU SERIES 3 INTERCOOLER BRACKETS WITH P4X4 LOGO" at bounding box center [410, 321] width 175 height 25
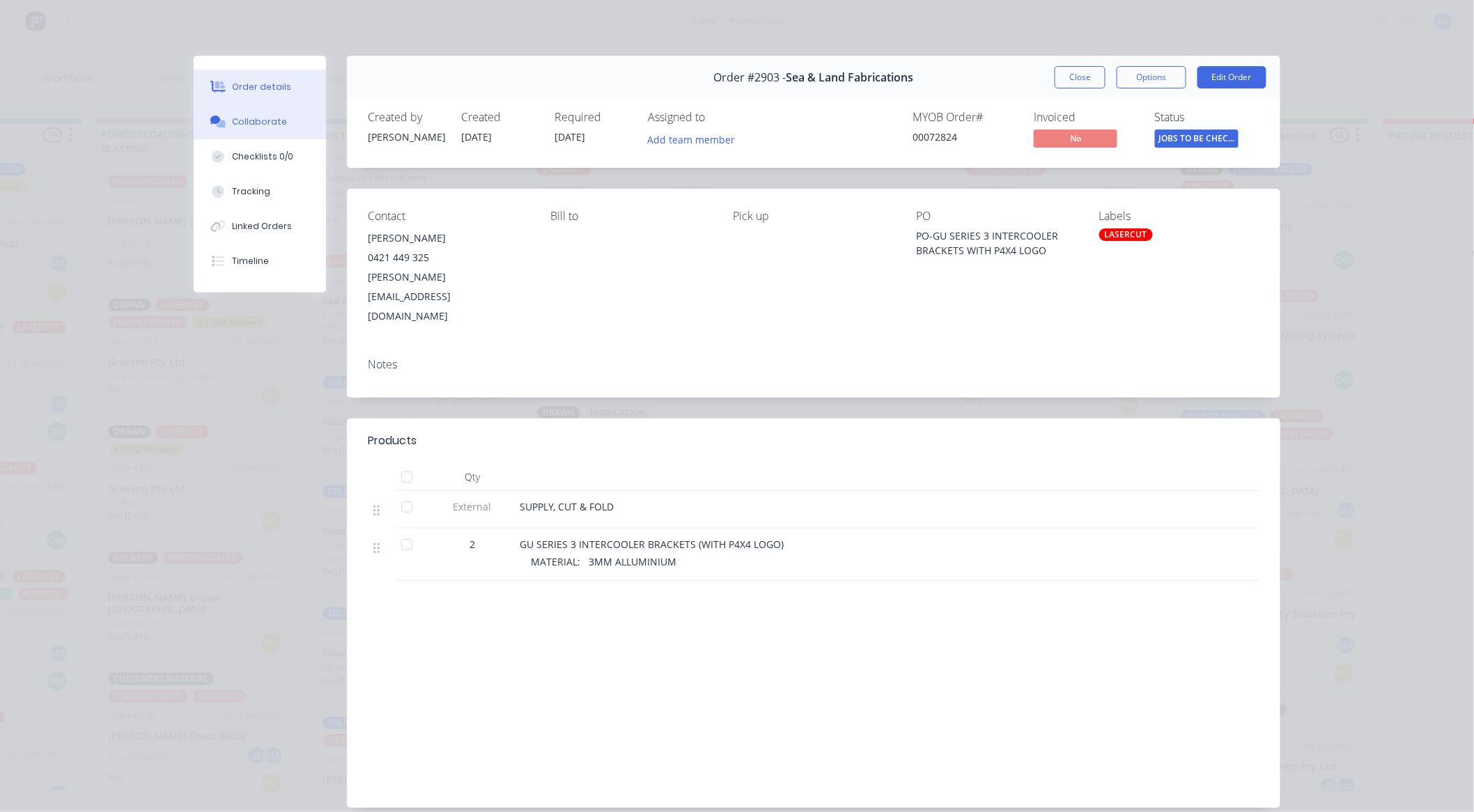
click at [266, 114] on button "Collaborate" at bounding box center [259, 121] width 132 height 34
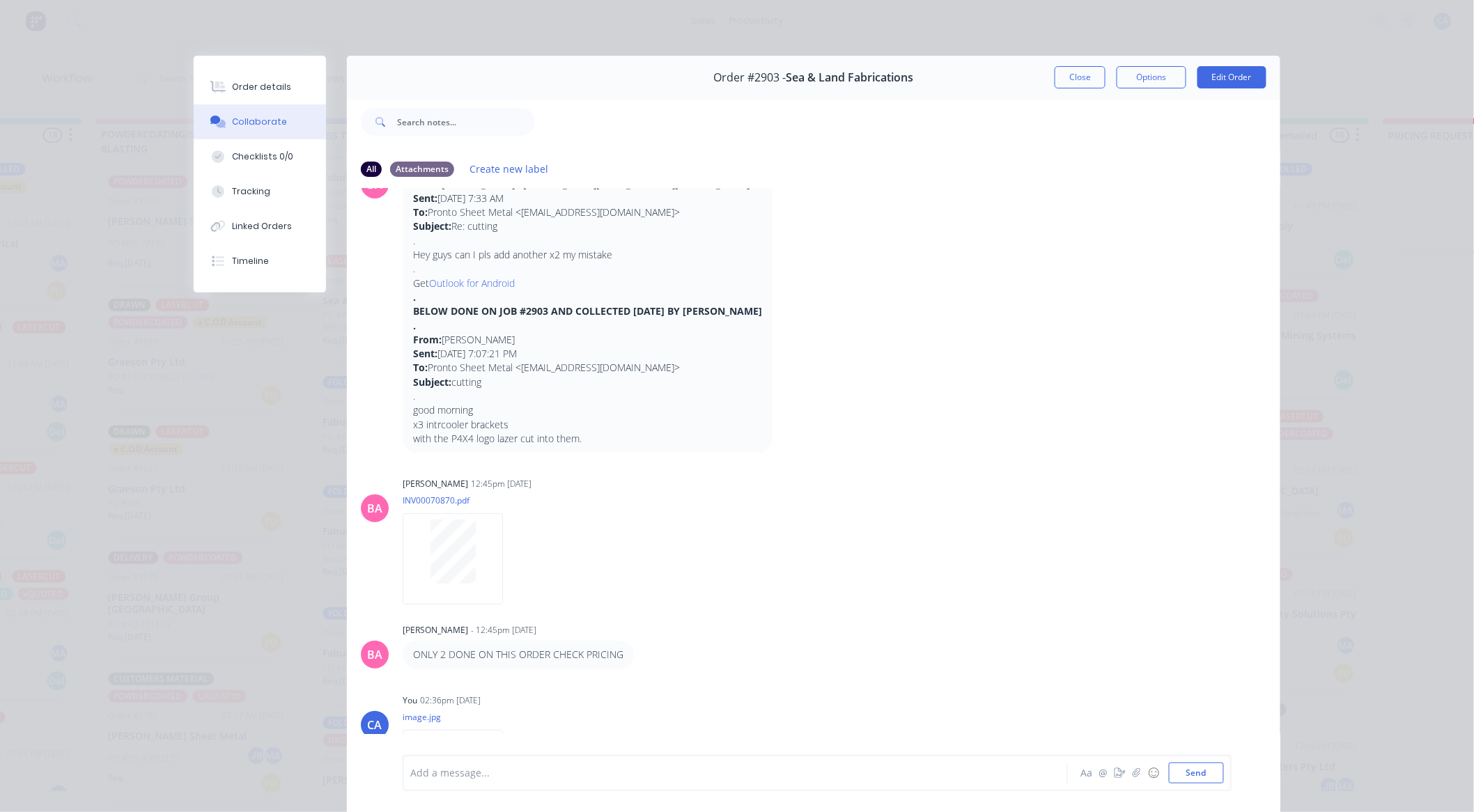
scroll to position [121, 0]
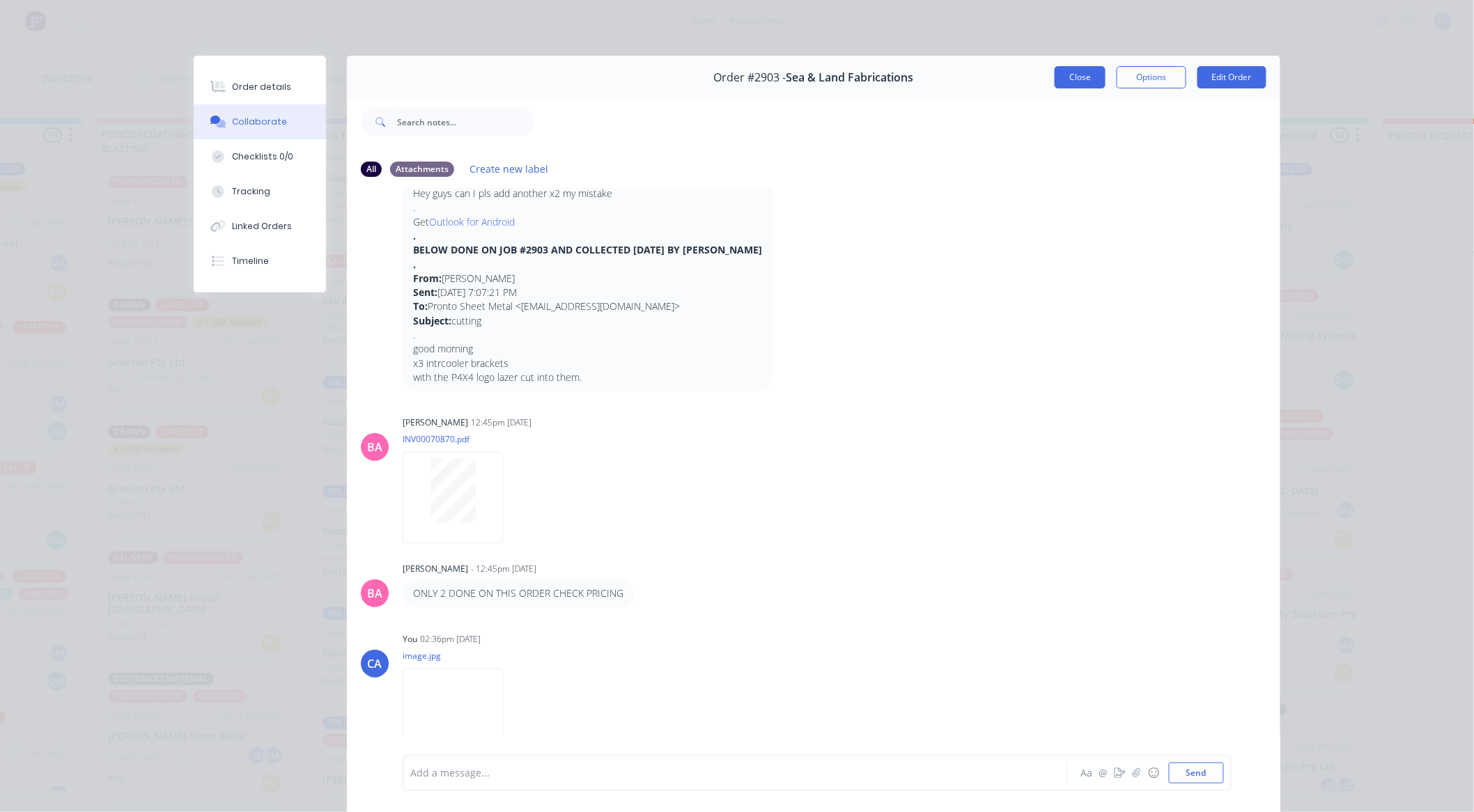
click at [1070, 81] on button "Close" at bounding box center [1081, 77] width 51 height 23
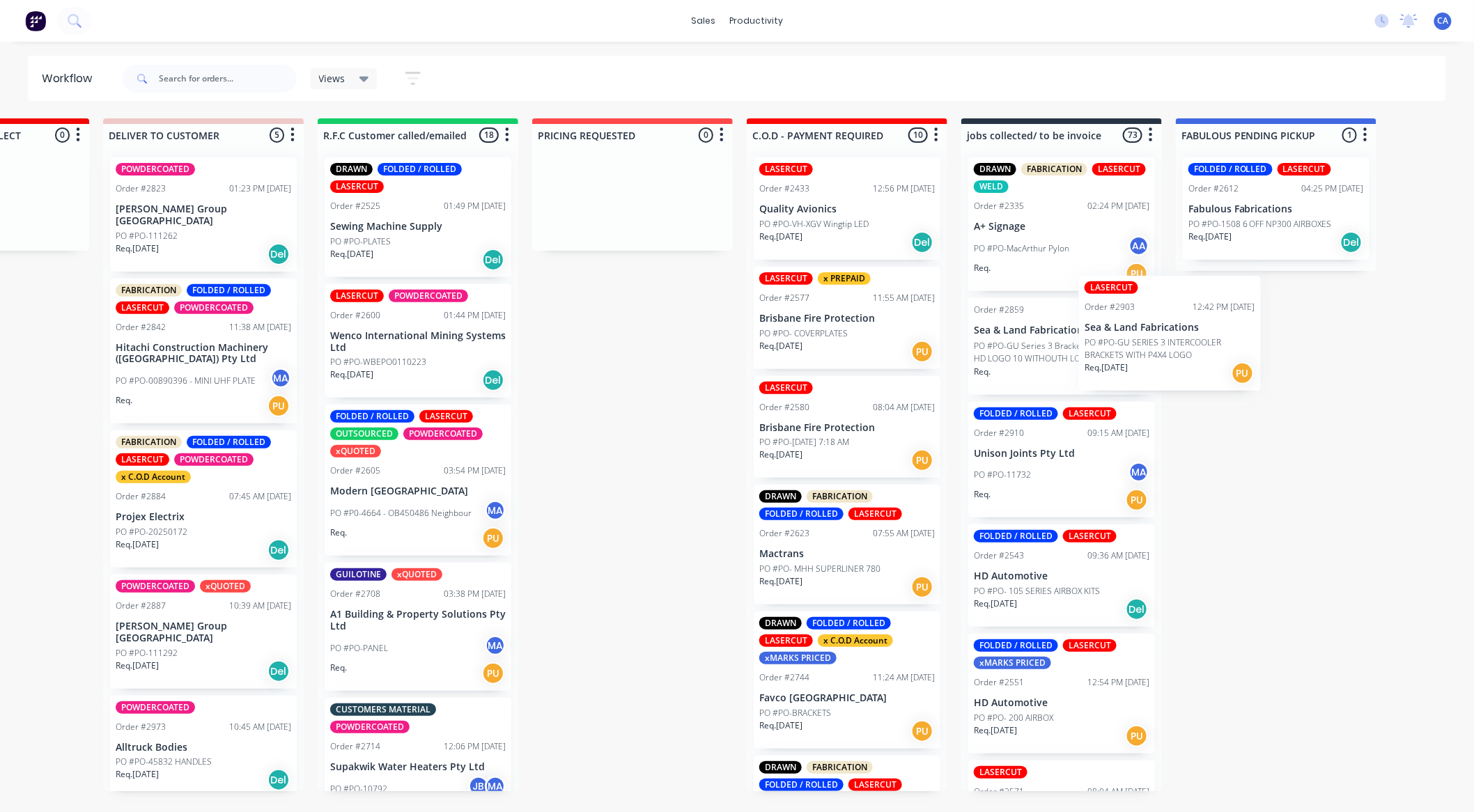
scroll to position [0, 2073]
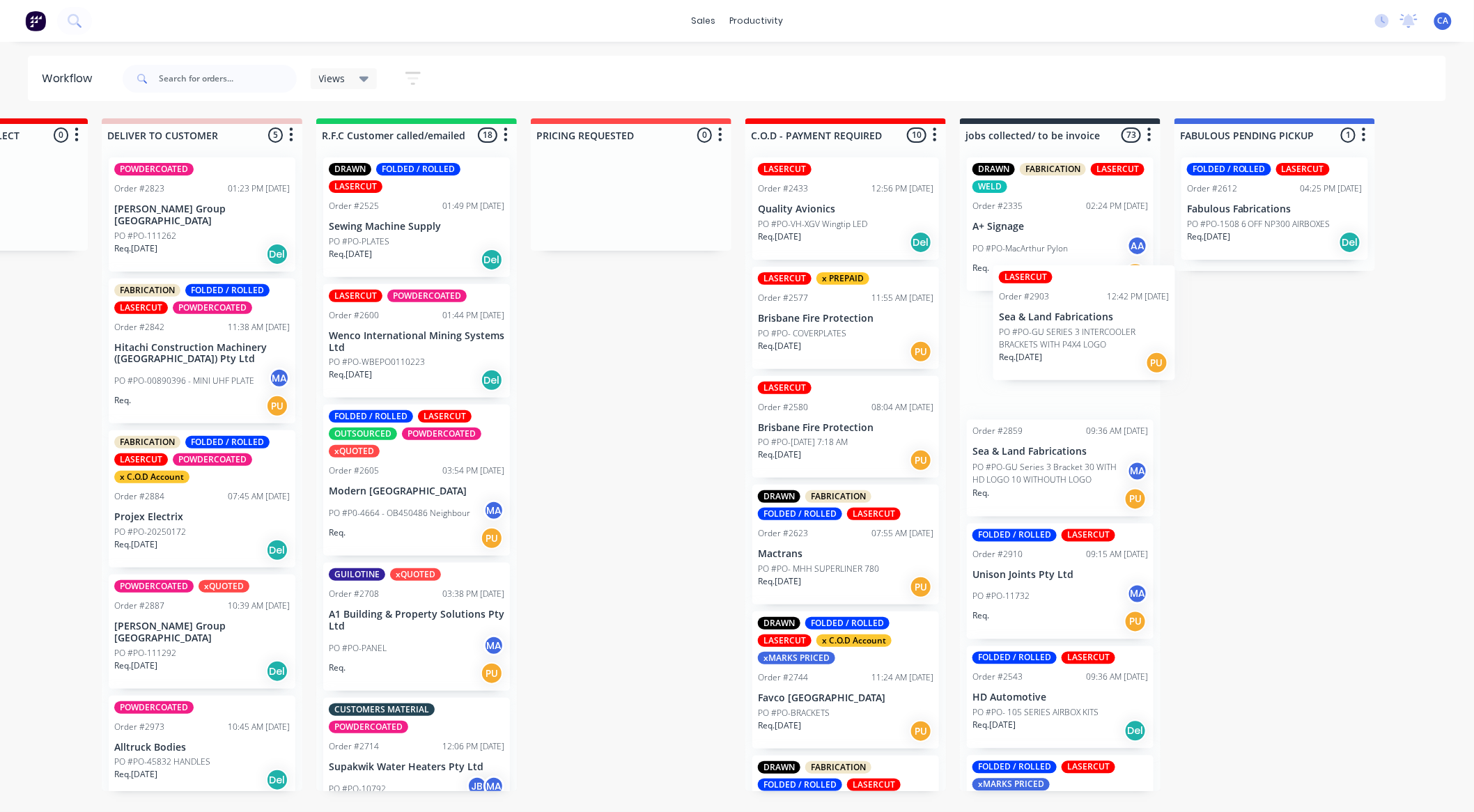
drag, startPoint x: 381, startPoint y: 311, endPoint x: 1058, endPoint y: 324, distance: 677.1
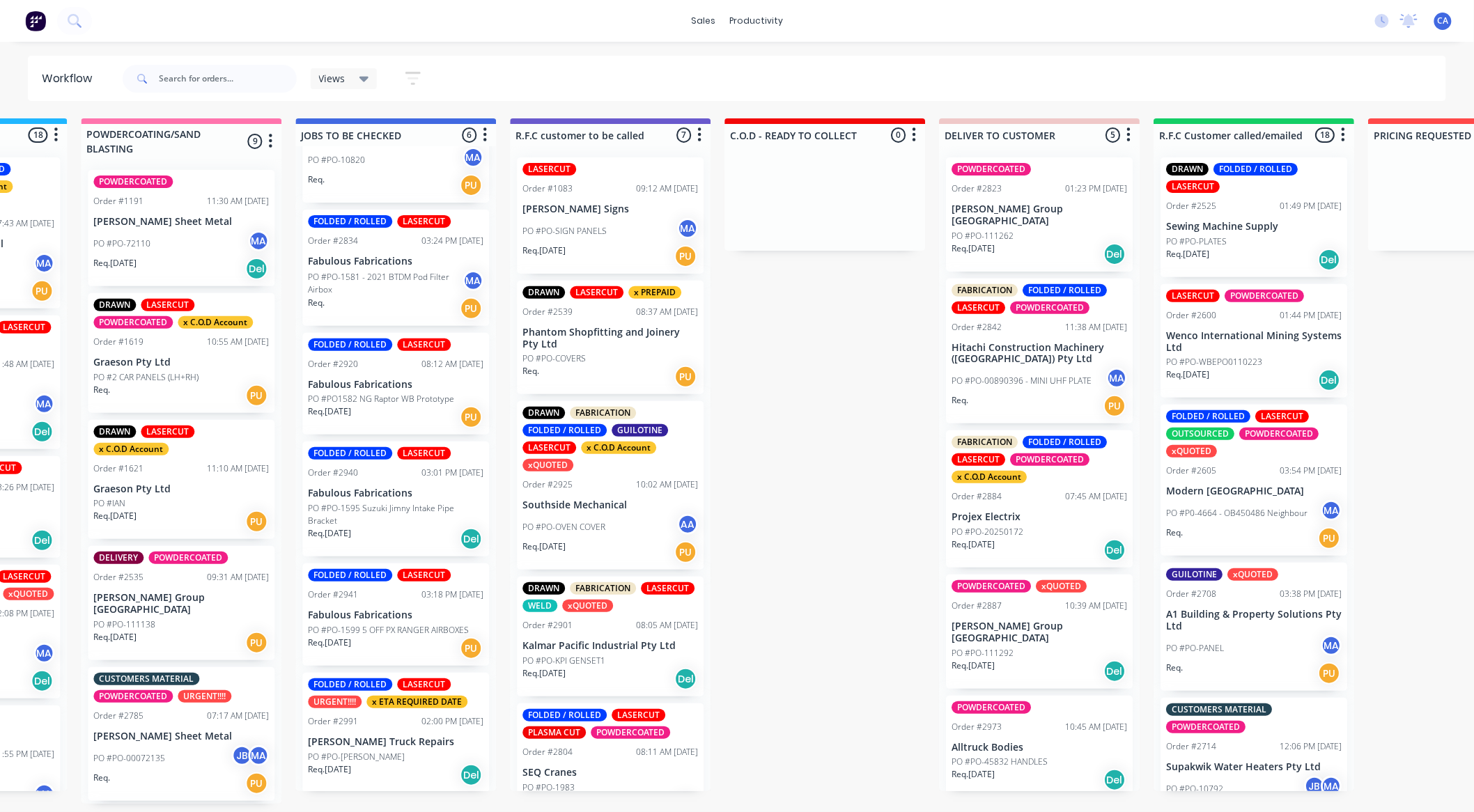
scroll to position [0, 1021]
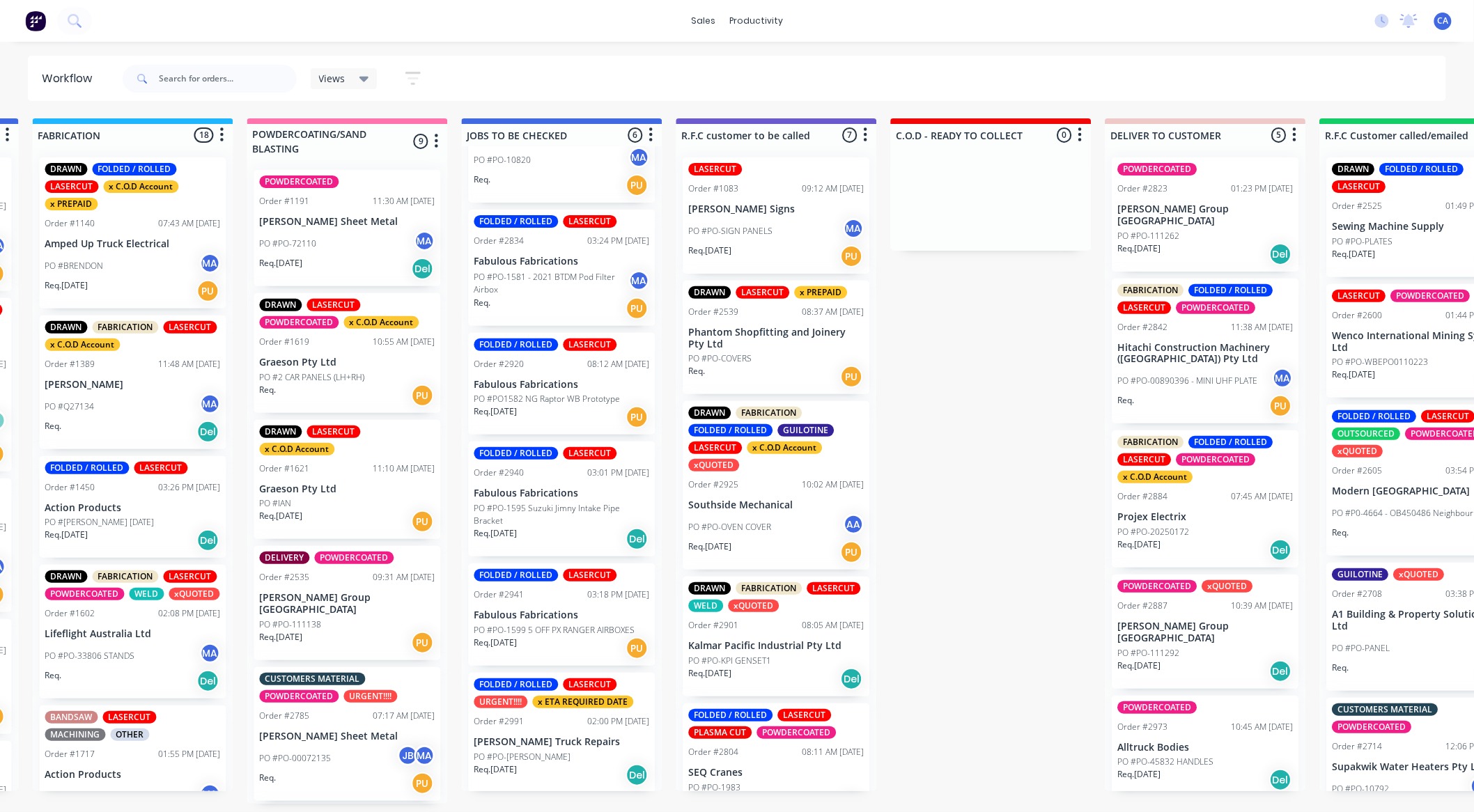
drag, startPoint x: 650, startPoint y: 414, endPoint x: 552, endPoint y: 415, distance: 98.0
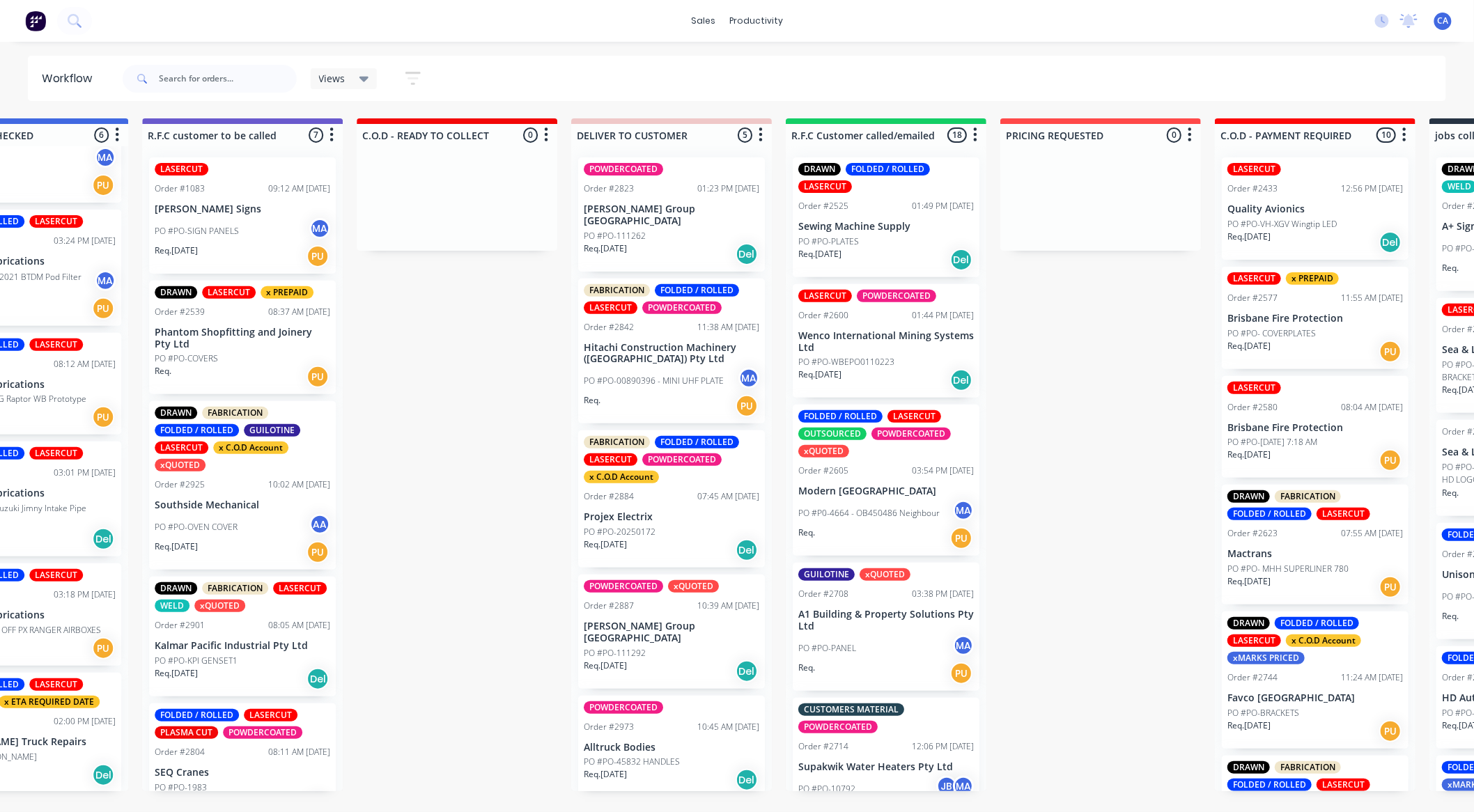
drag, startPoint x: 677, startPoint y: 439, endPoint x: 879, endPoint y: 462, distance: 203.3
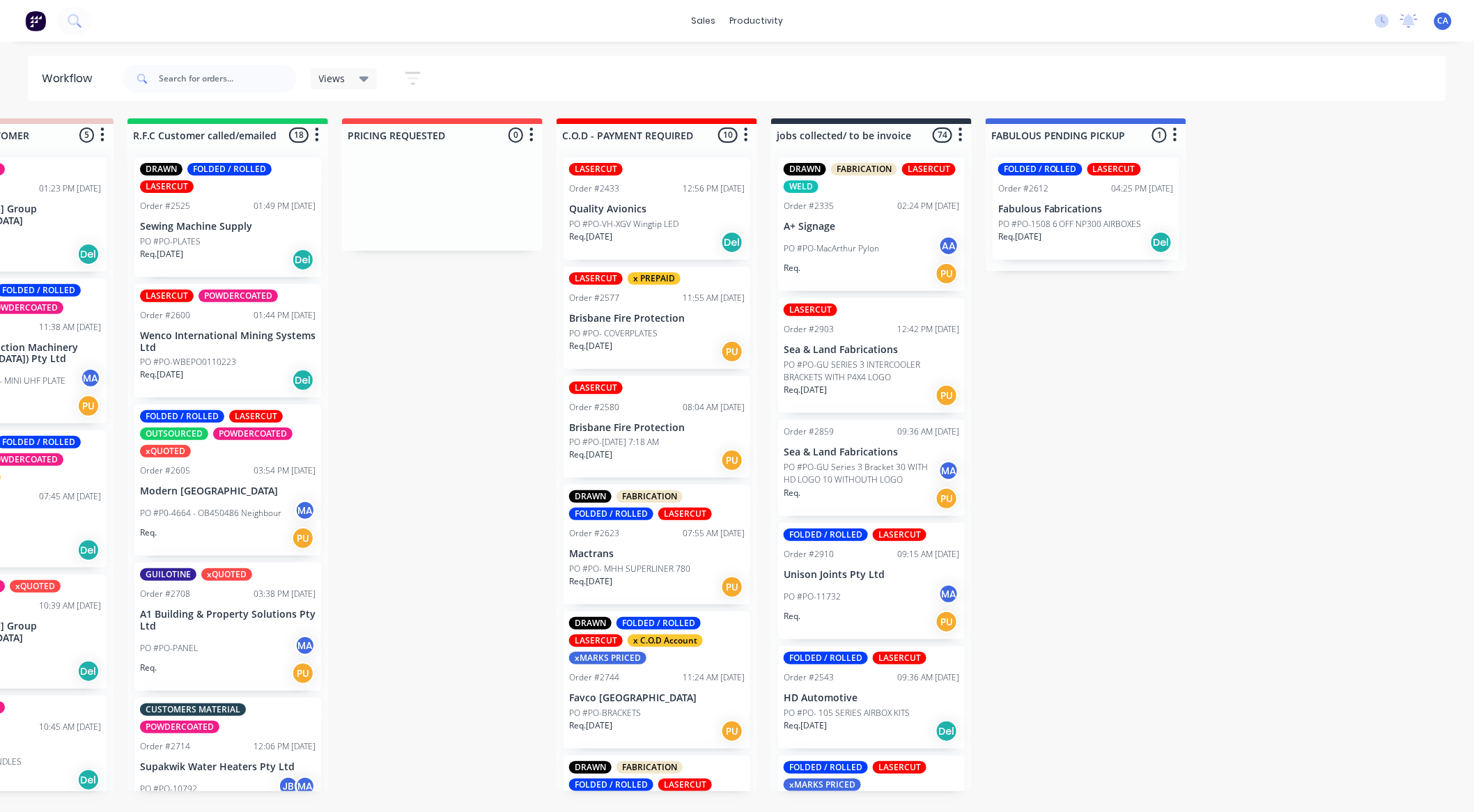
click at [853, 365] on p "PO #PO-GU SERIES 3 INTERCOOLER BRACKETS WITH P4X4 LOGO" at bounding box center [872, 371] width 175 height 25
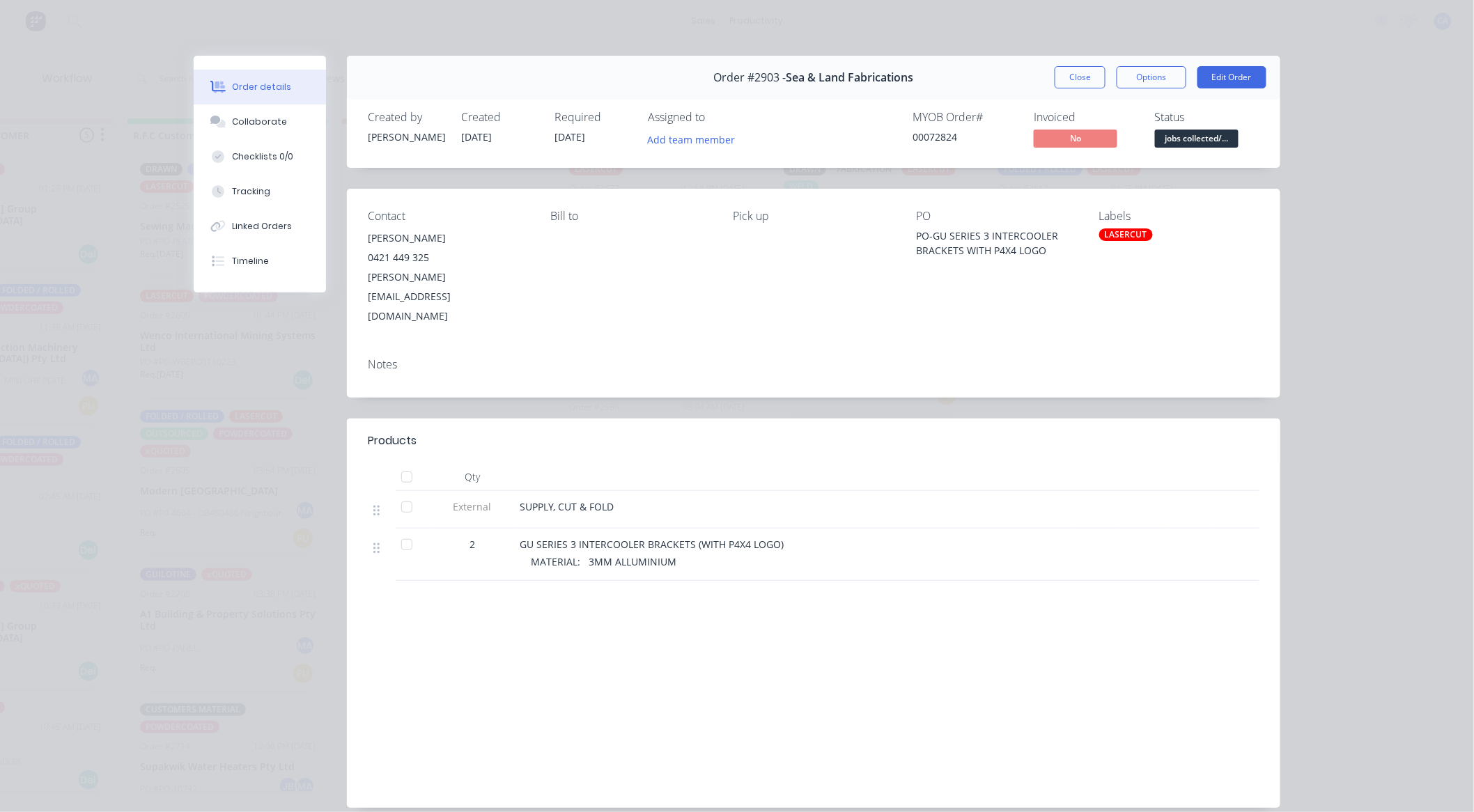
scroll to position [23, 0]
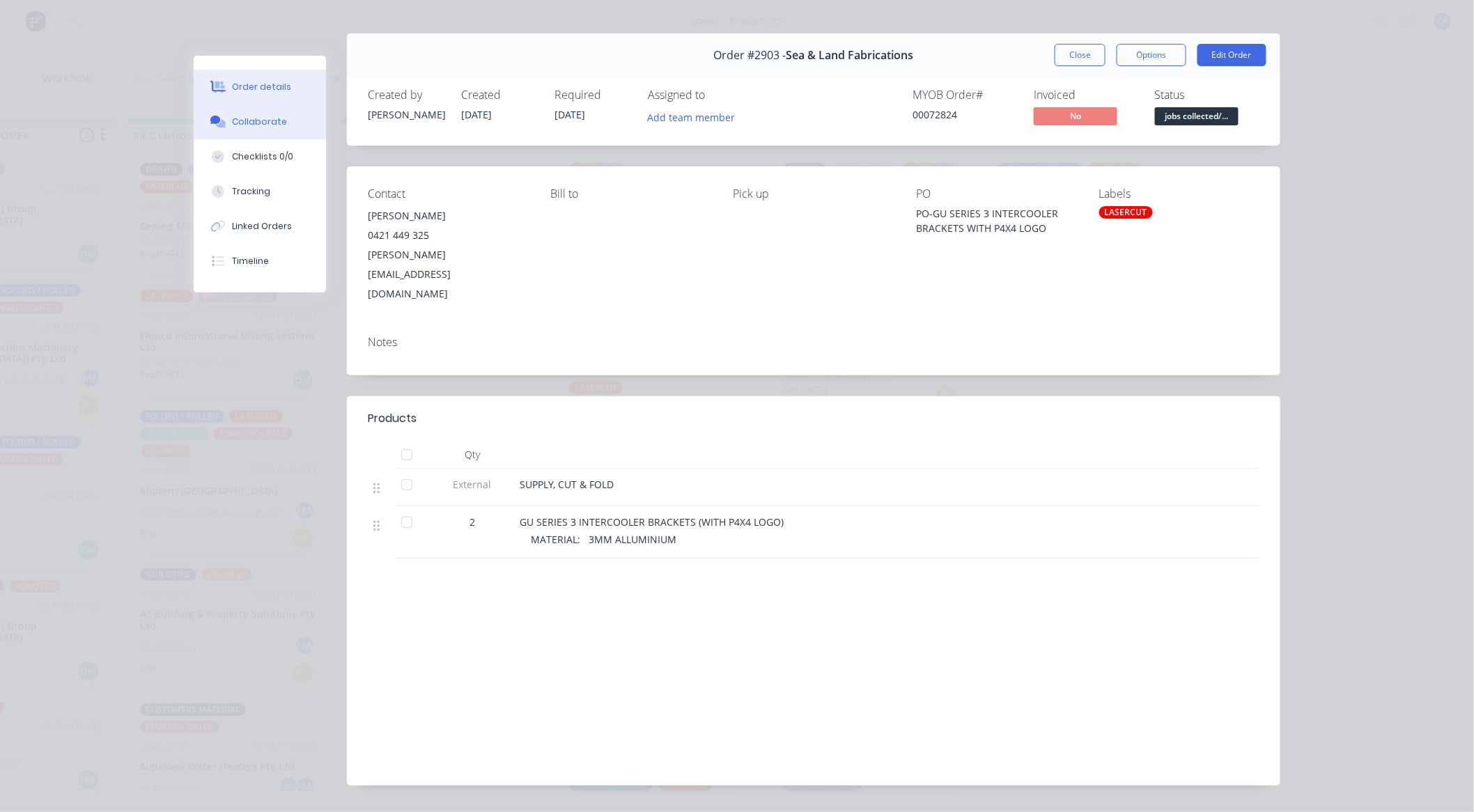
click at [286, 122] on button "Collaborate" at bounding box center [259, 121] width 132 height 34
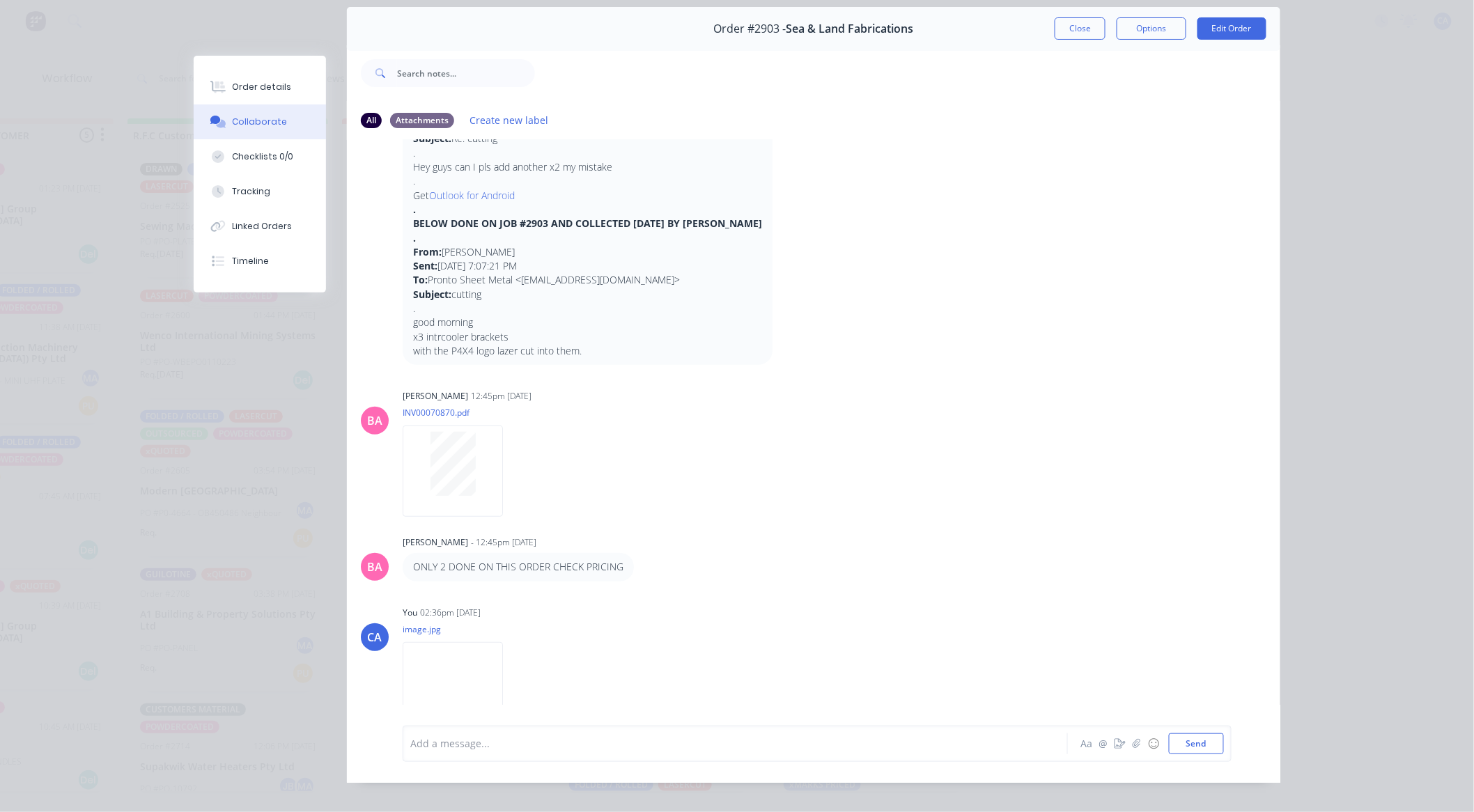
scroll to position [75, 0]
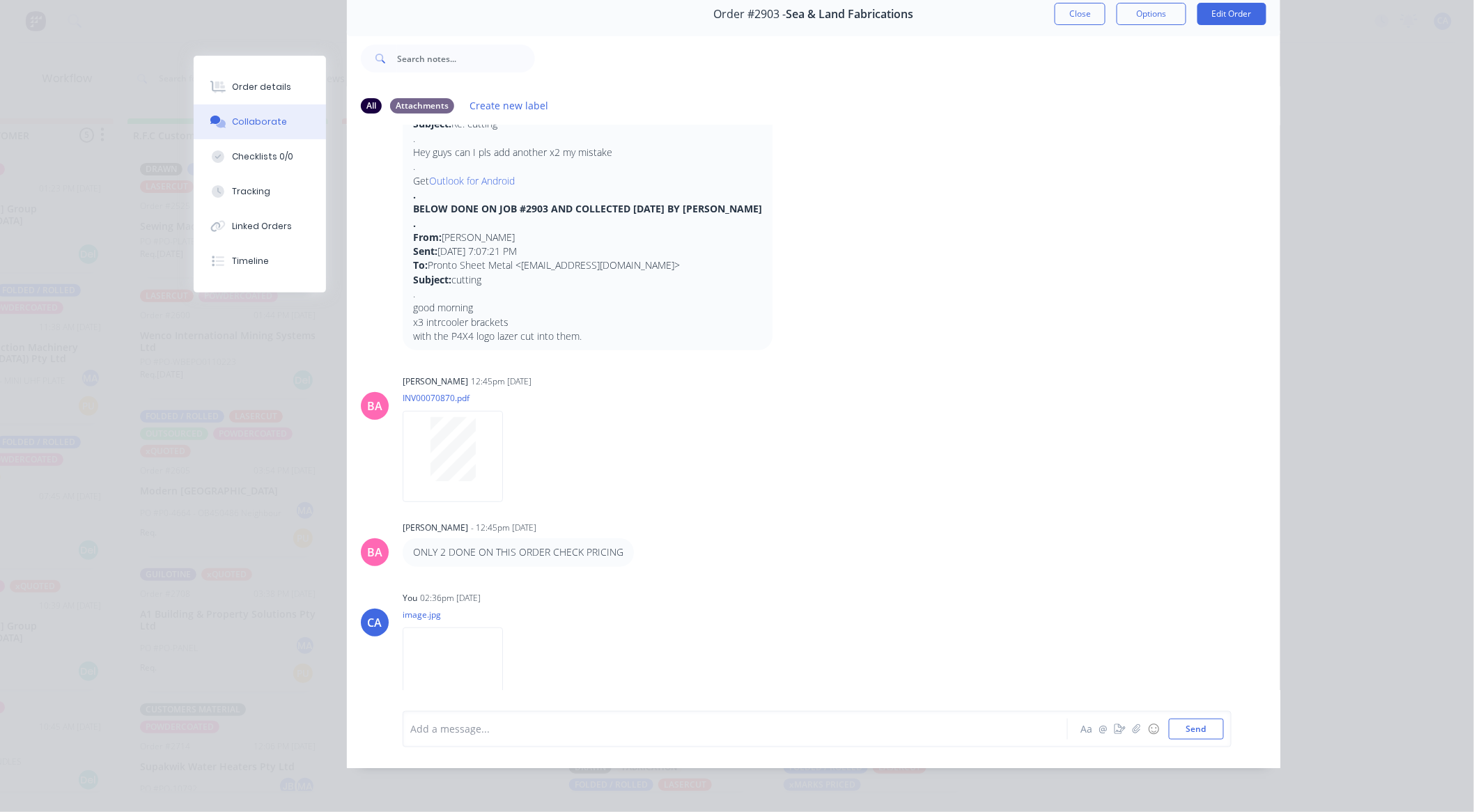
click at [580, 737] on div "Add a message..." at bounding box center [715, 728] width 610 height 21
click at [1194, 739] on button "Send" at bounding box center [1197, 728] width 55 height 21
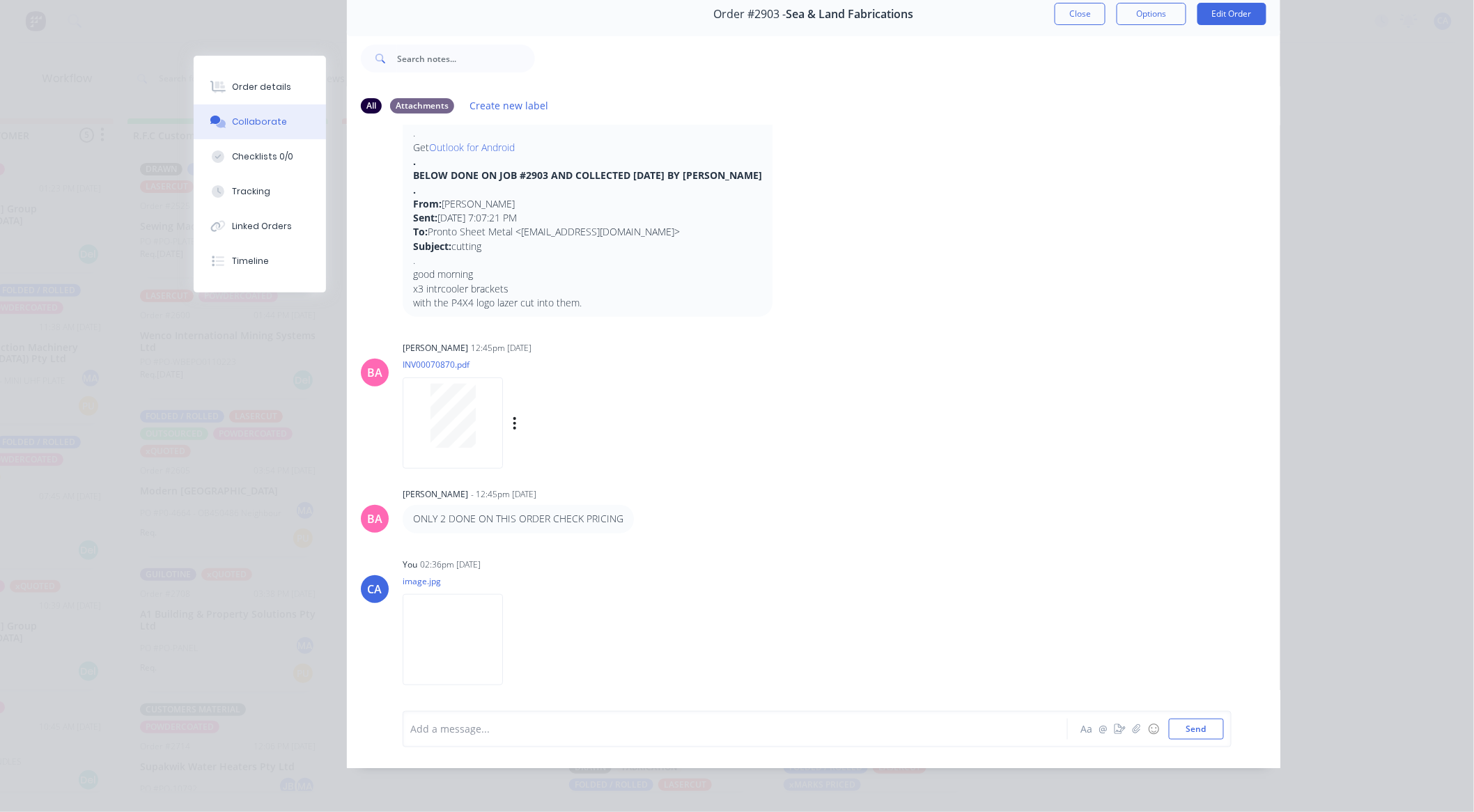
scroll to position [178, 0]
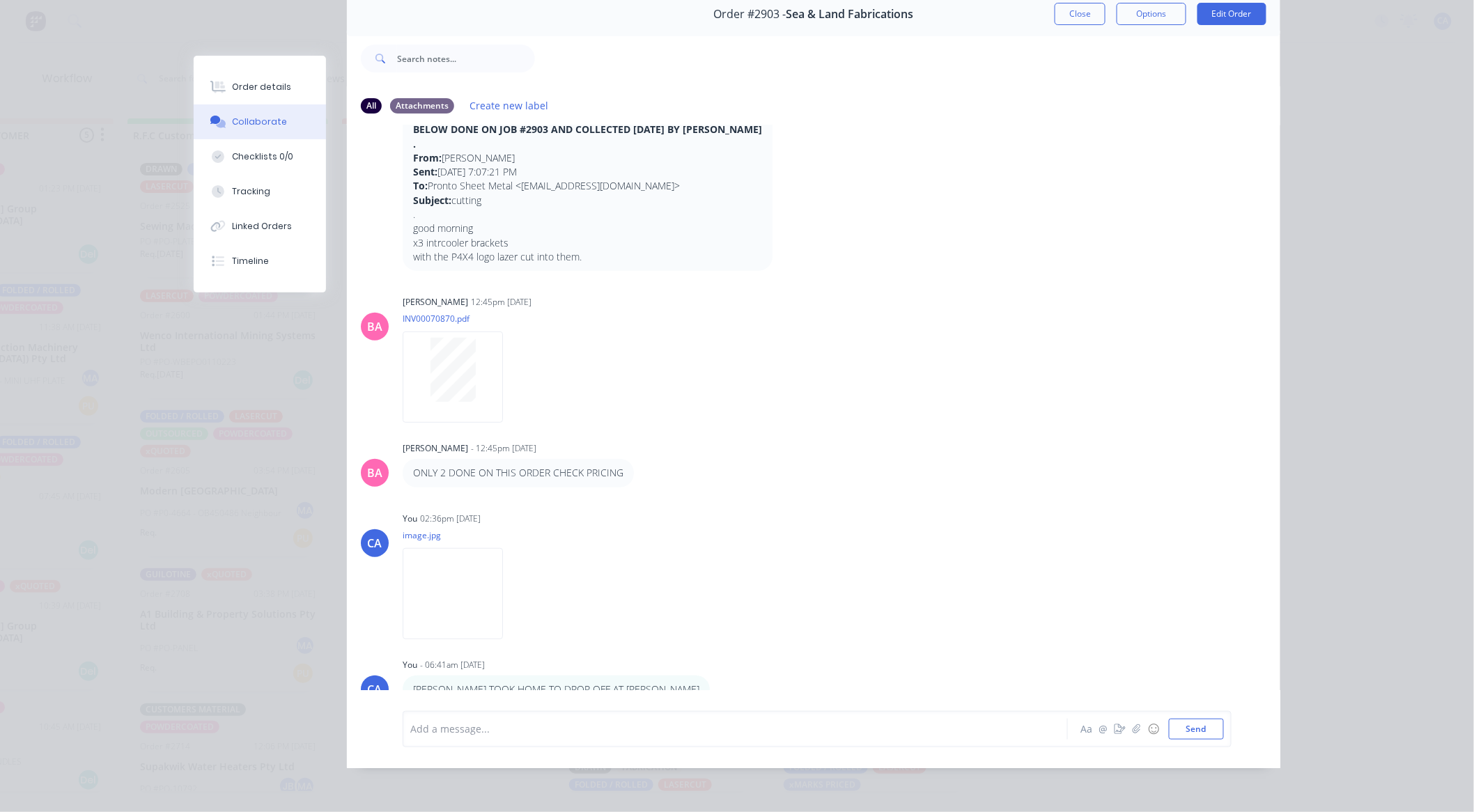
click at [1084, 9] on button "Close" at bounding box center [1081, 14] width 51 height 23
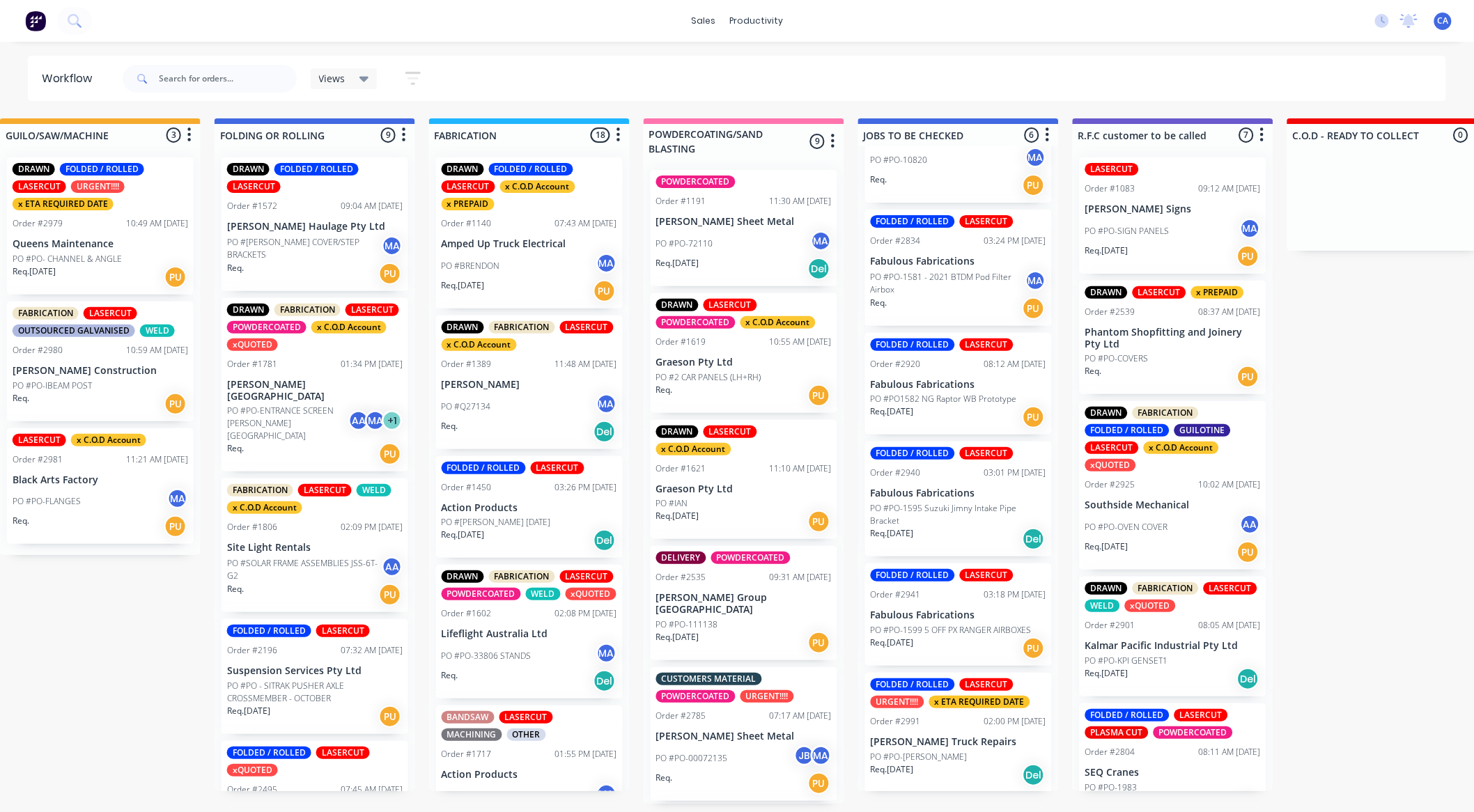
drag, startPoint x: 808, startPoint y: 350, endPoint x: 623, endPoint y: 344, distance: 185.1
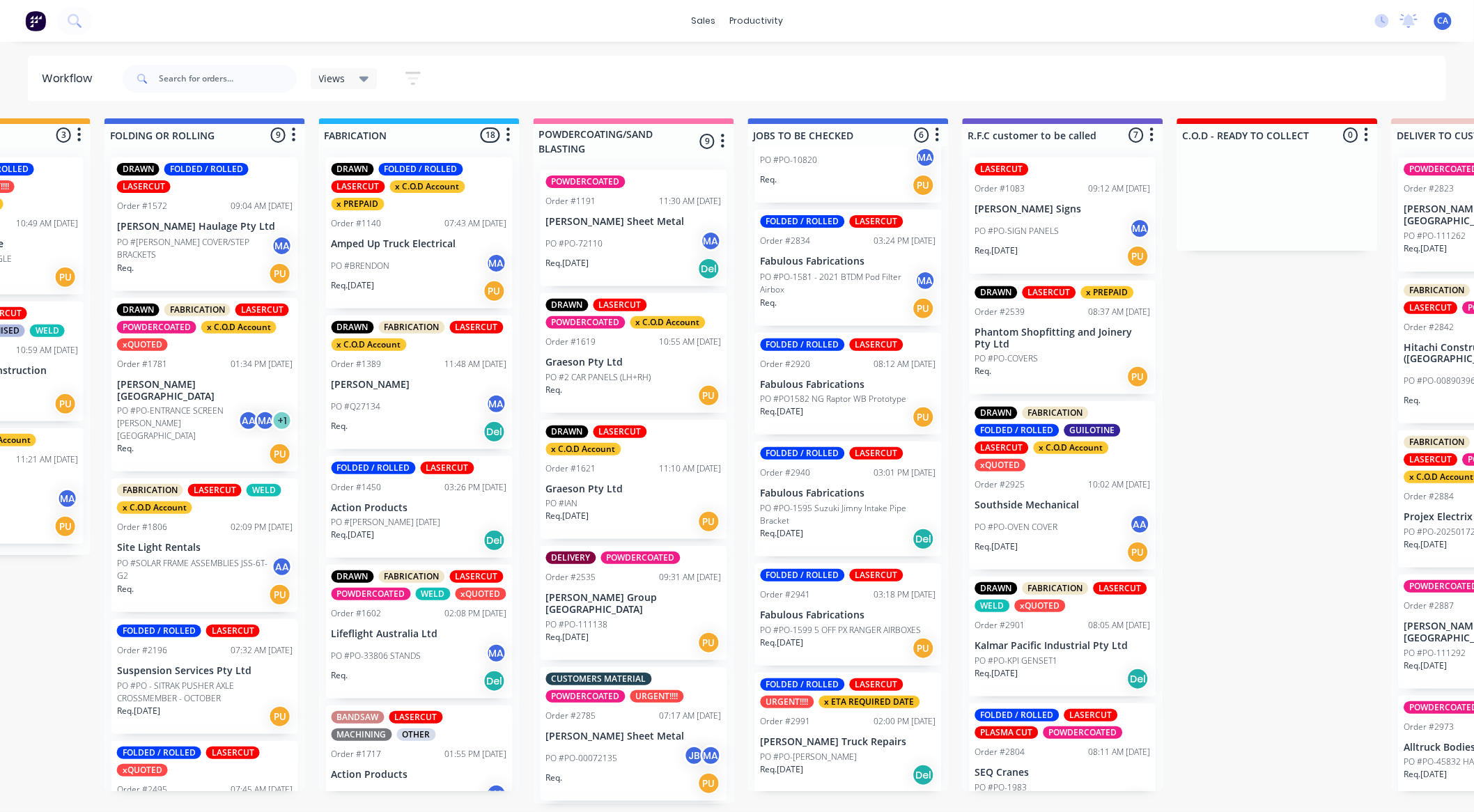
drag, startPoint x: 818, startPoint y: 357, endPoint x: 836, endPoint y: 357, distance: 18.0
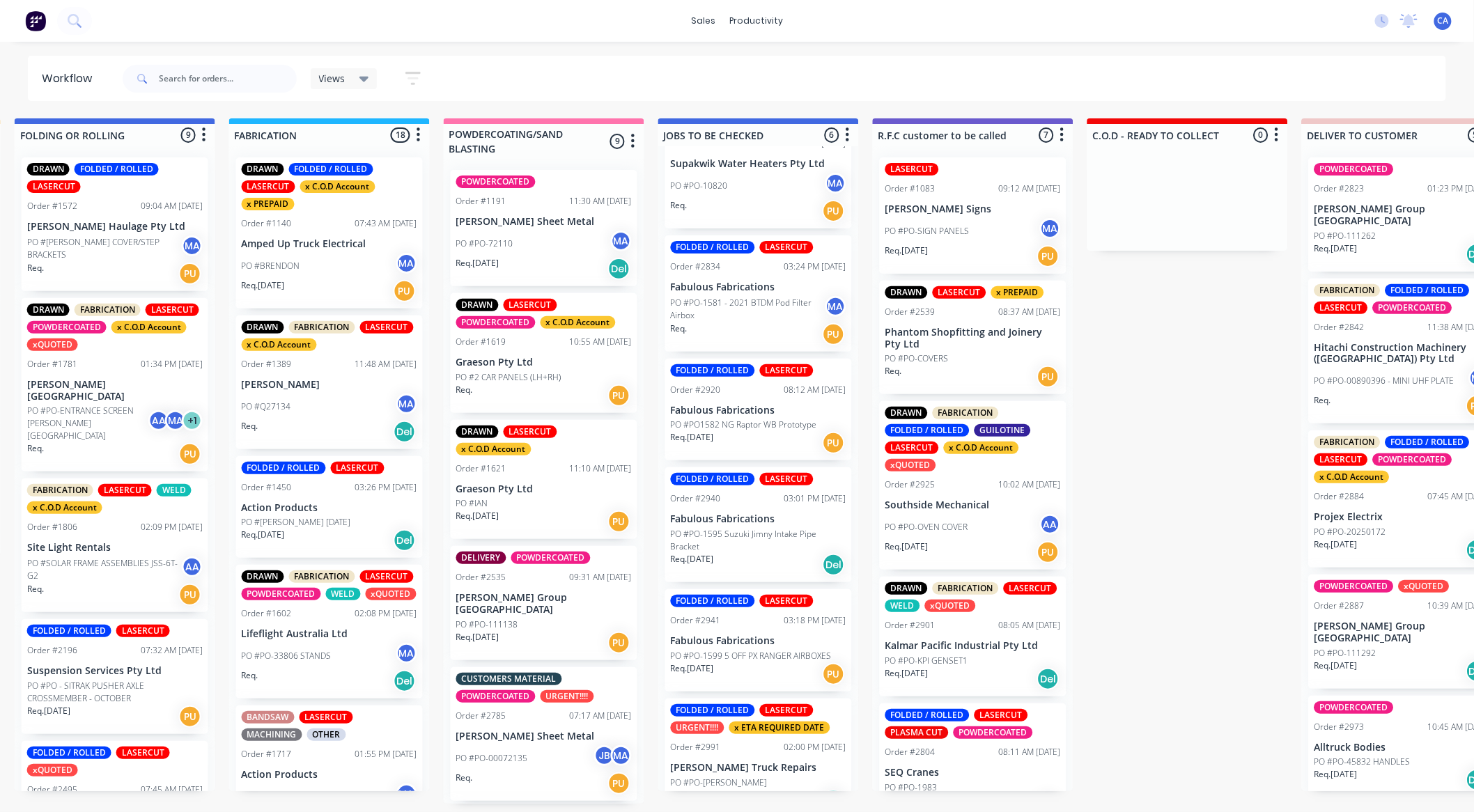
scroll to position [70, 0]
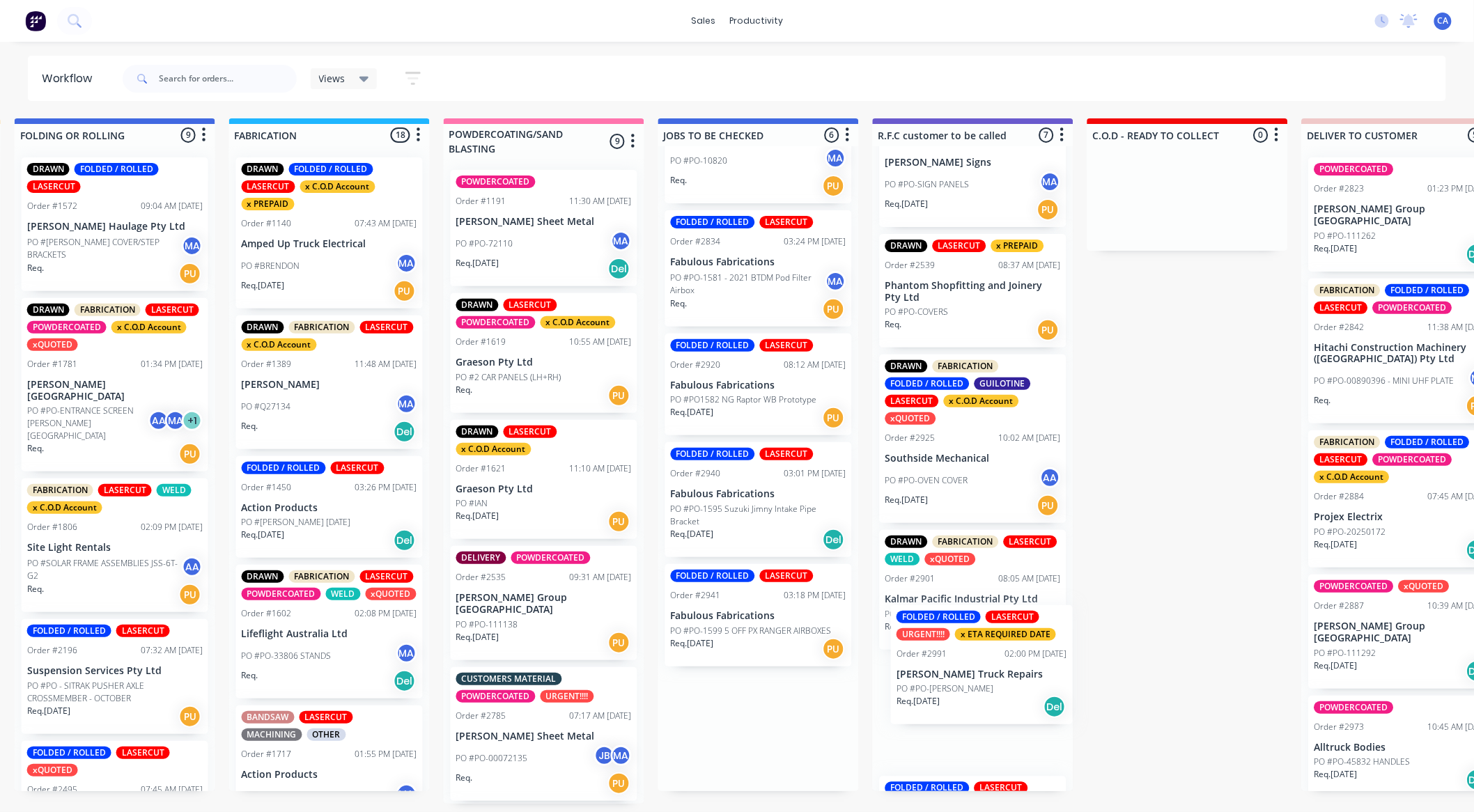
drag, startPoint x: 756, startPoint y: 732, endPoint x: 989, endPoint y: 663, distance: 243.0
click at [989, 663] on div "Submitted 14 Sort By Created date Required date Order number Customer name Most…" at bounding box center [984, 460] width 3738 height 685
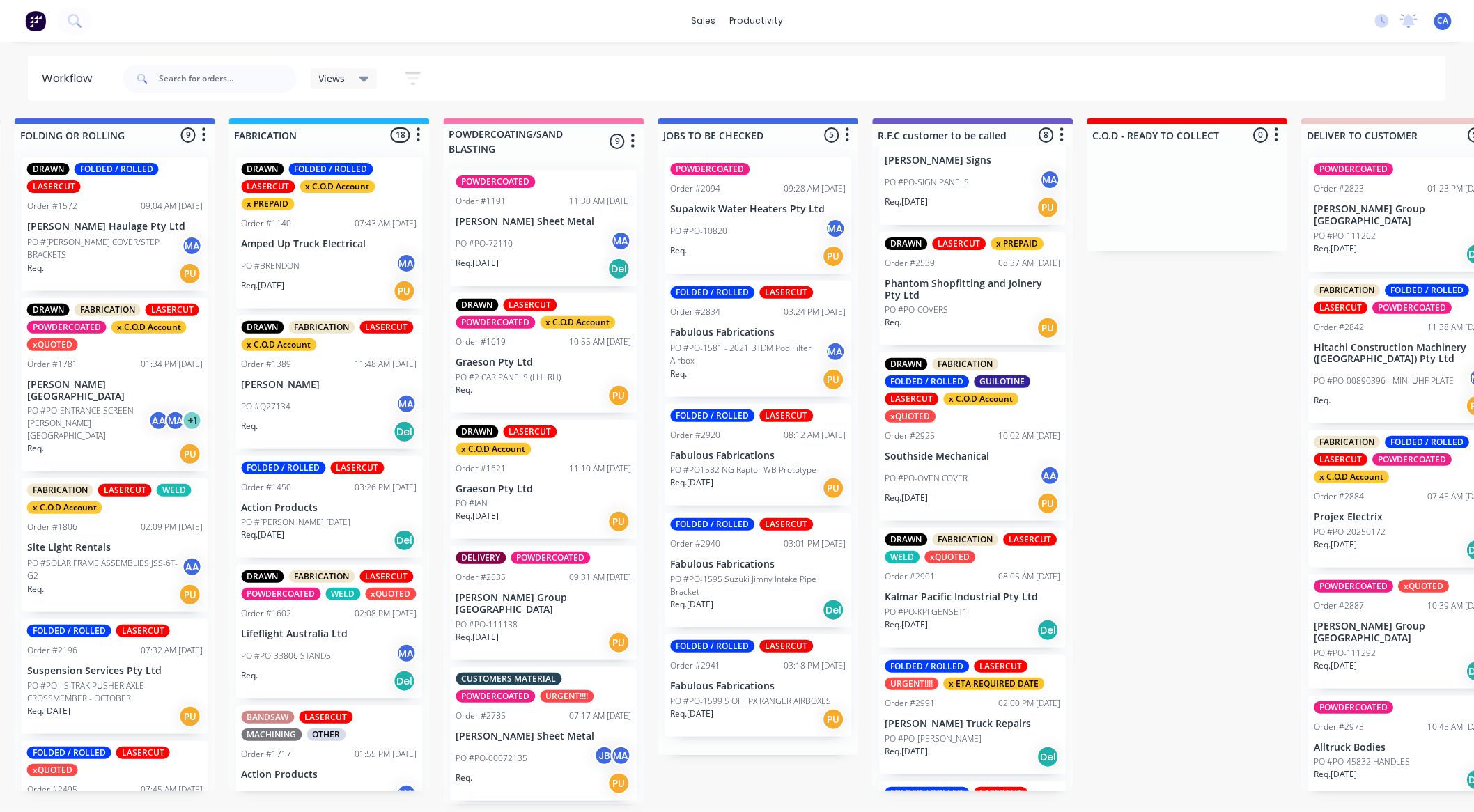
scroll to position [0, 0]
click at [955, 710] on div "FOLDED / ROLLED LASERCUT URGENT!!!! x ETA REQUIRED DATE Order #2991 02:00 PM [D…" at bounding box center [972, 714] width 186 height 120
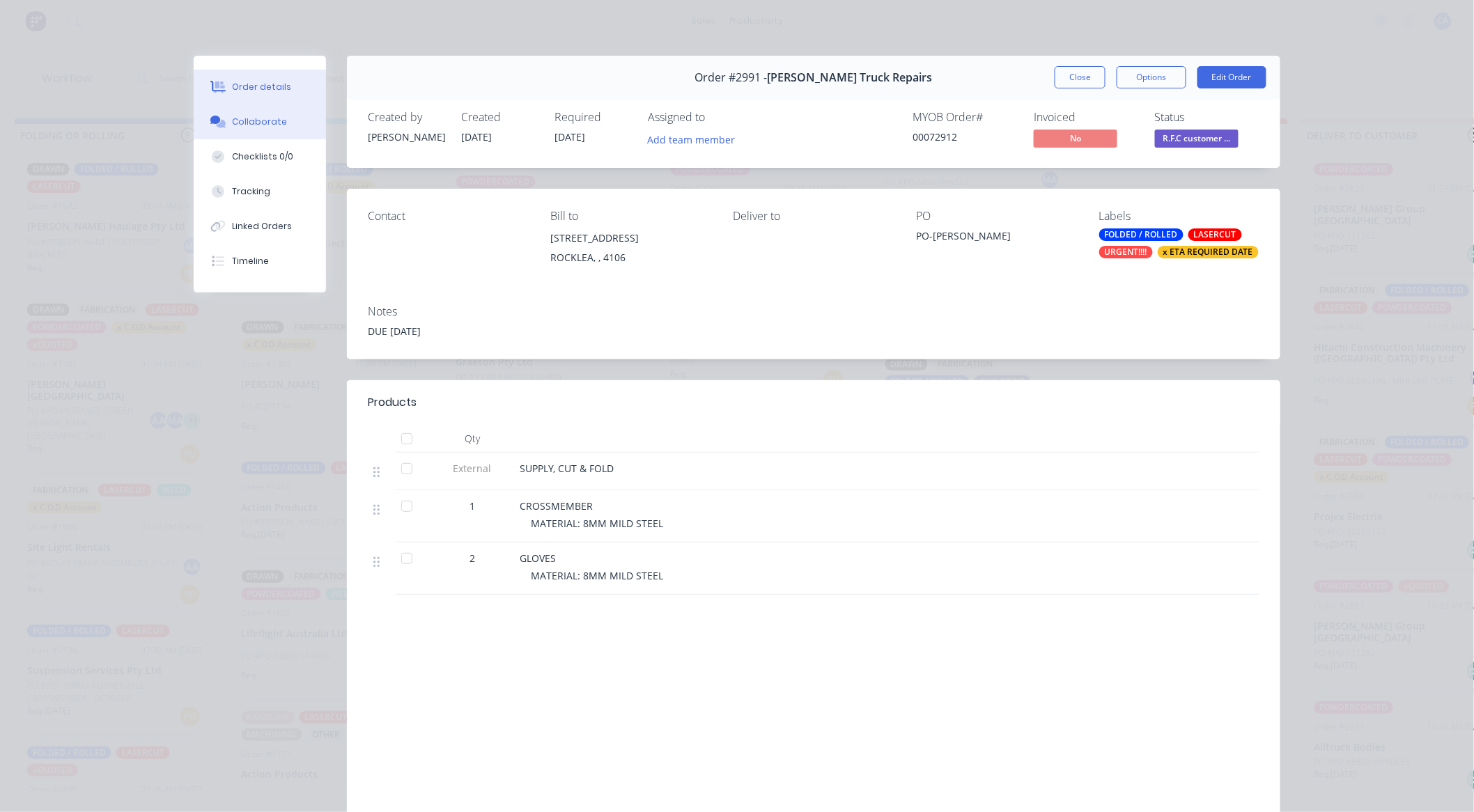
drag, startPoint x: 288, startPoint y: 125, endPoint x: 297, endPoint y: 138, distance: 15.8
click at [287, 125] on button "Collaborate" at bounding box center [259, 121] width 132 height 34
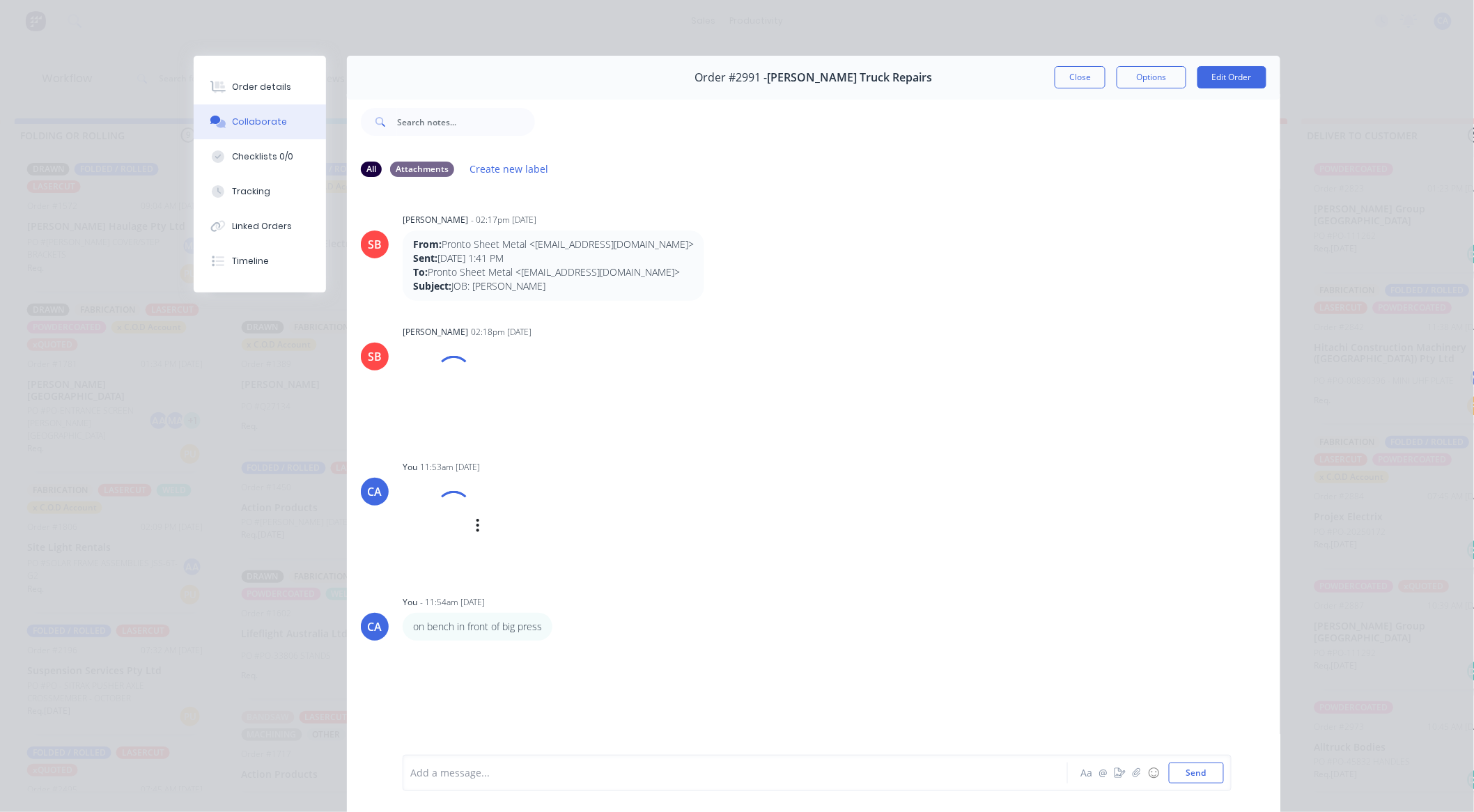
scroll to position [75, 0]
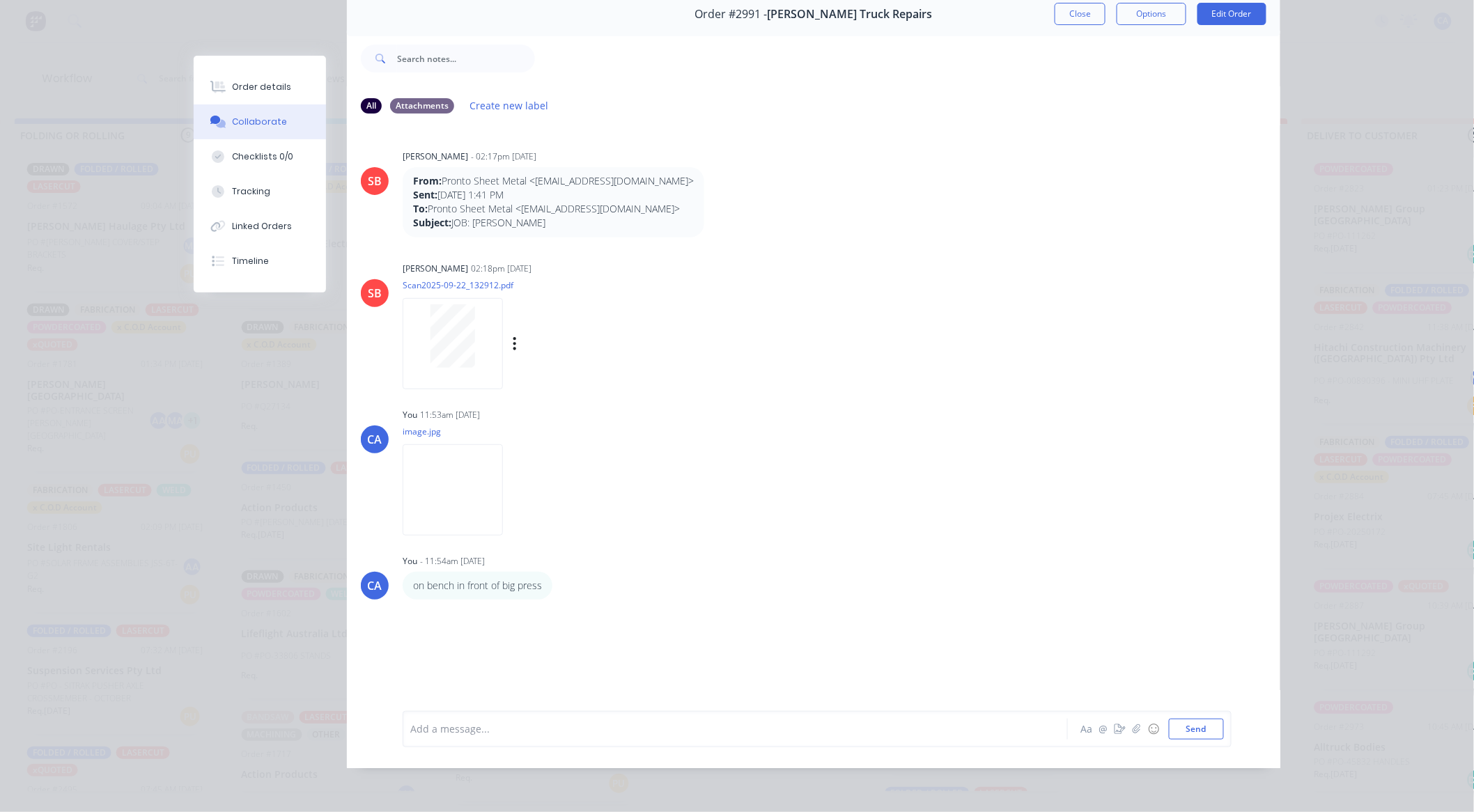
click at [470, 358] on div at bounding box center [453, 343] width 101 height 92
click at [1117, 720] on button "button" at bounding box center [1120, 728] width 17 height 17
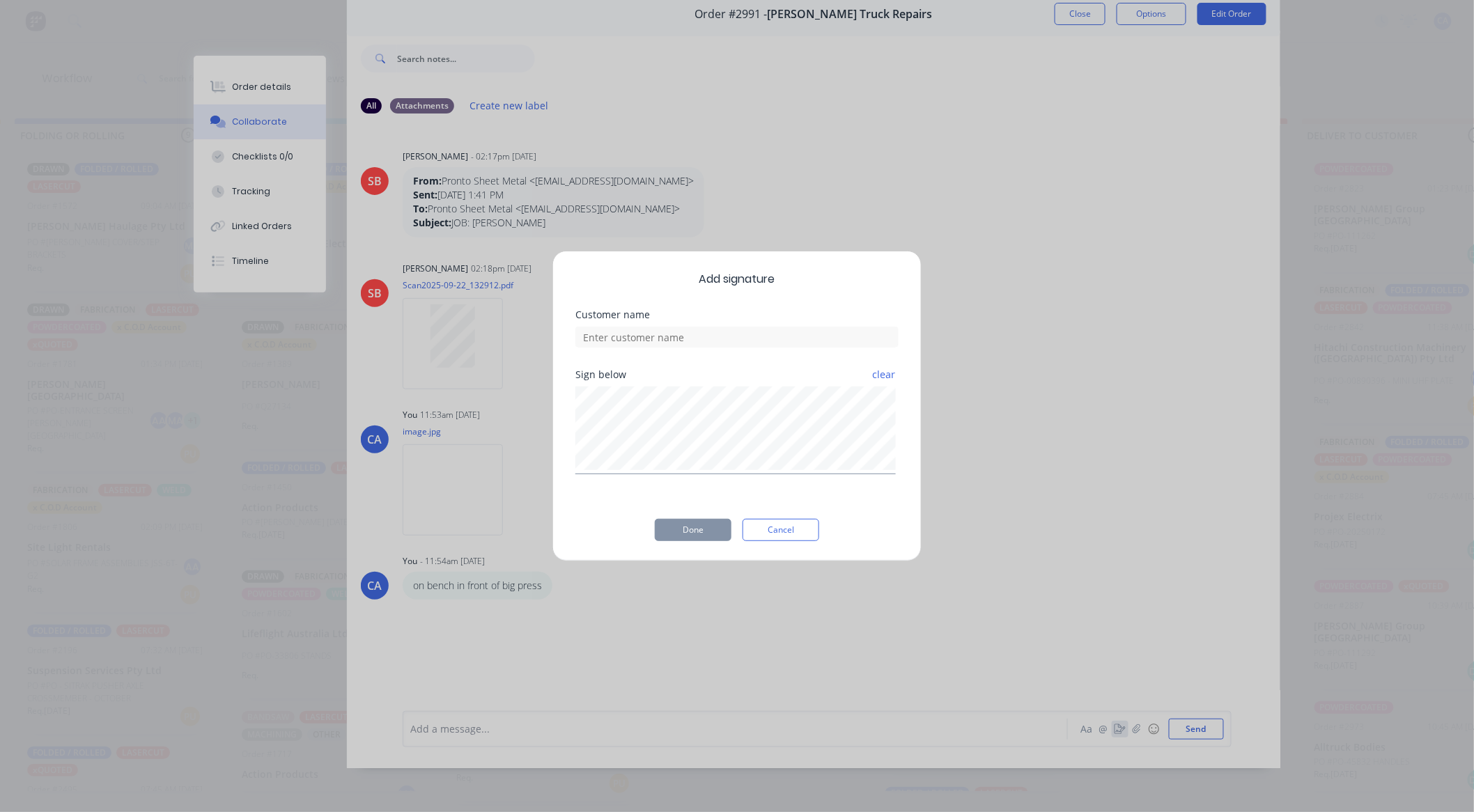
scroll to position [0, 874]
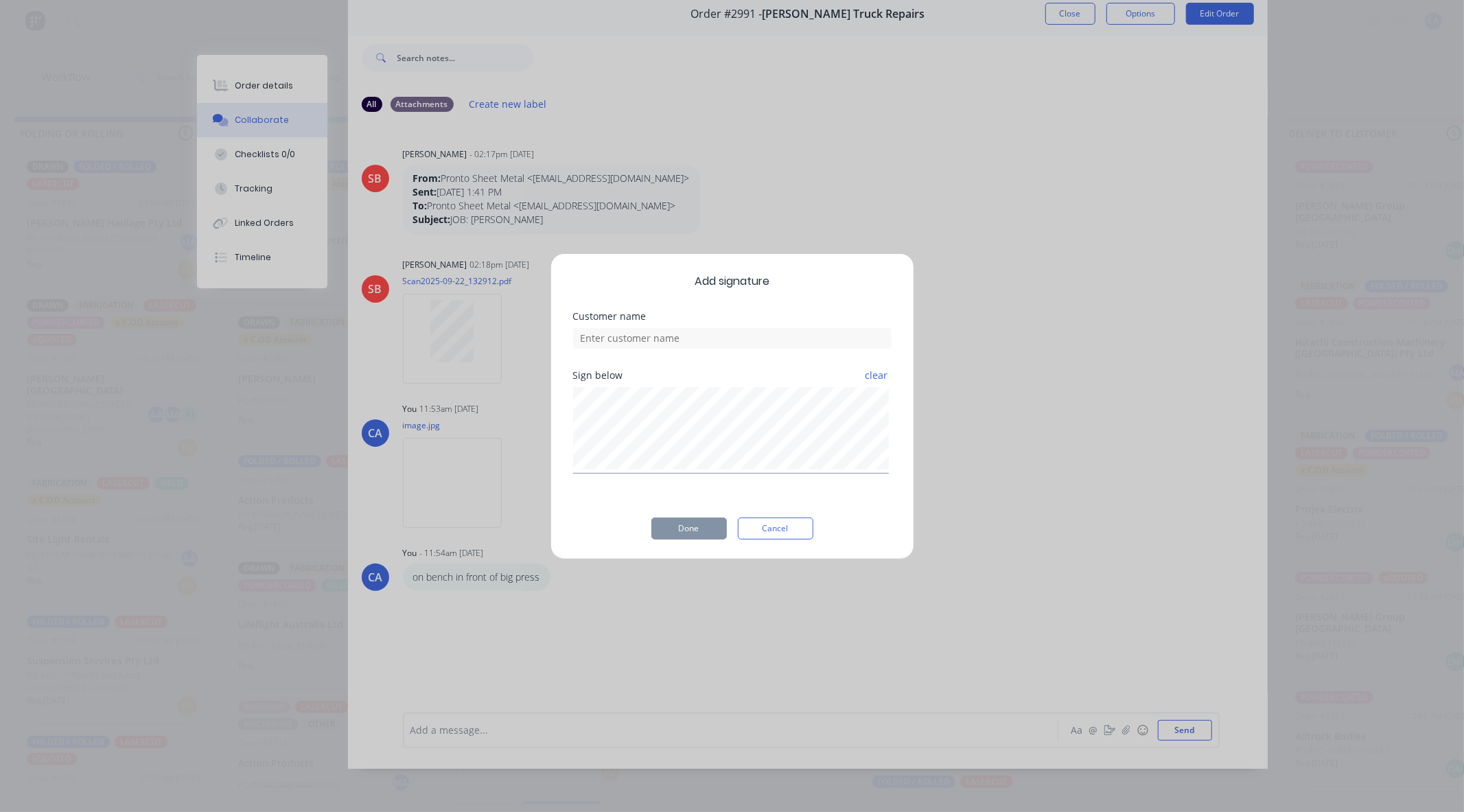
click at [757, 348] on div at bounding box center [732, 336] width 319 height 24
click at [740, 338] on input at bounding box center [732, 338] width 319 height 20
type input "[PERSON_NAME] CHECKED"
click at [710, 522] on button "Done" at bounding box center [690, 528] width 76 height 22
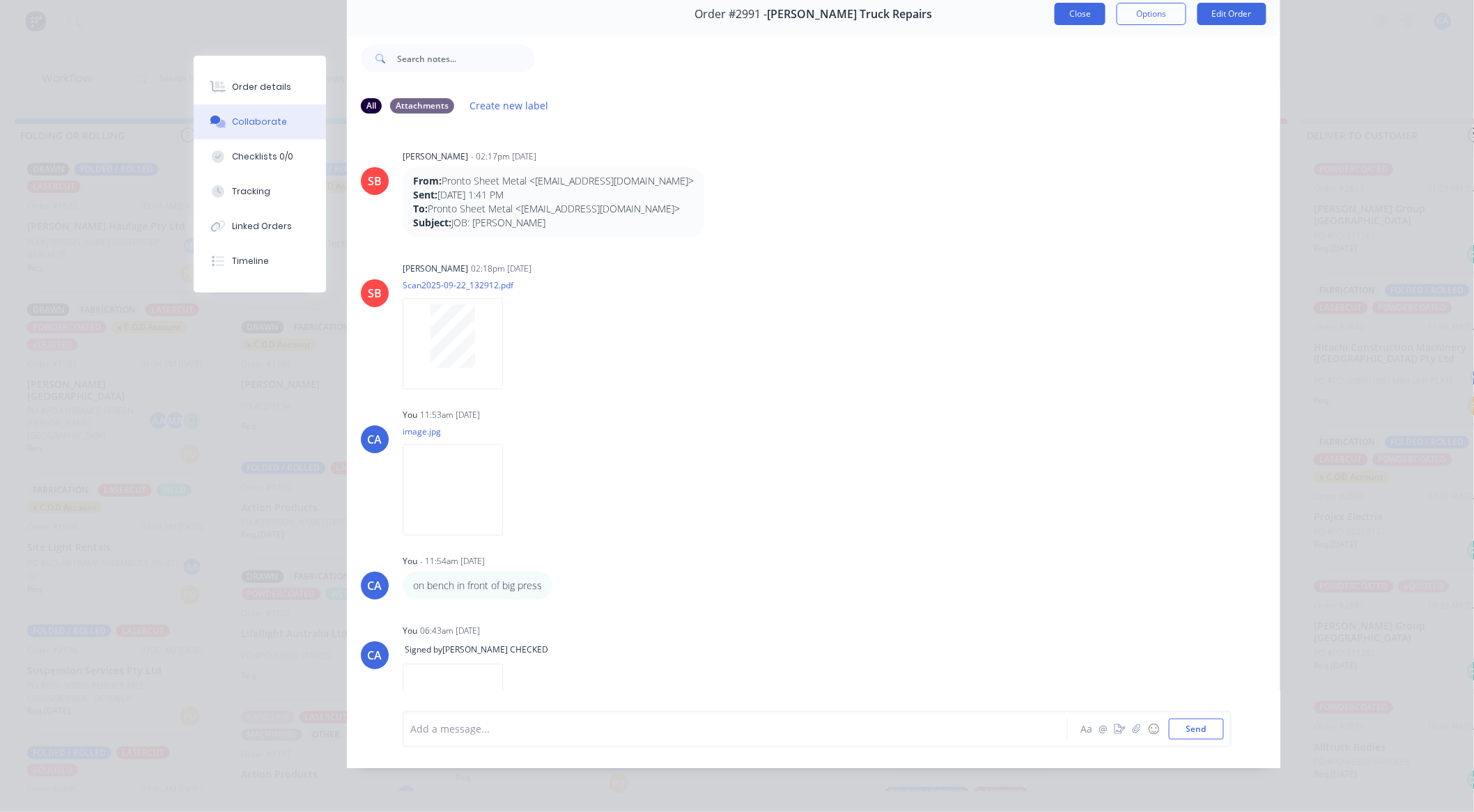
click at [1084, 18] on button "Close" at bounding box center [1081, 14] width 51 height 23
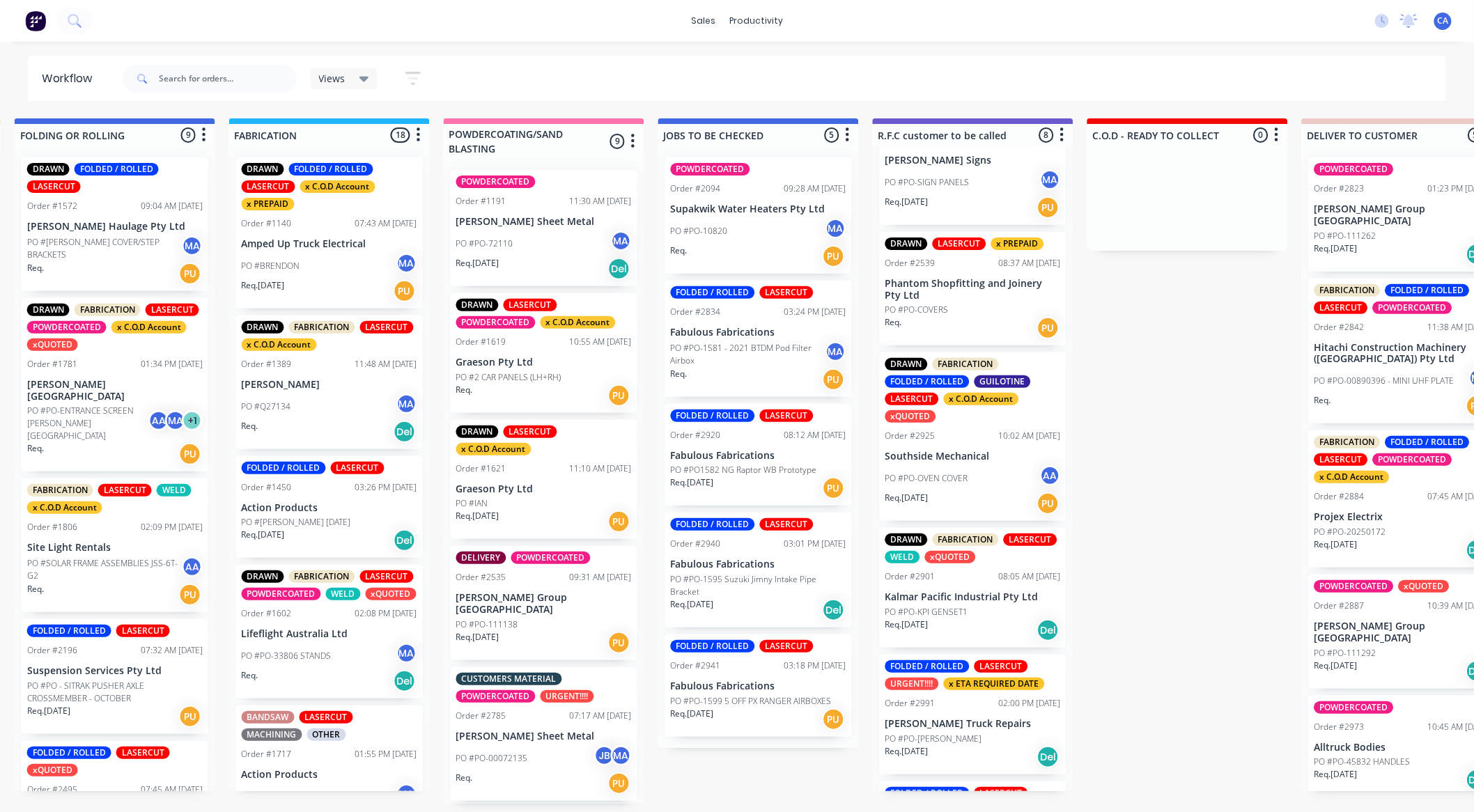
click at [738, 220] on div "PO #PO-10820 MA" at bounding box center [758, 231] width 175 height 27
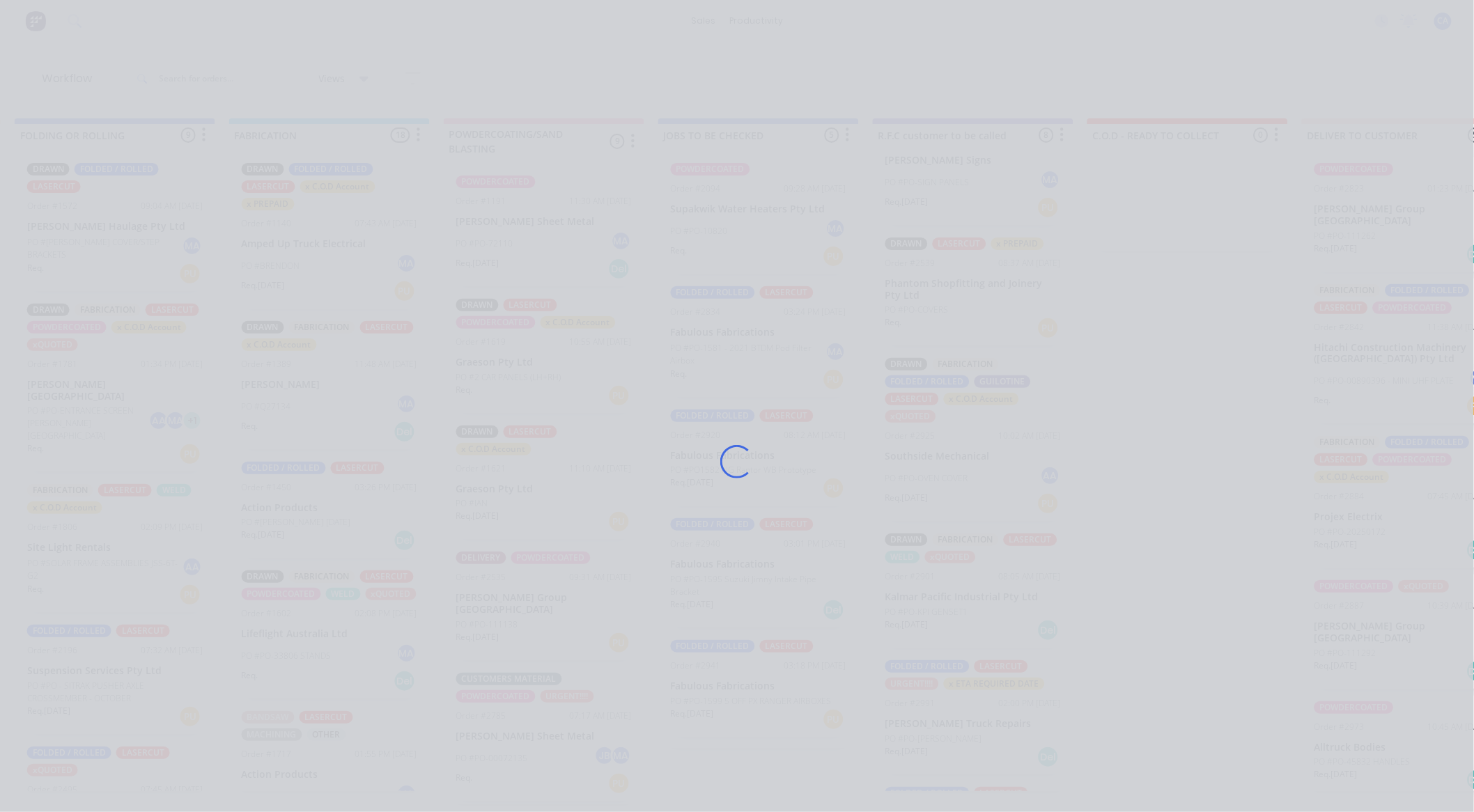
drag, startPoint x: 361, startPoint y: 44, endPoint x: 332, endPoint y: 2, distance: 51.0
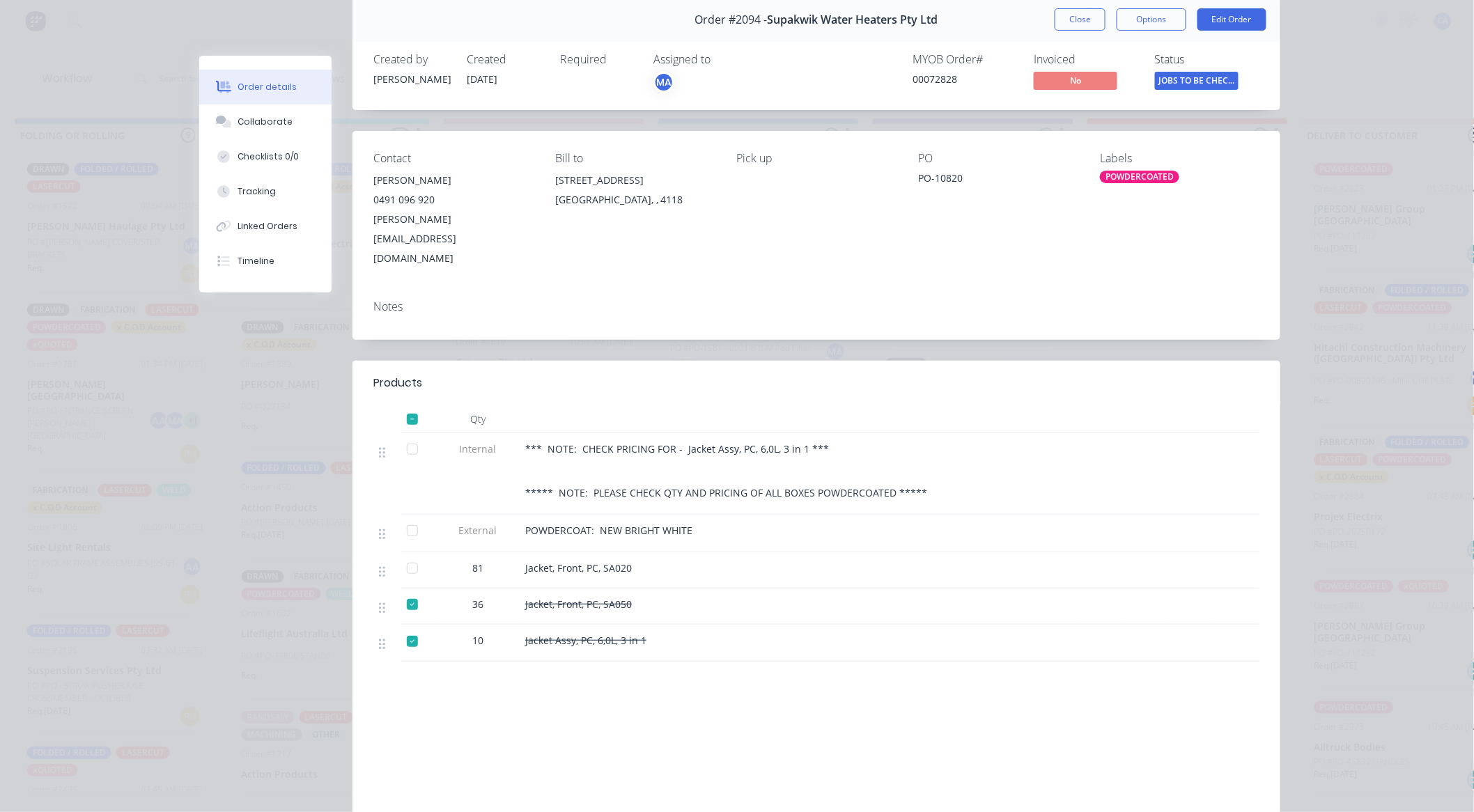
scroll to position [0, 0]
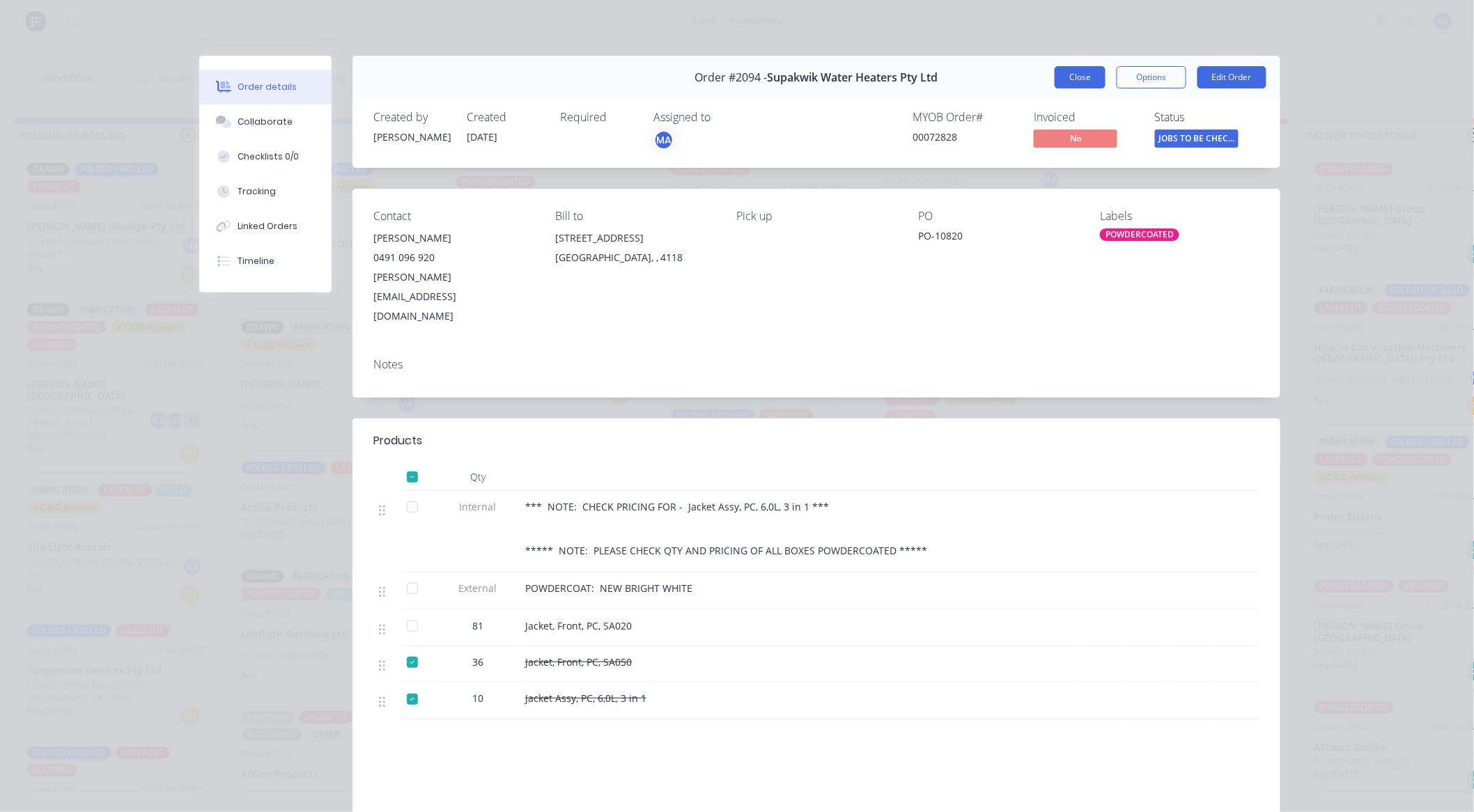
click at [1086, 71] on button "Close" at bounding box center [1081, 77] width 51 height 23
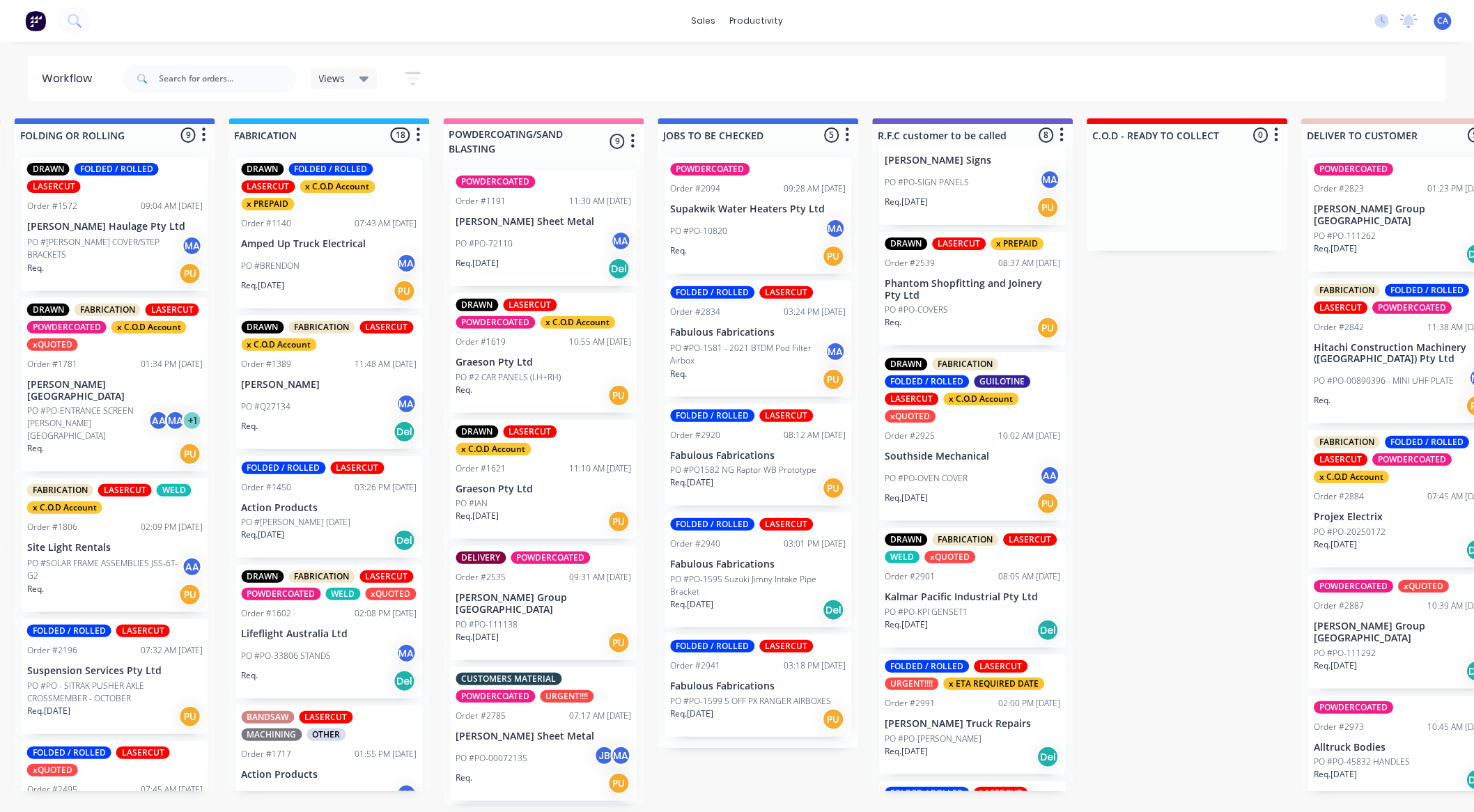
drag, startPoint x: 769, startPoint y: 589, endPoint x: 760, endPoint y: 592, distance: 9.5
click at [761, 590] on div "POWDERCOATED Order #2094 09:28 AM [DATE] Supakwik Water Heaters Pty Ltd PO #PO-…" at bounding box center [758, 446] width 200 height 601
click at [753, 564] on p "Fabulous Fabrications" at bounding box center [758, 565] width 175 height 12
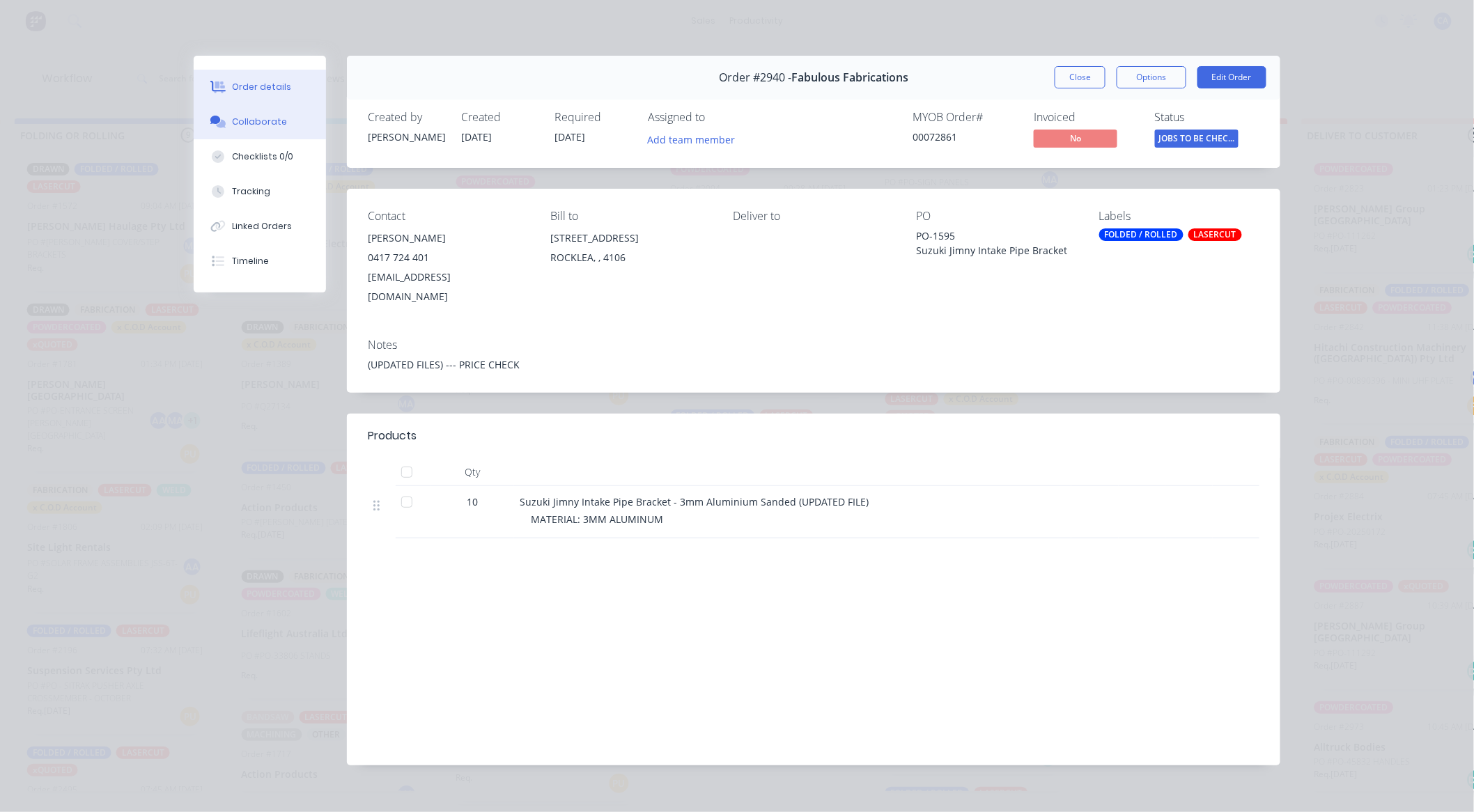
click at [234, 125] on div "Collaborate" at bounding box center [260, 121] width 55 height 13
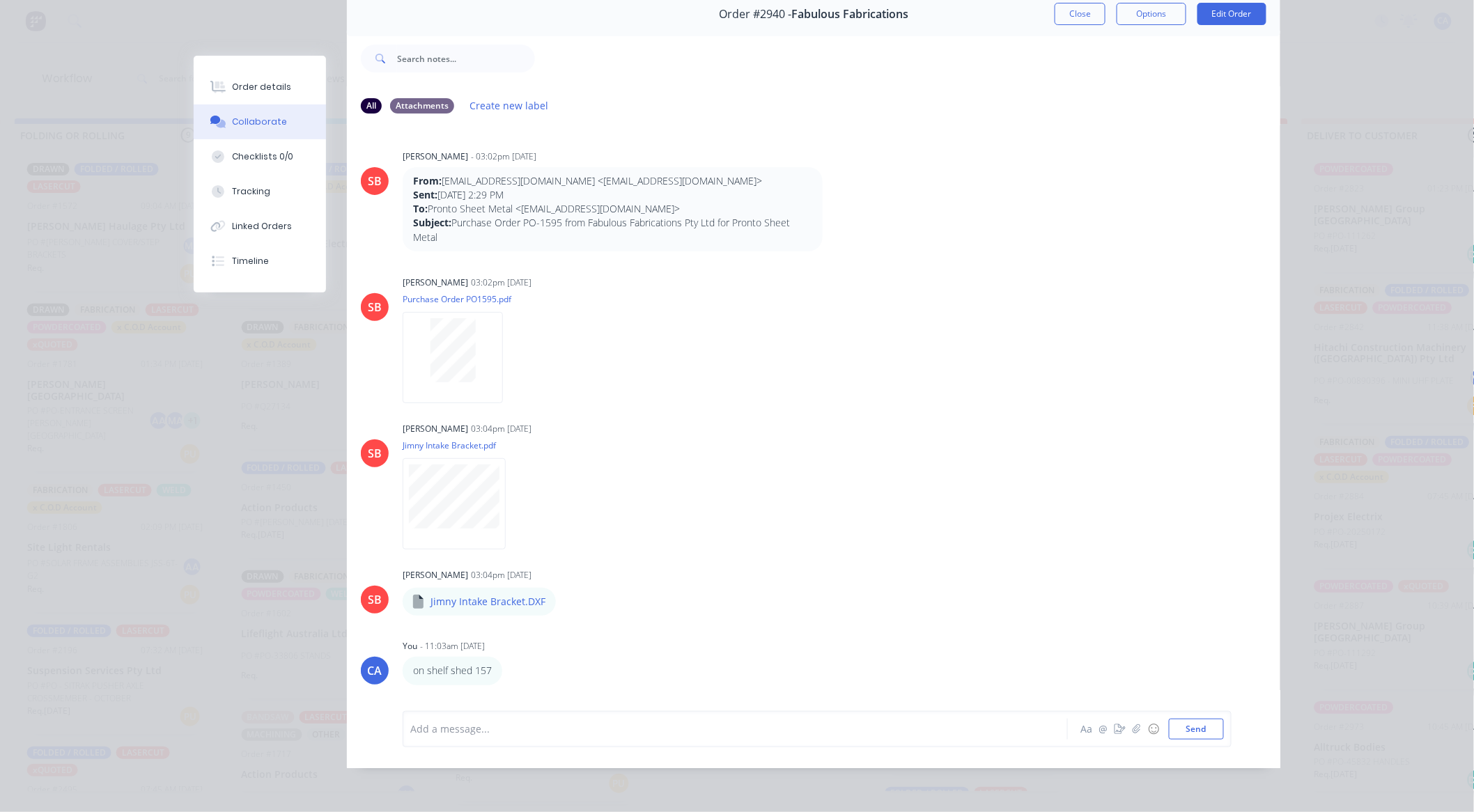
scroll to position [3, 874]
click at [485, 737] on div "Add a message..." at bounding box center [715, 728] width 610 height 21
click at [1115, 732] on icon "button" at bounding box center [1119, 729] width 11 height 10
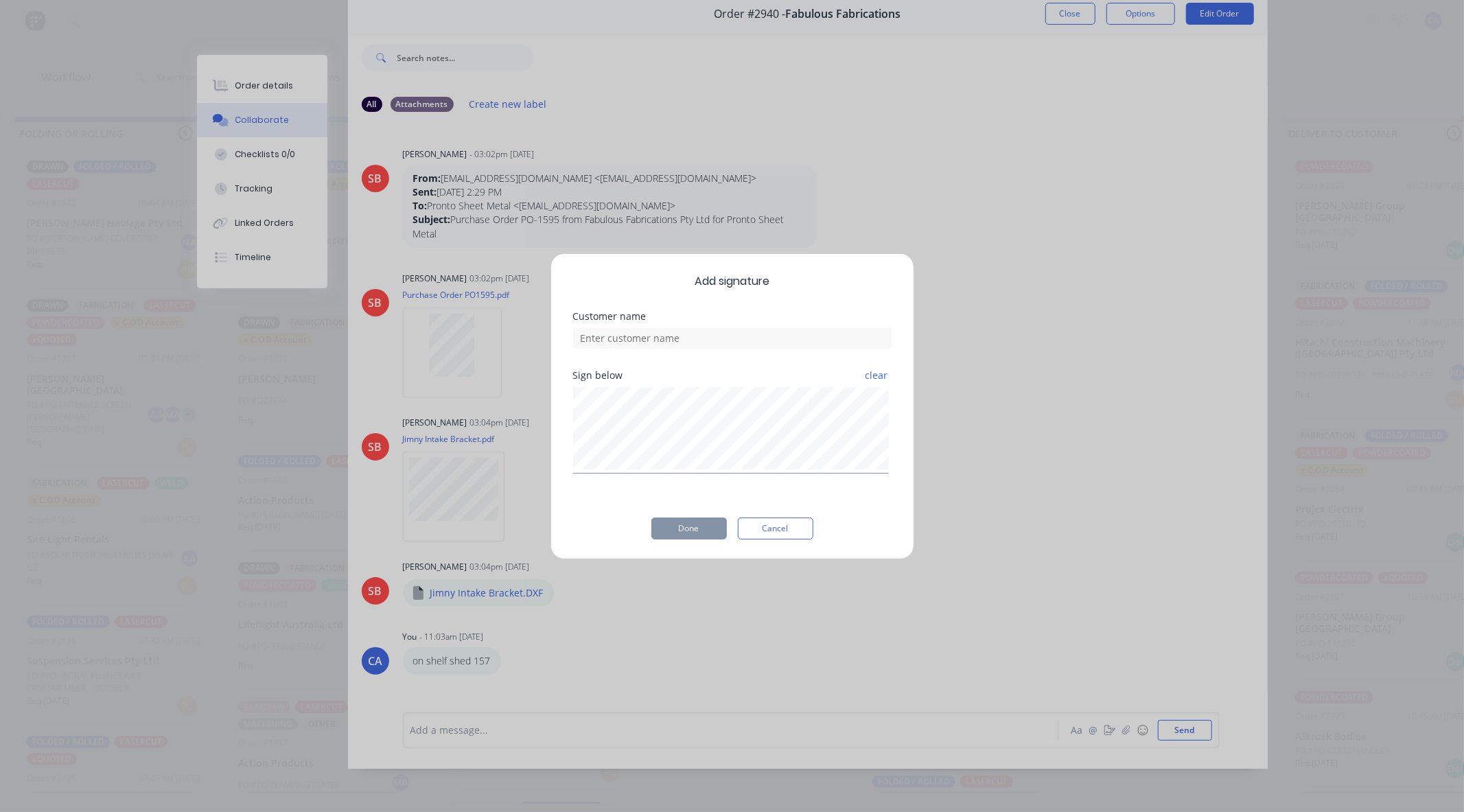
click at [752, 385] on div "clear" at bounding box center [732, 428] width 319 height 90
click at [738, 341] on input at bounding box center [732, 338] width 319 height 20
type input "[PERSON_NAME] CHECKED"
click at [707, 537] on button "Done" at bounding box center [690, 528] width 76 height 22
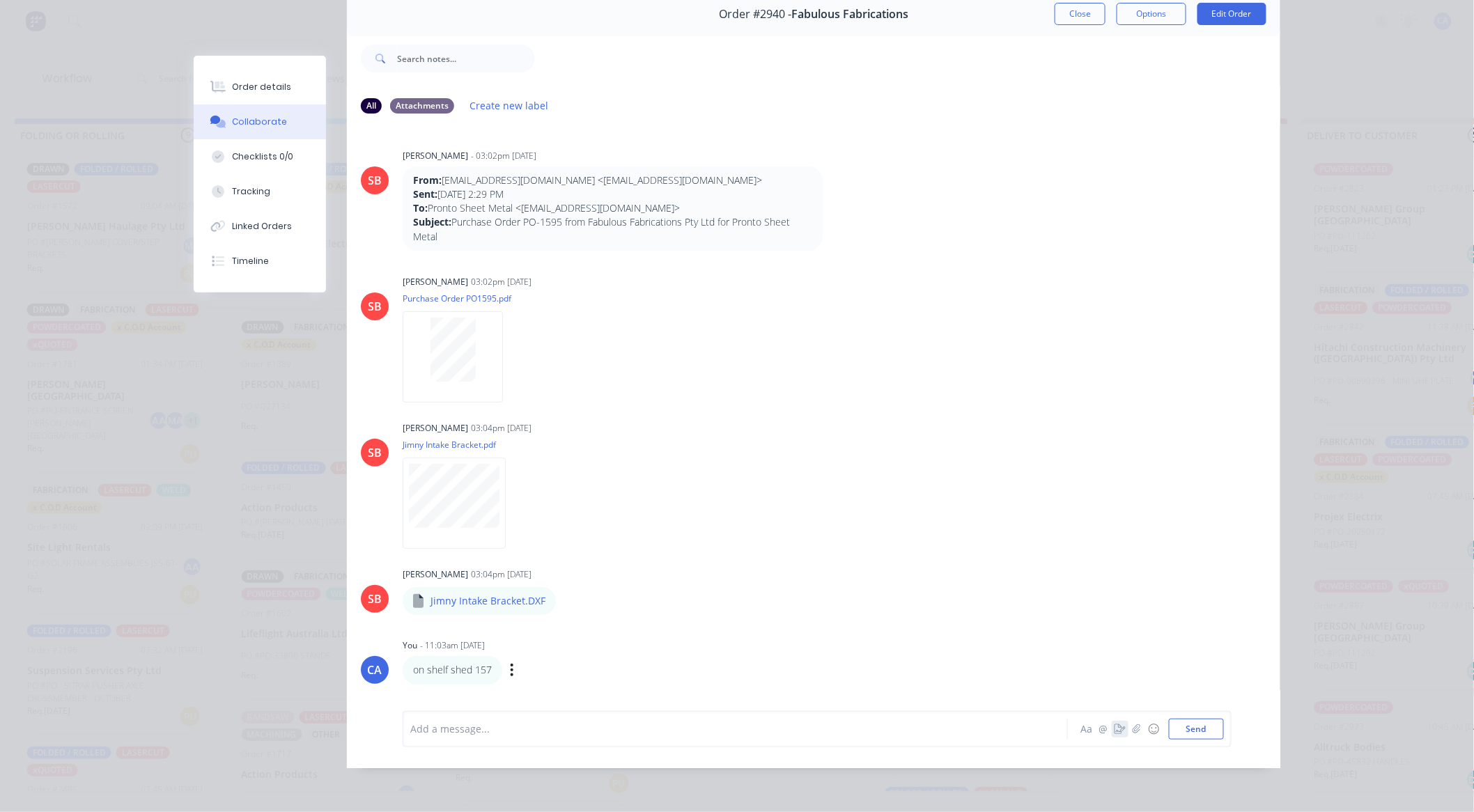
scroll to position [0, 0]
click at [1072, 20] on button "Close" at bounding box center [1081, 14] width 51 height 23
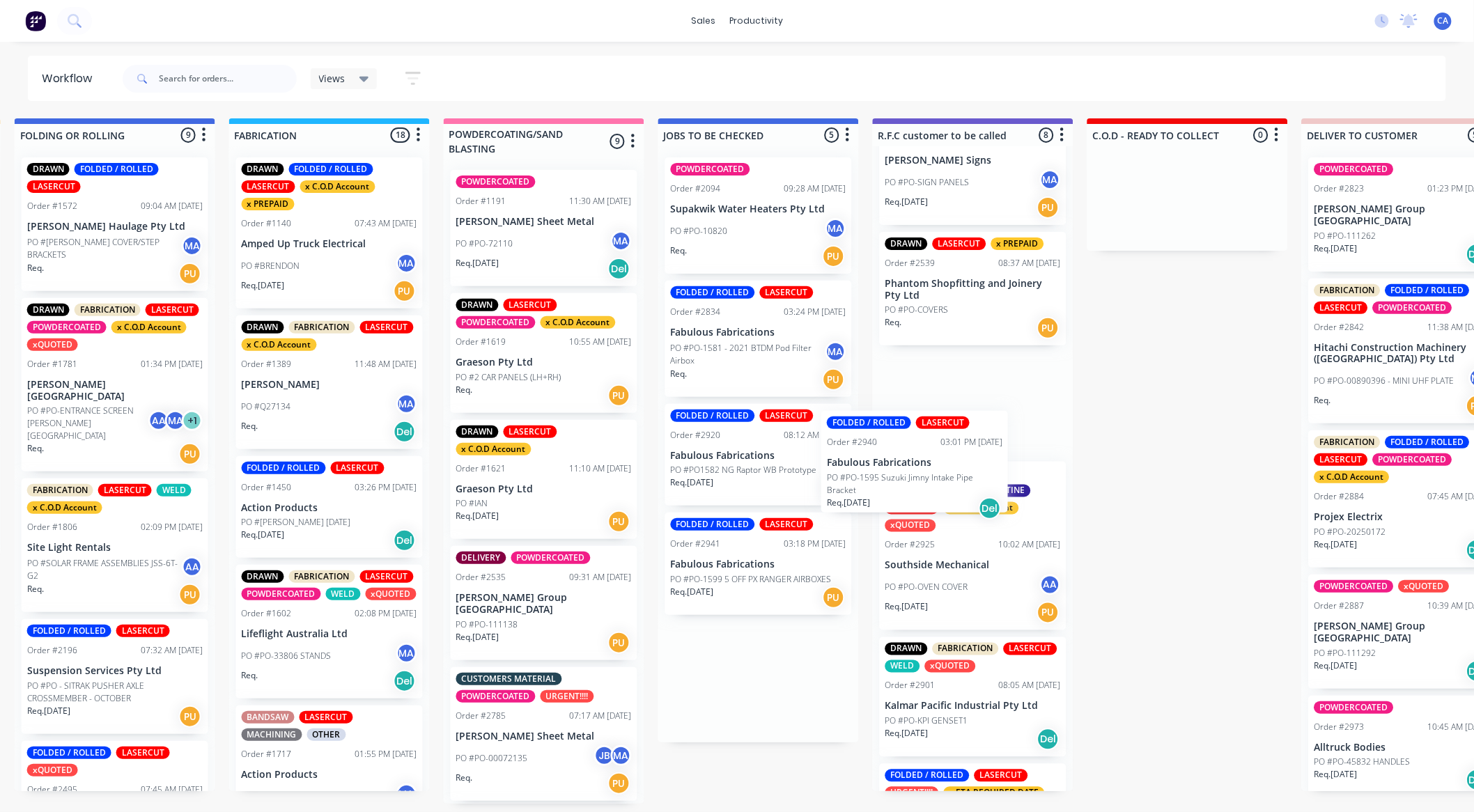
drag, startPoint x: 725, startPoint y: 579, endPoint x: 897, endPoint y: 459, distance: 209.7
click at [897, 459] on div "Submitted 14 Sort By Created date Required date Order number Customer name Most…" at bounding box center [984, 460] width 3738 height 685
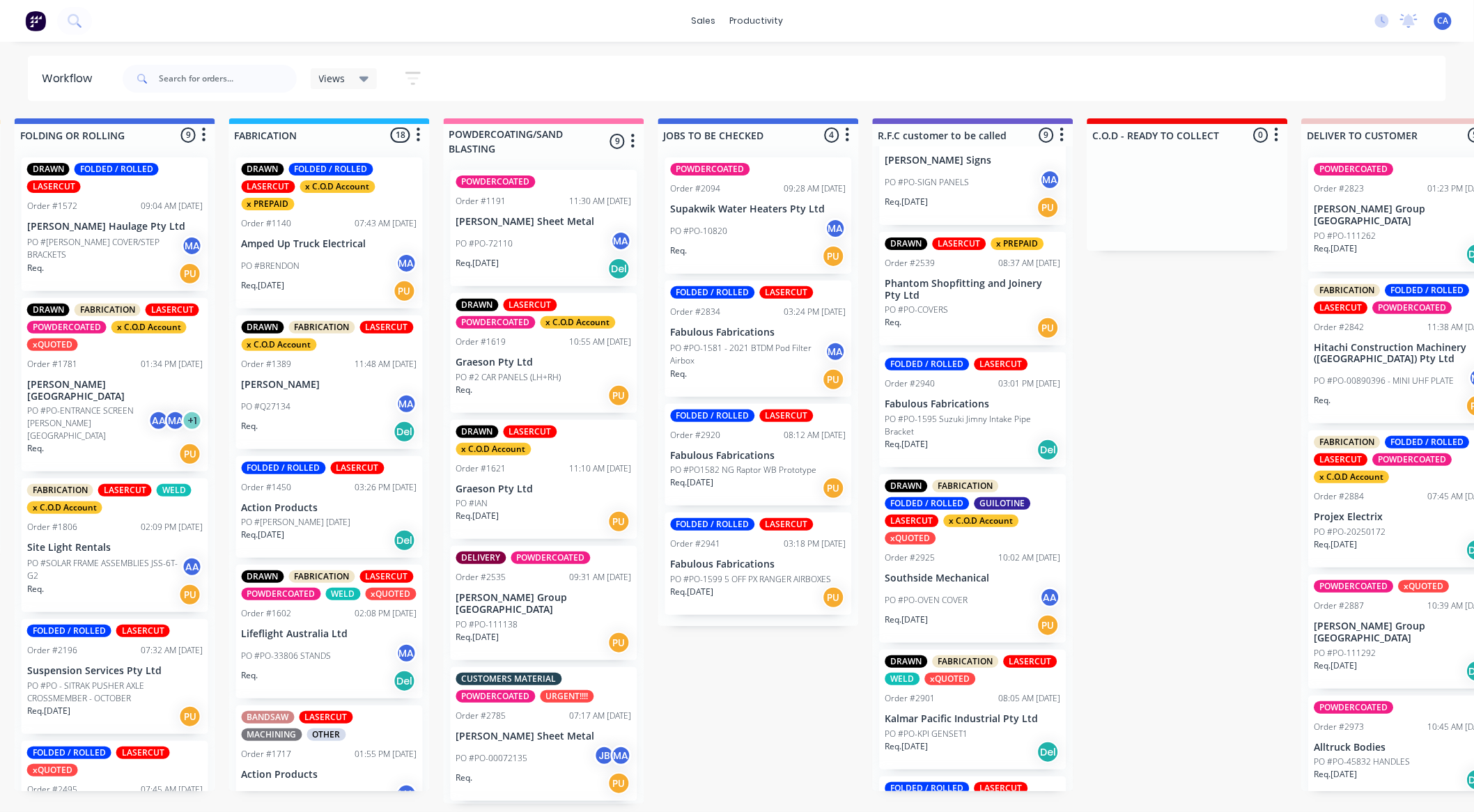
click at [737, 333] on p "Fabulous Fabrications" at bounding box center [758, 332] width 175 height 12
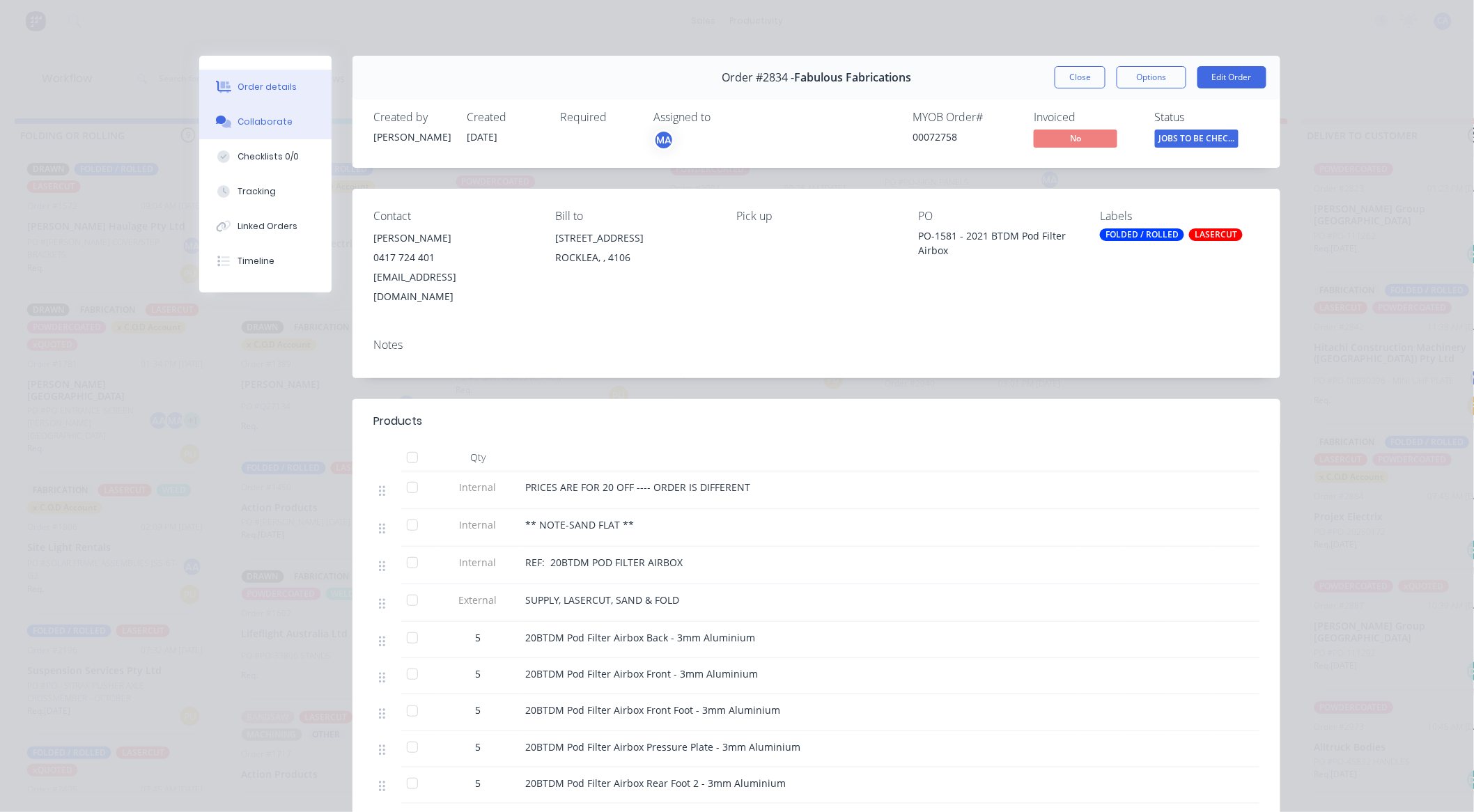
click at [305, 133] on button "Collaborate" at bounding box center [265, 121] width 132 height 34
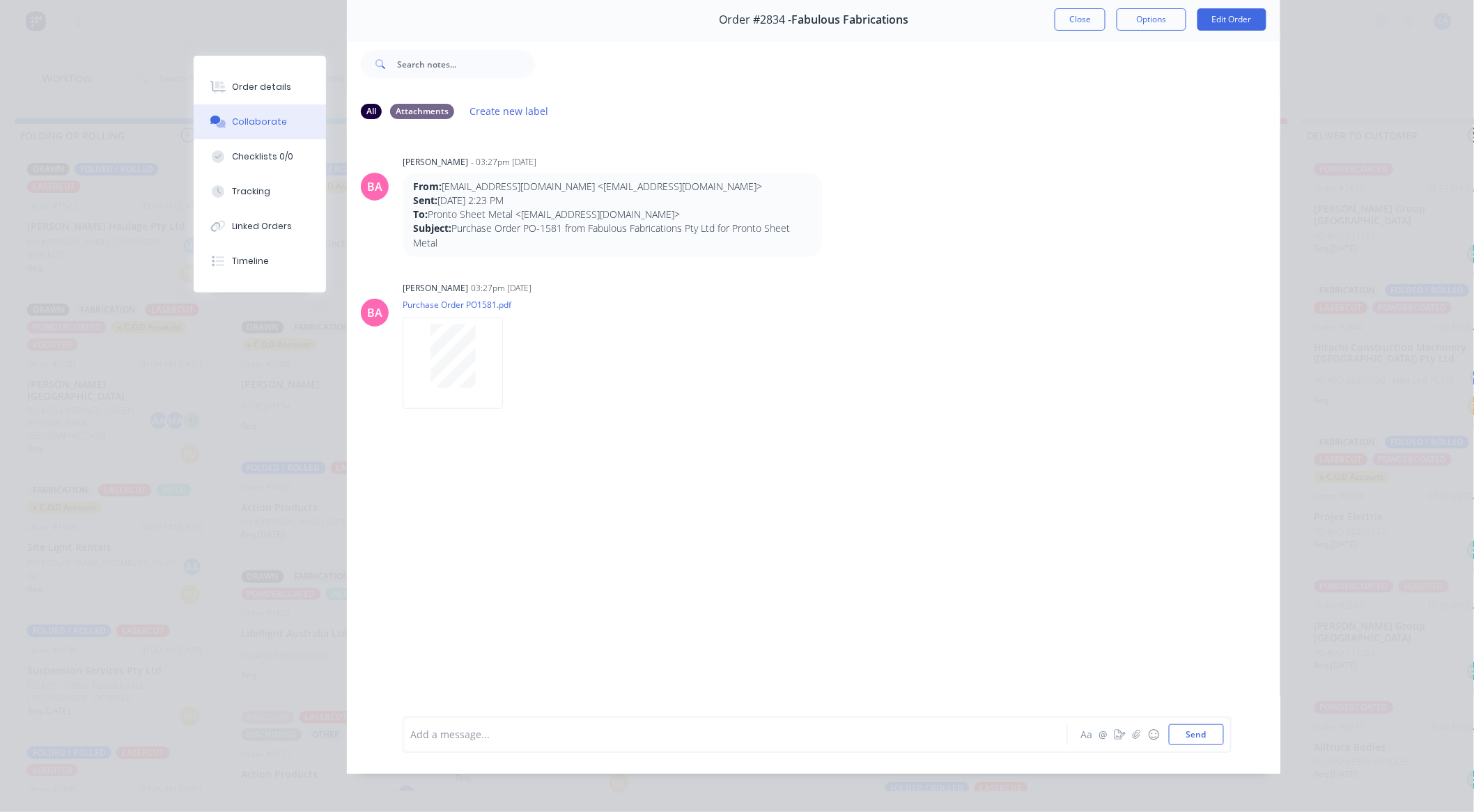
scroll to position [75, 0]
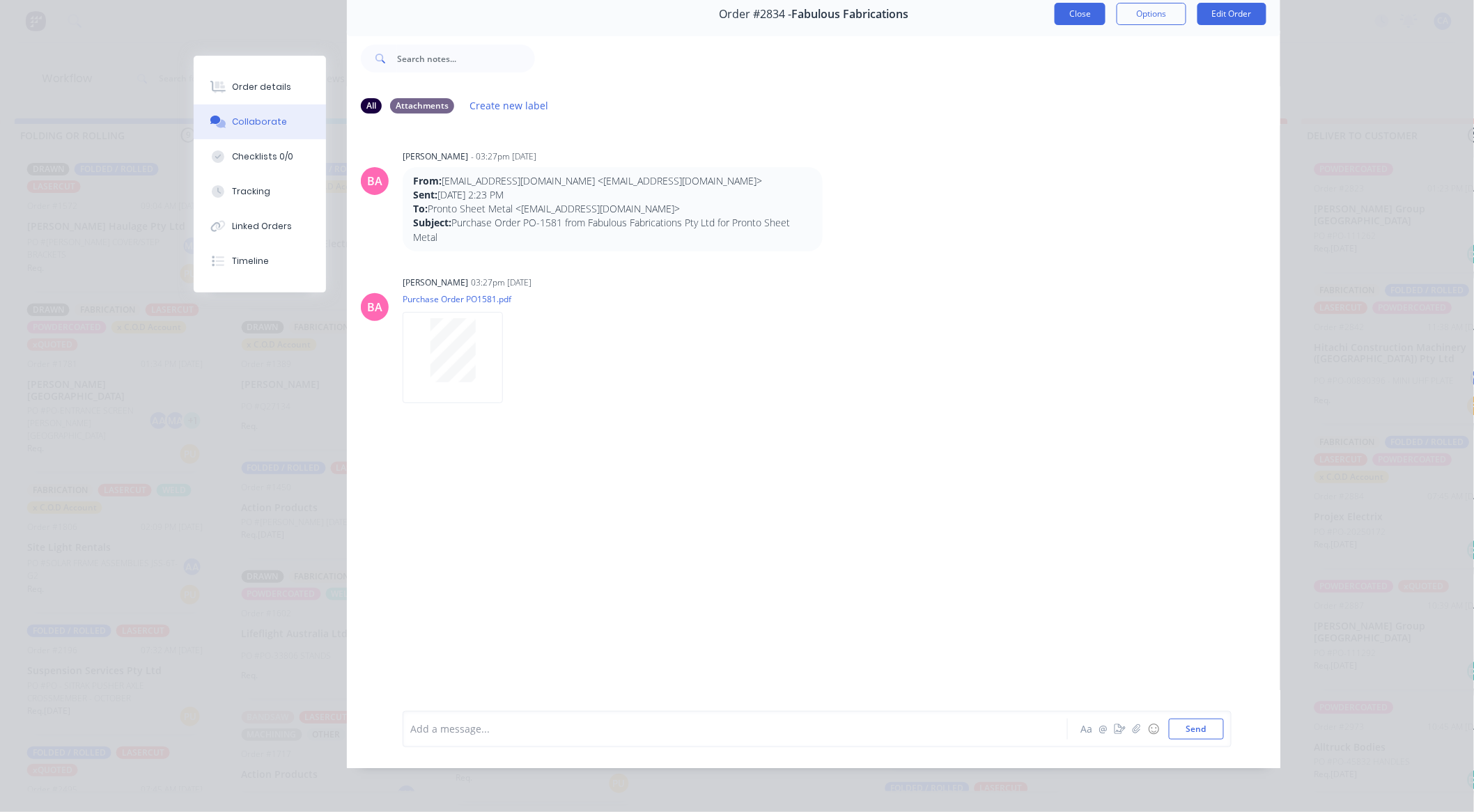
click at [1062, 4] on button "Close" at bounding box center [1081, 14] width 51 height 23
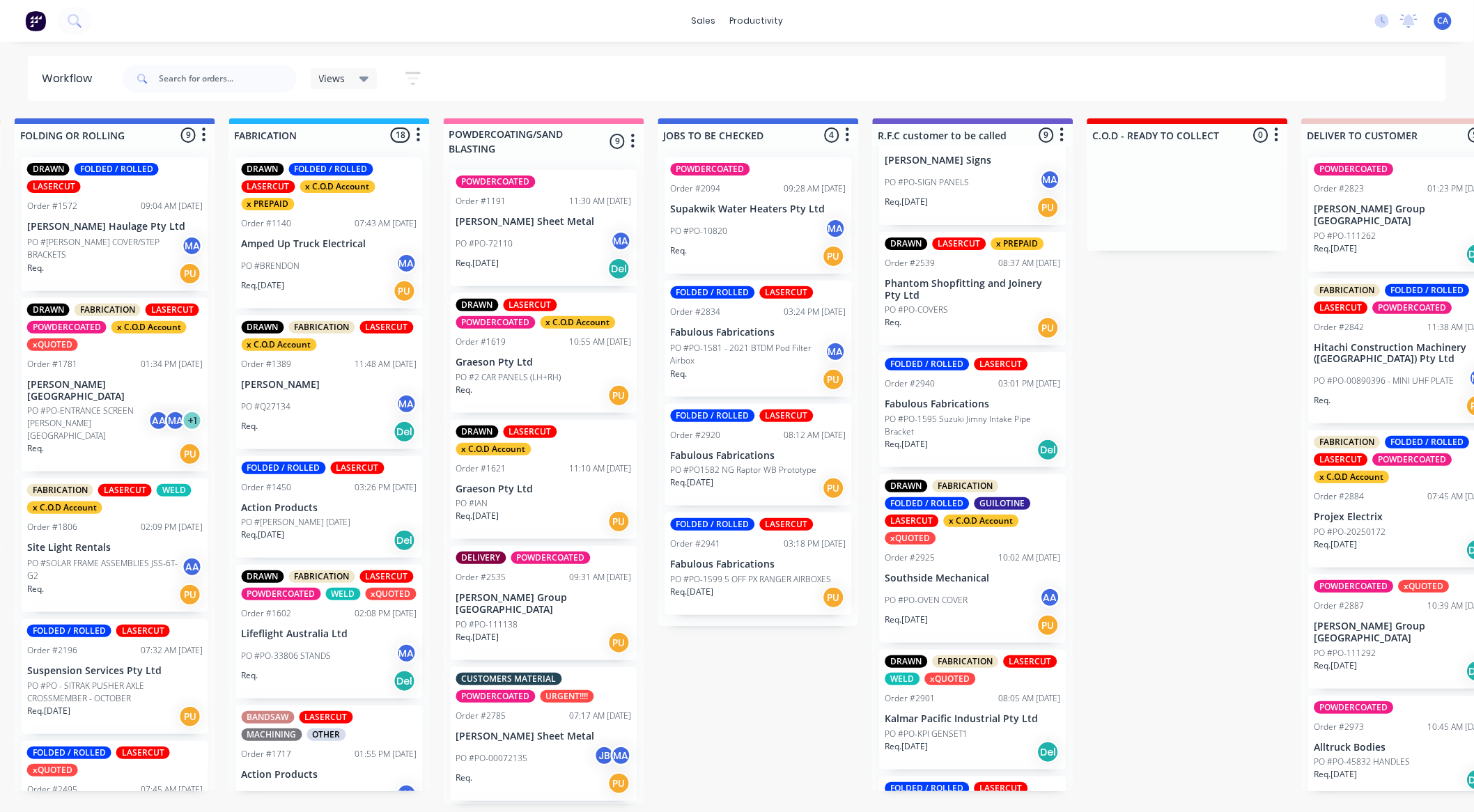
scroll to position [3, 874]
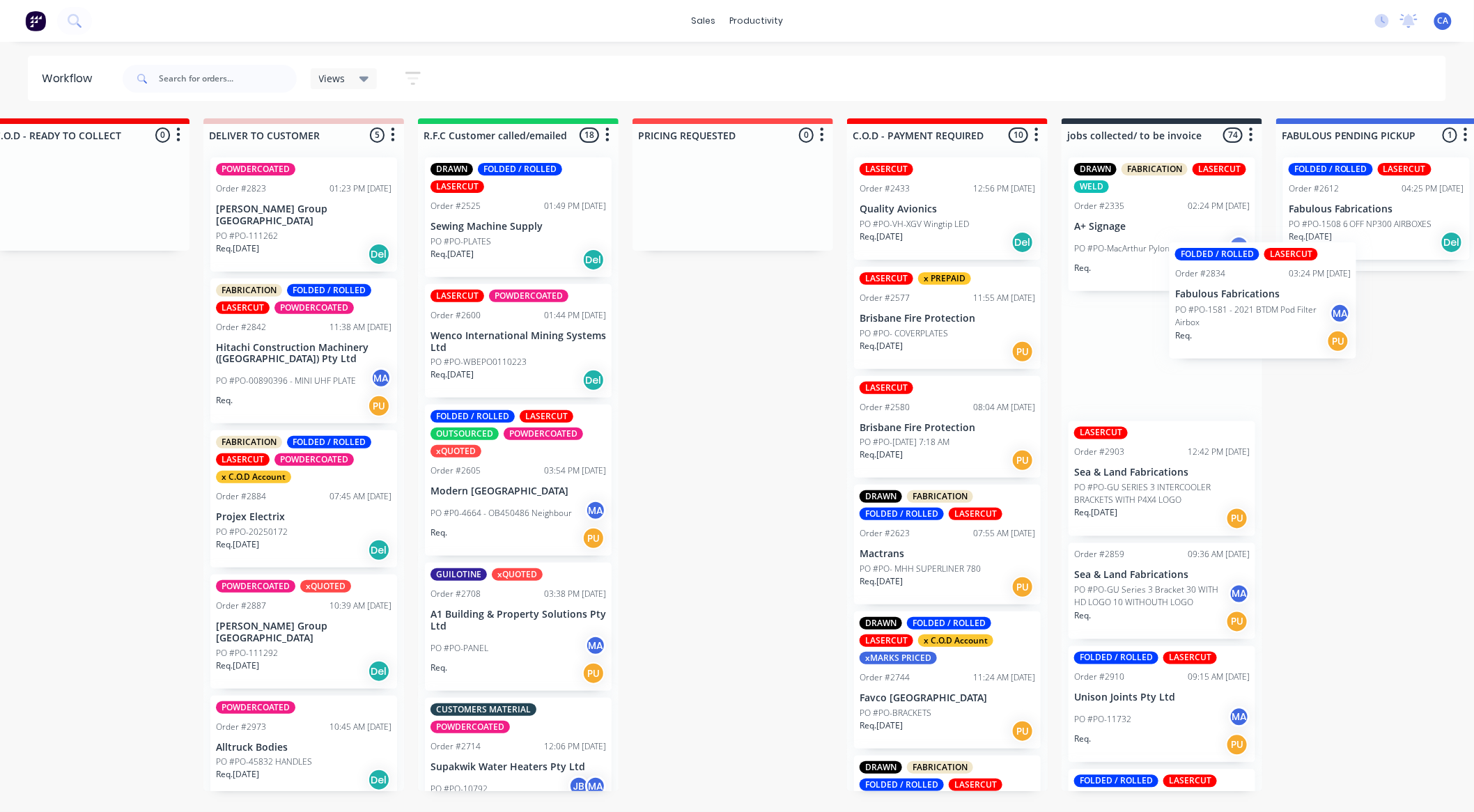
drag, startPoint x: 768, startPoint y: 355, endPoint x: 1193, endPoint y: 307, distance: 427.7
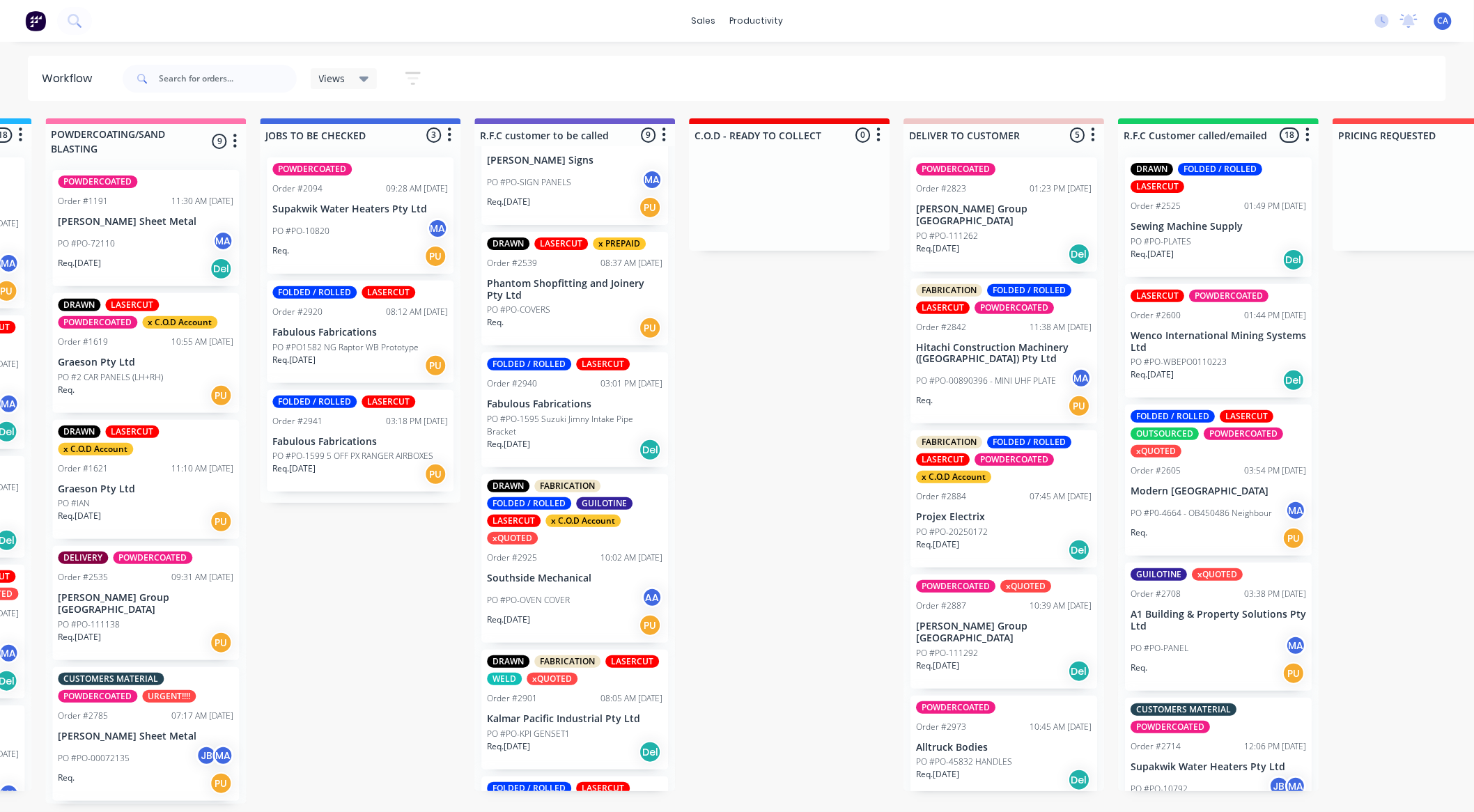
drag, startPoint x: 786, startPoint y: 399, endPoint x: 692, endPoint y: 438, distance: 101.8
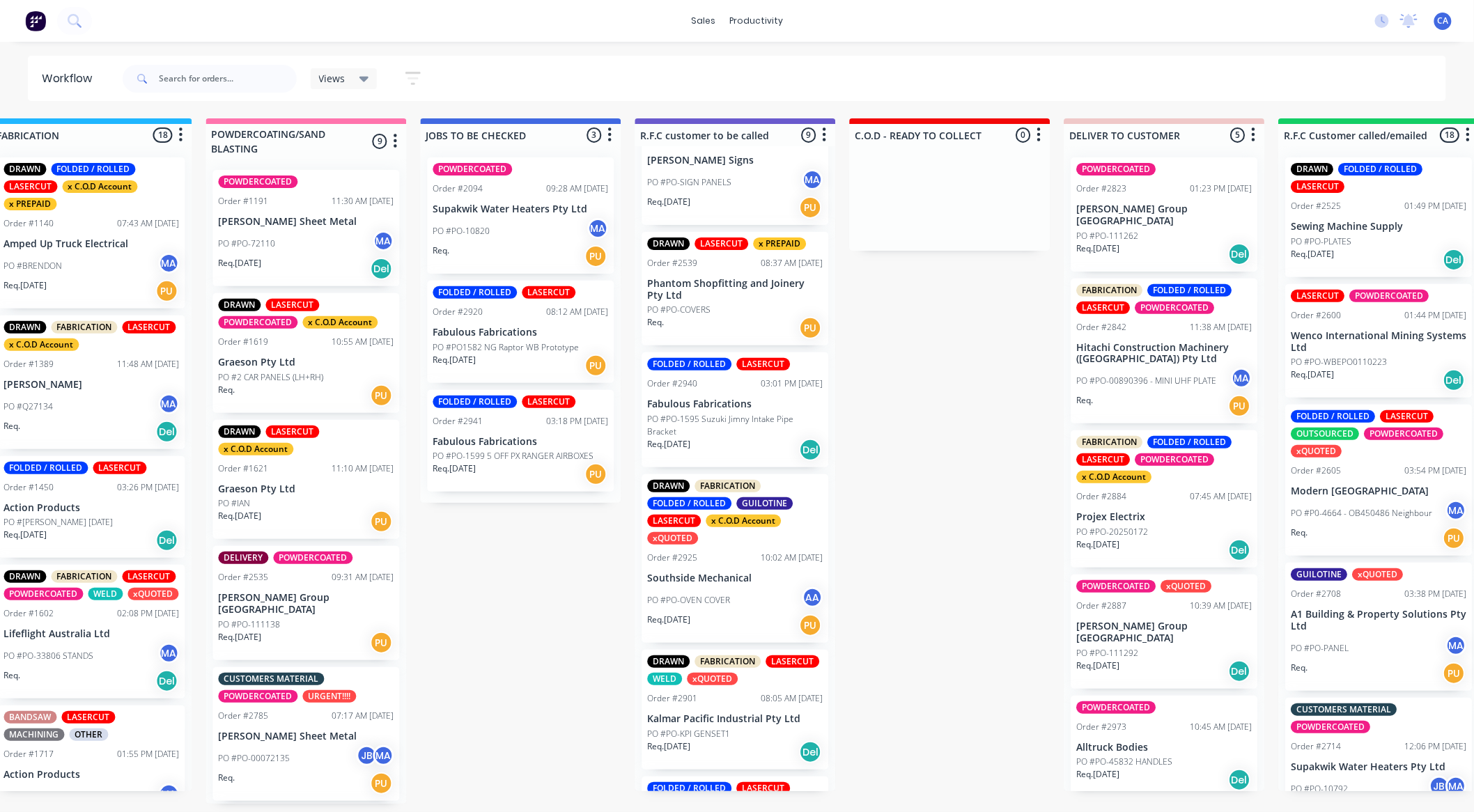
drag, startPoint x: 873, startPoint y: 475, endPoint x: 811, endPoint y: 470, distance: 62.2
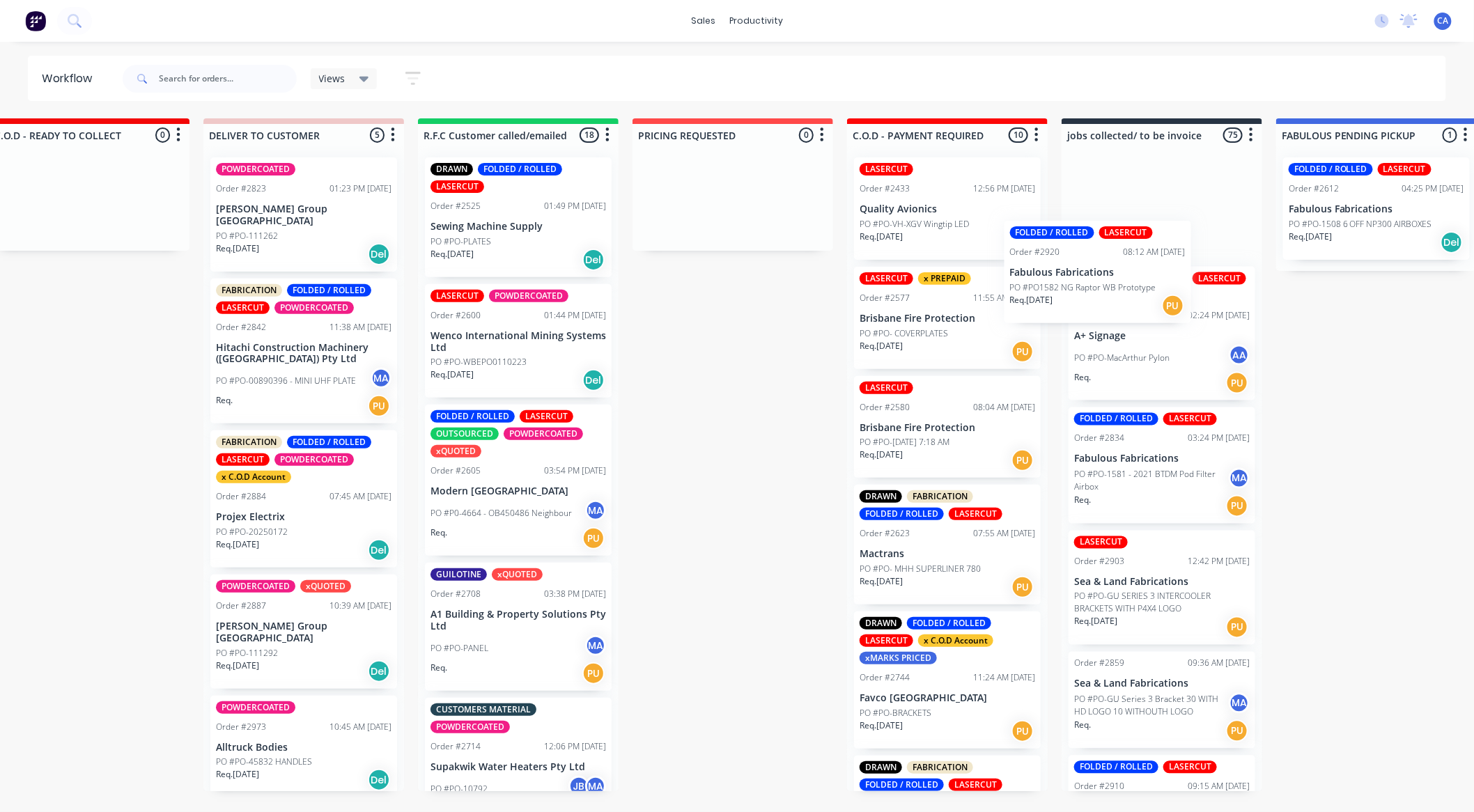
drag, startPoint x: 622, startPoint y: 317, endPoint x: 1107, endPoint y: 255, distance: 488.9
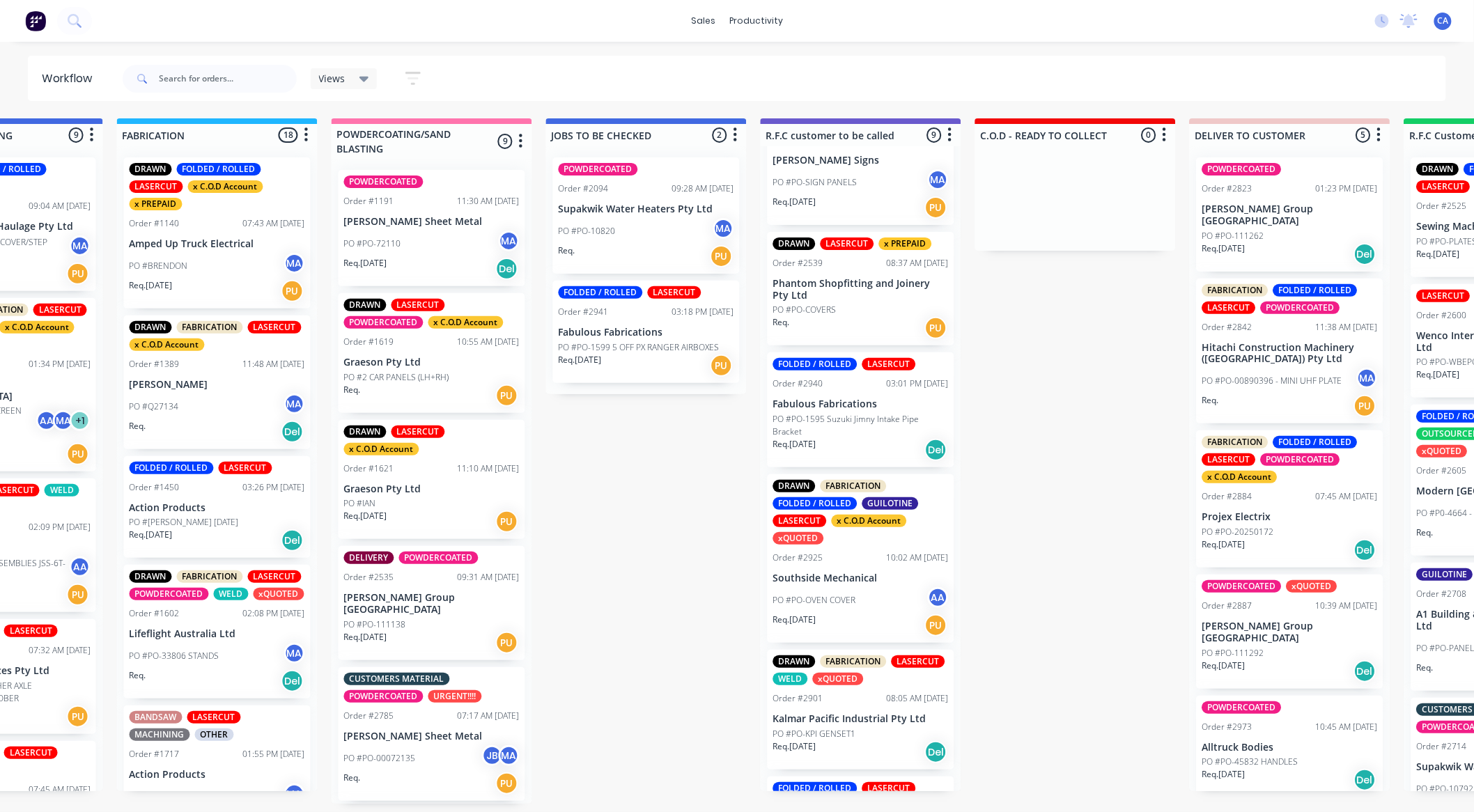
drag, startPoint x: 692, startPoint y: 349, endPoint x: 568, endPoint y: 361, distance: 124.6
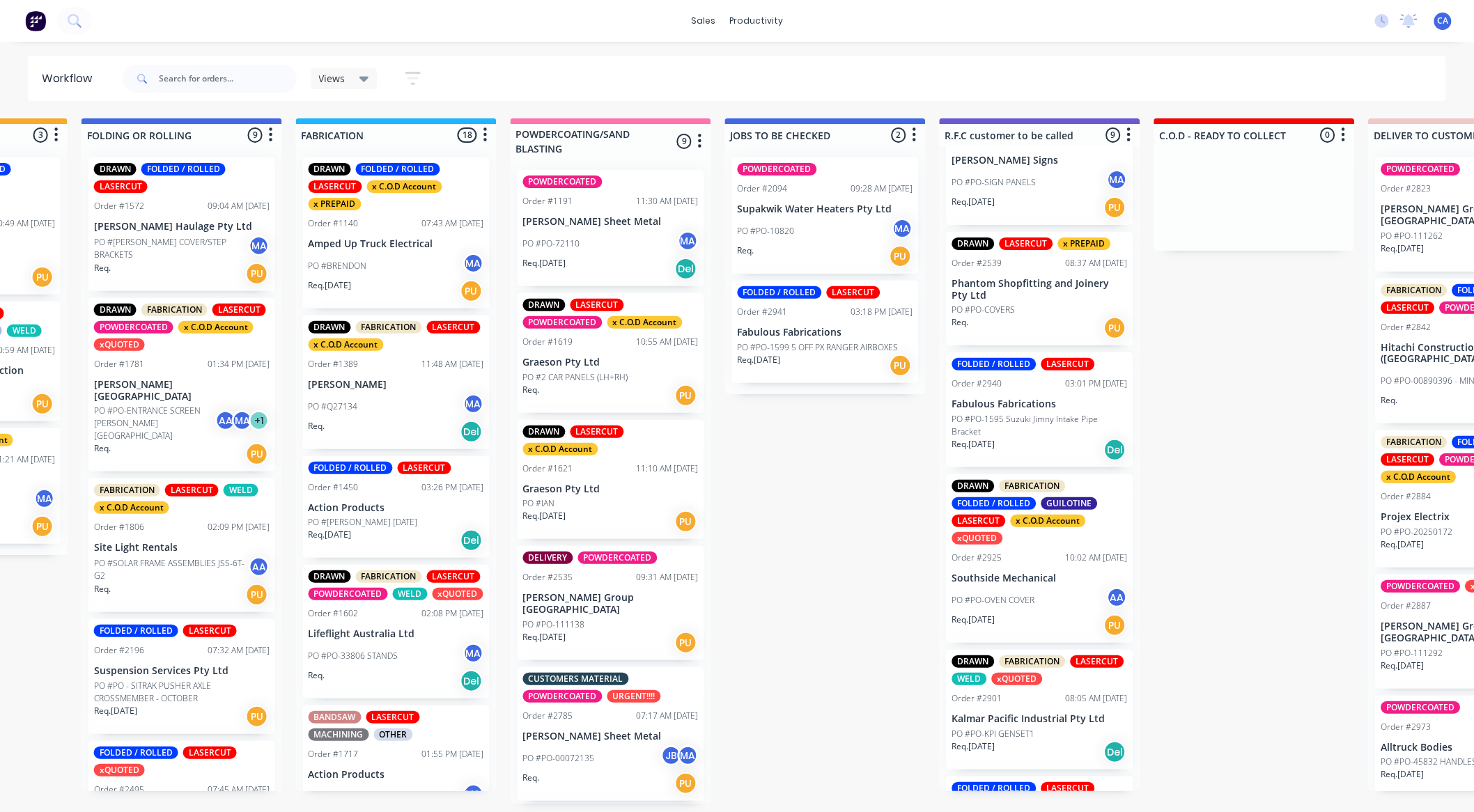
drag, startPoint x: 719, startPoint y: 431, endPoint x: 741, endPoint y: 436, distance: 22.6
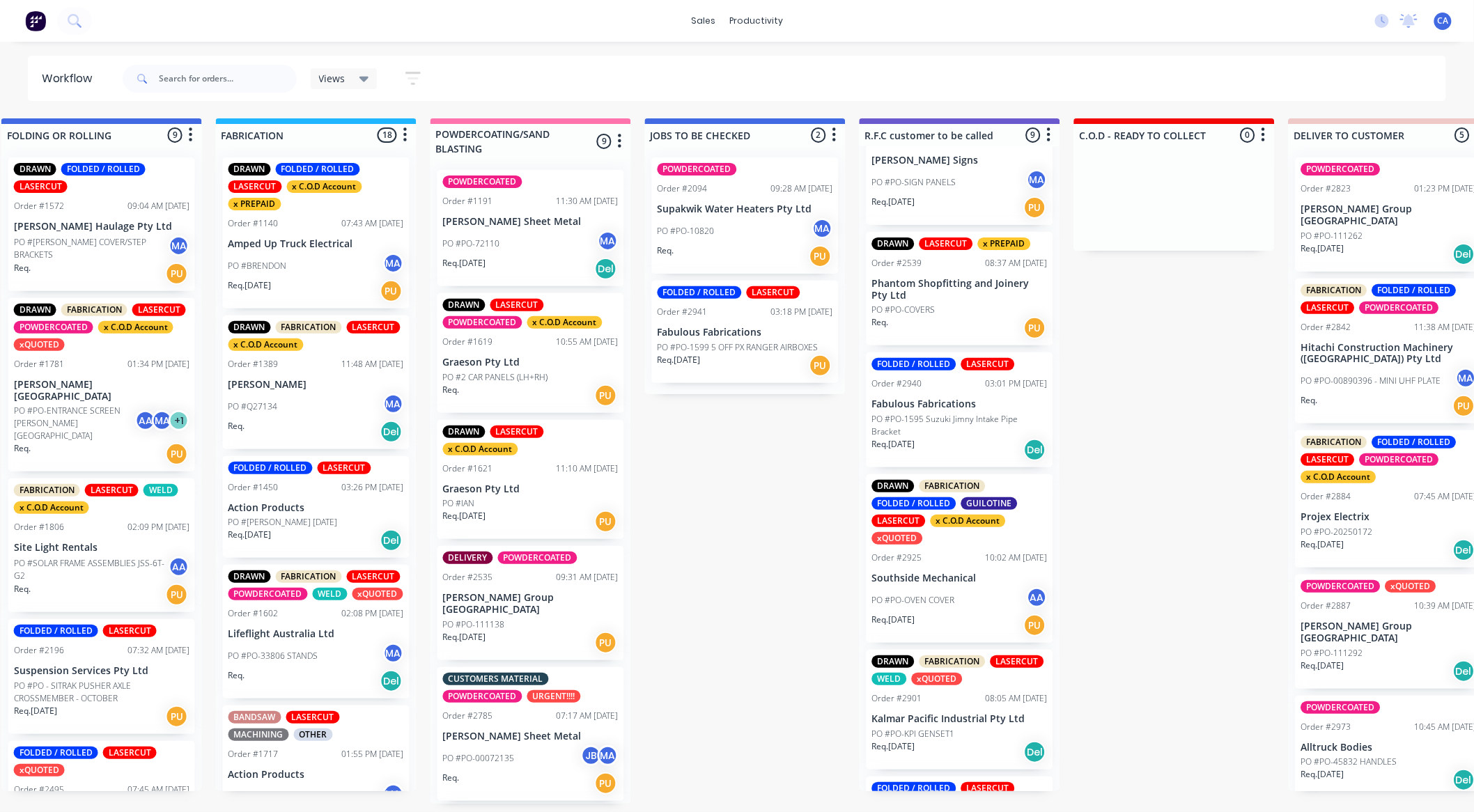
scroll to position [3, 948]
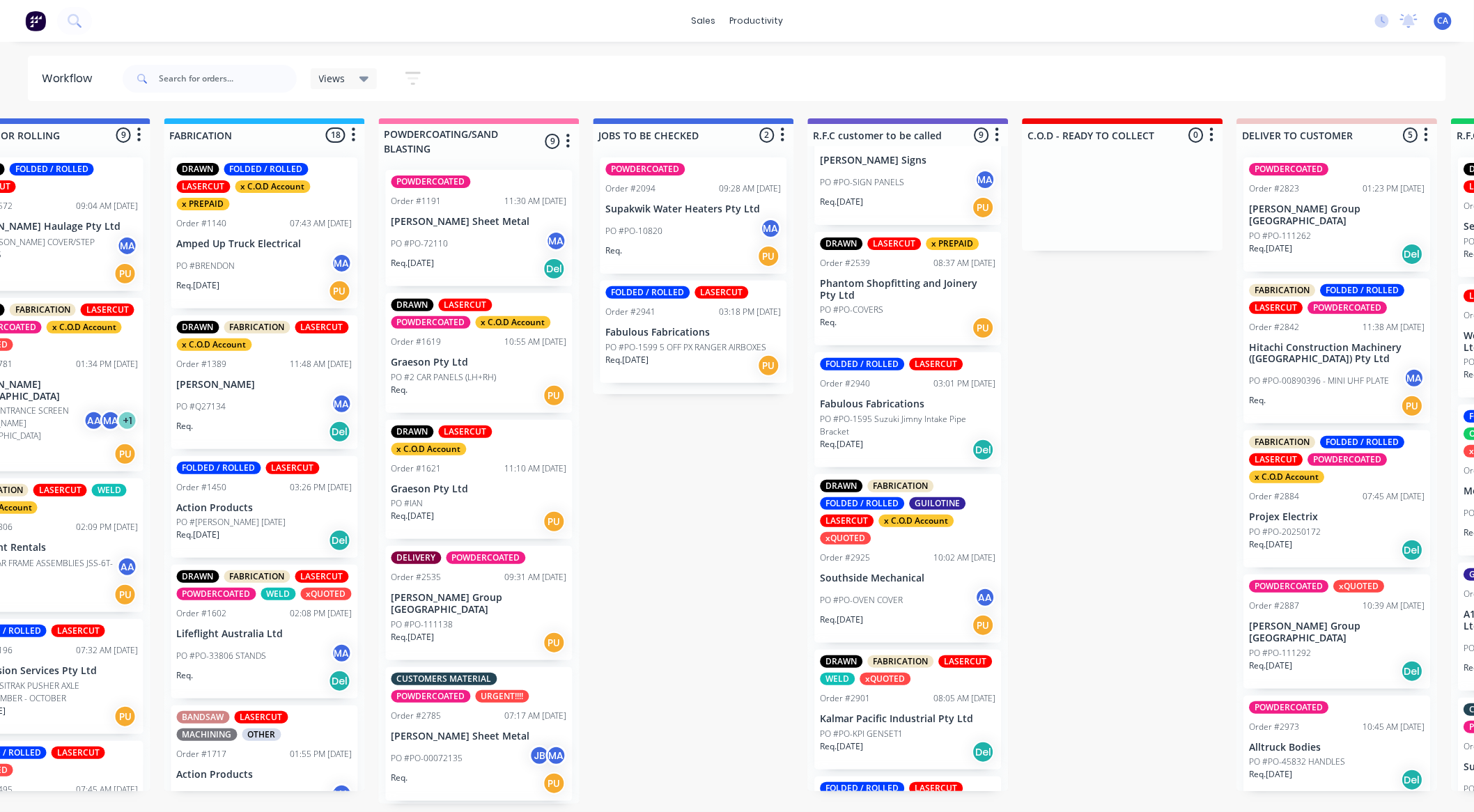
drag, startPoint x: 742, startPoint y: 419, endPoint x: 797, endPoint y: 429, distance: 55.9
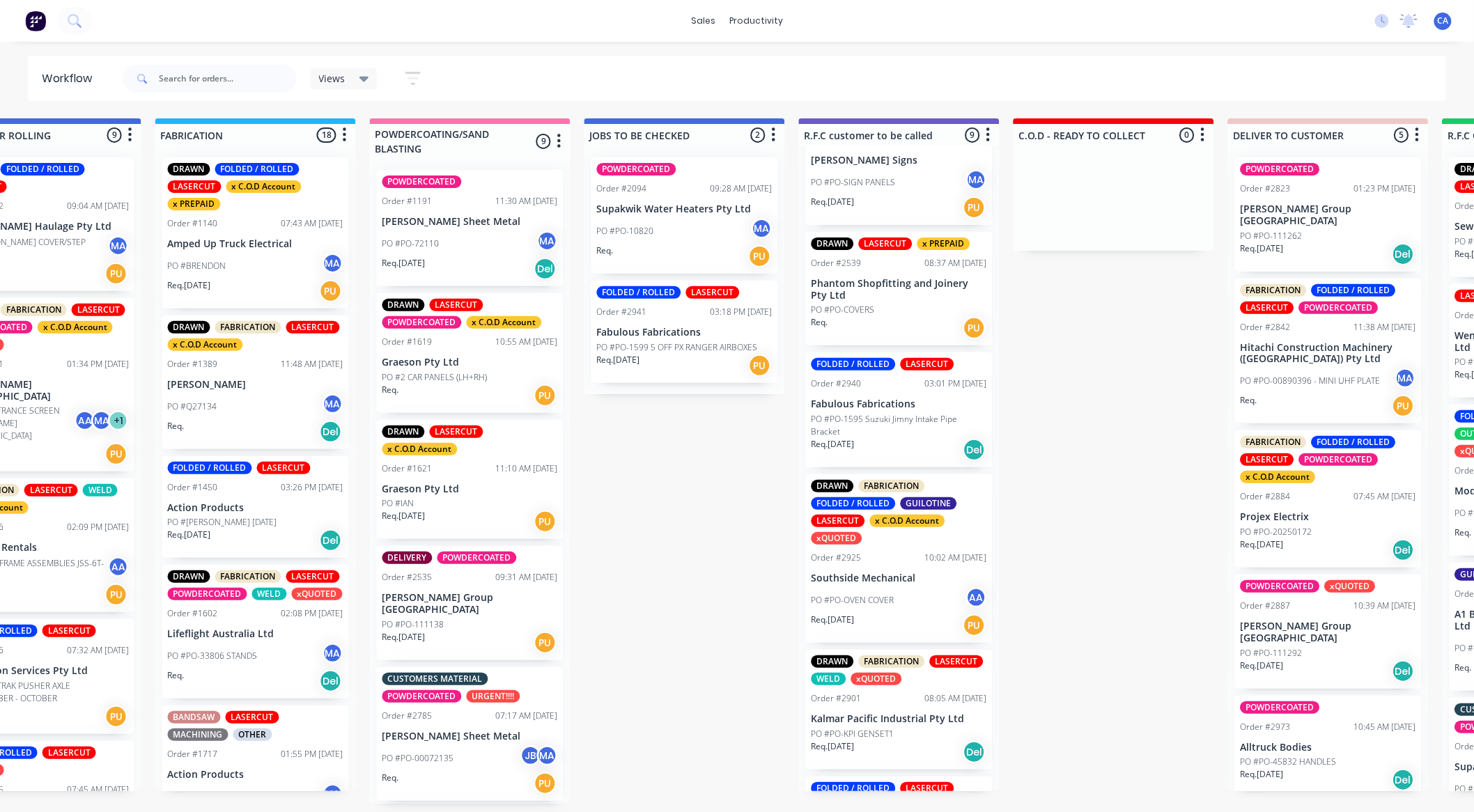
scroll to position [0, 948]
